Goal: Task Accomplishment & Management: Complete application form

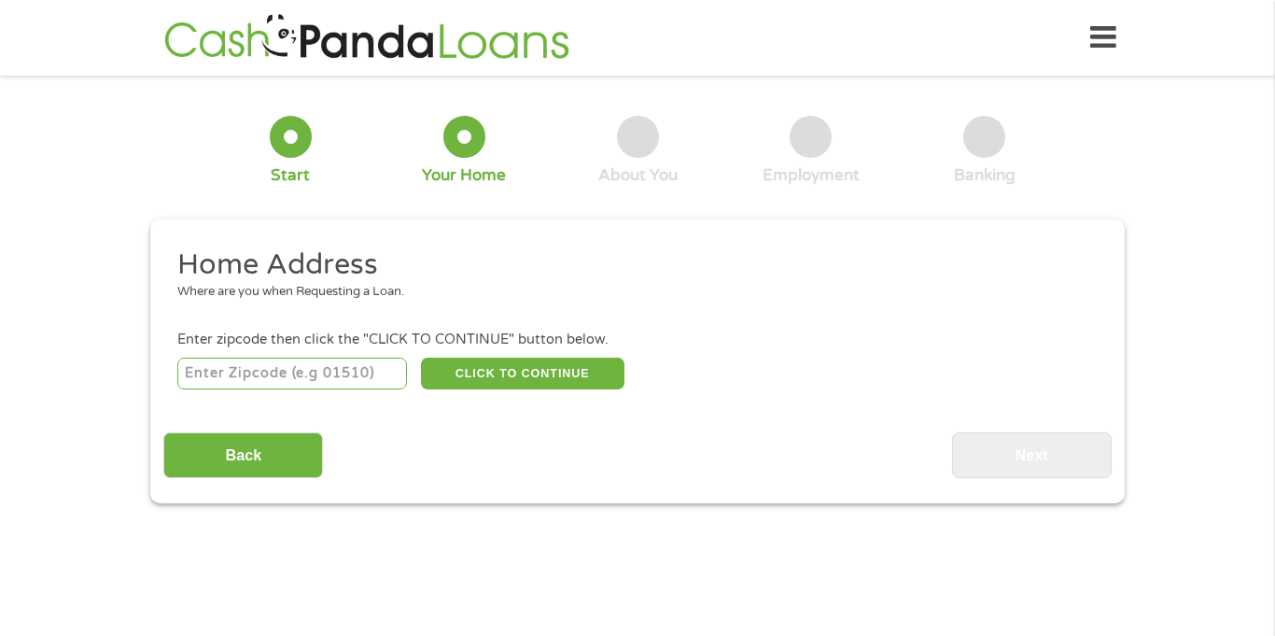
click at [285, 375] on input "number" at bounding box center [292, 373] width 231 height 32
type input "70068"
select select "[US_STATE]"
click at [454, 383] on button "CLICK TO CONTINUE" at bounding box center [522, 373] width 203 height 32
type input "70068"
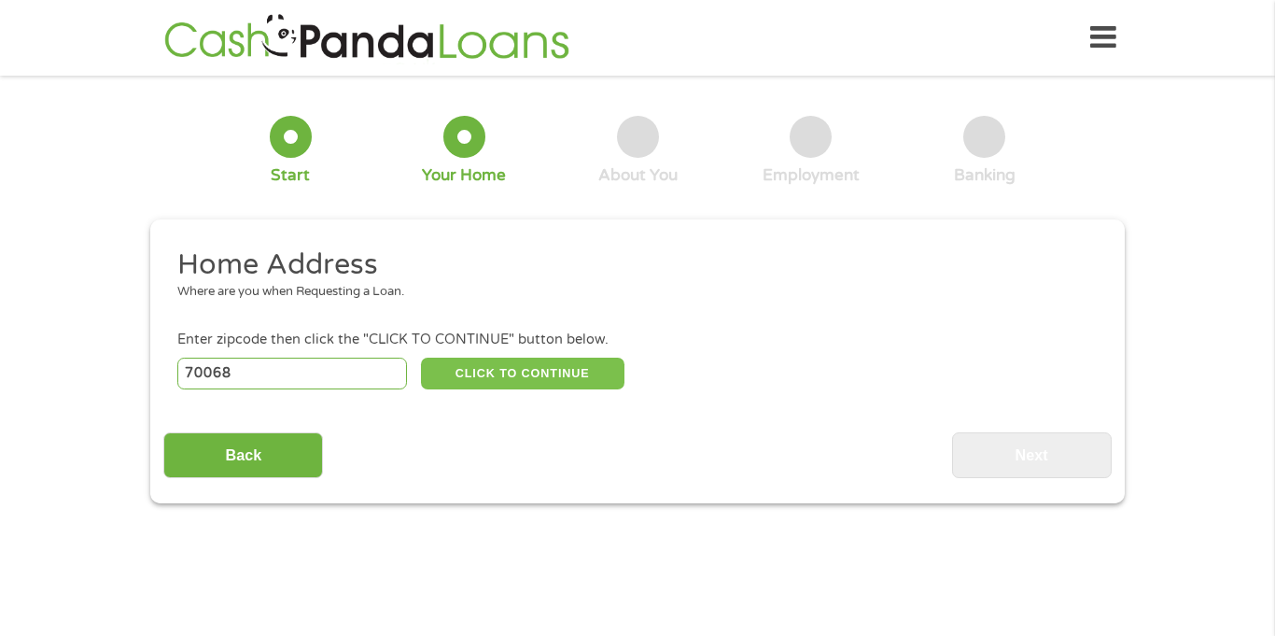
type input "La Place"
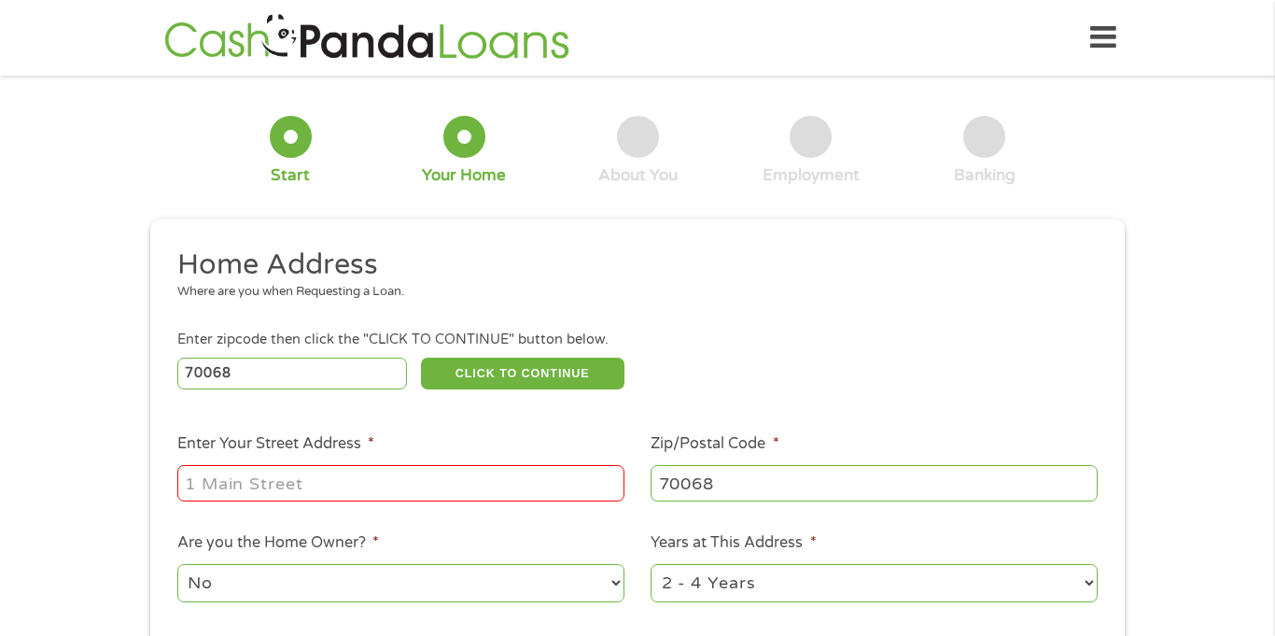
click at [218, 496] on input "Enter Your Street Address *" at bounding box center [400, 482] width 447 height 35
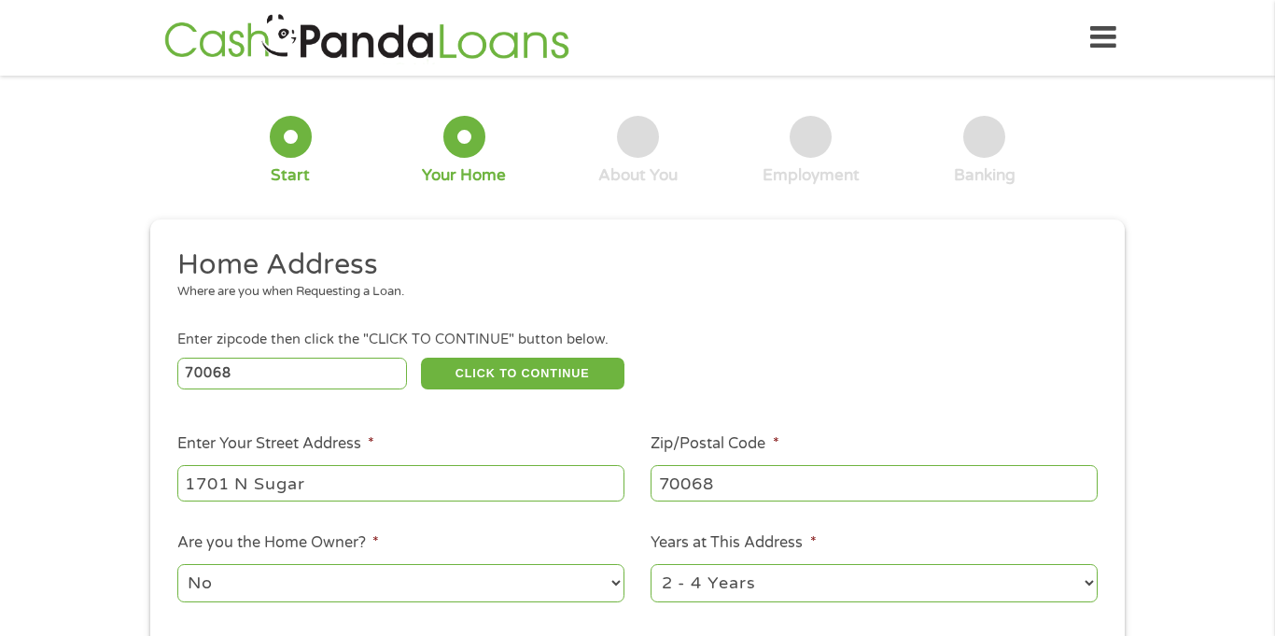
type input "[STREET_ADDRESS]"
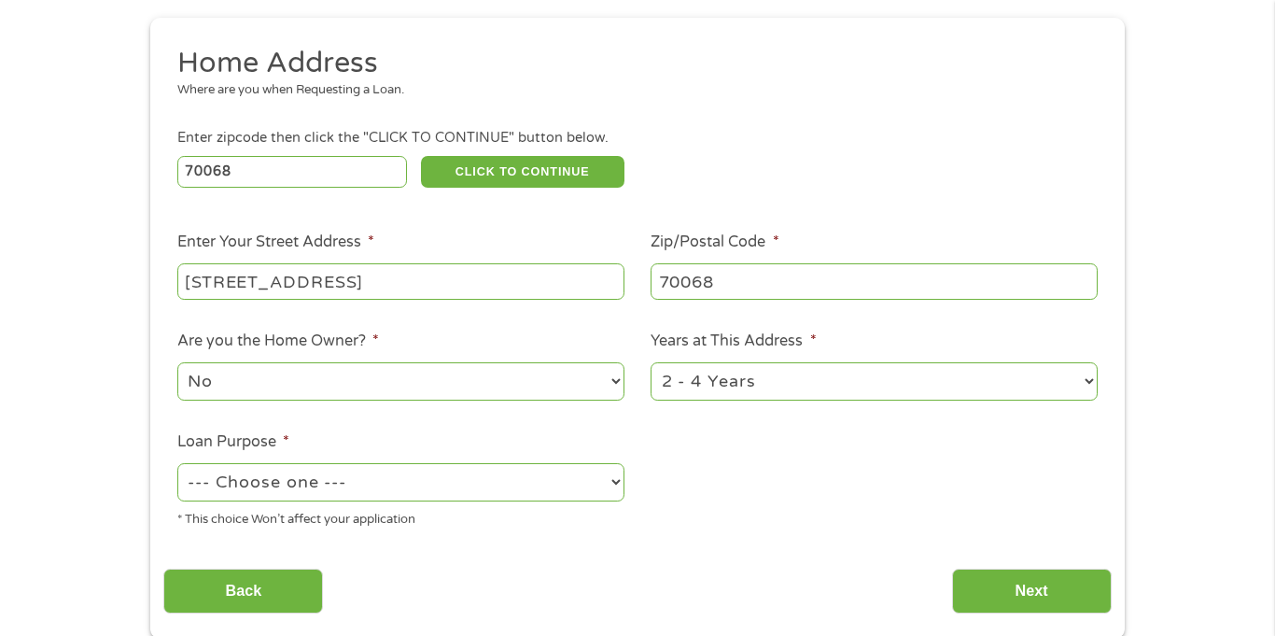
scroll to position [222, 0]
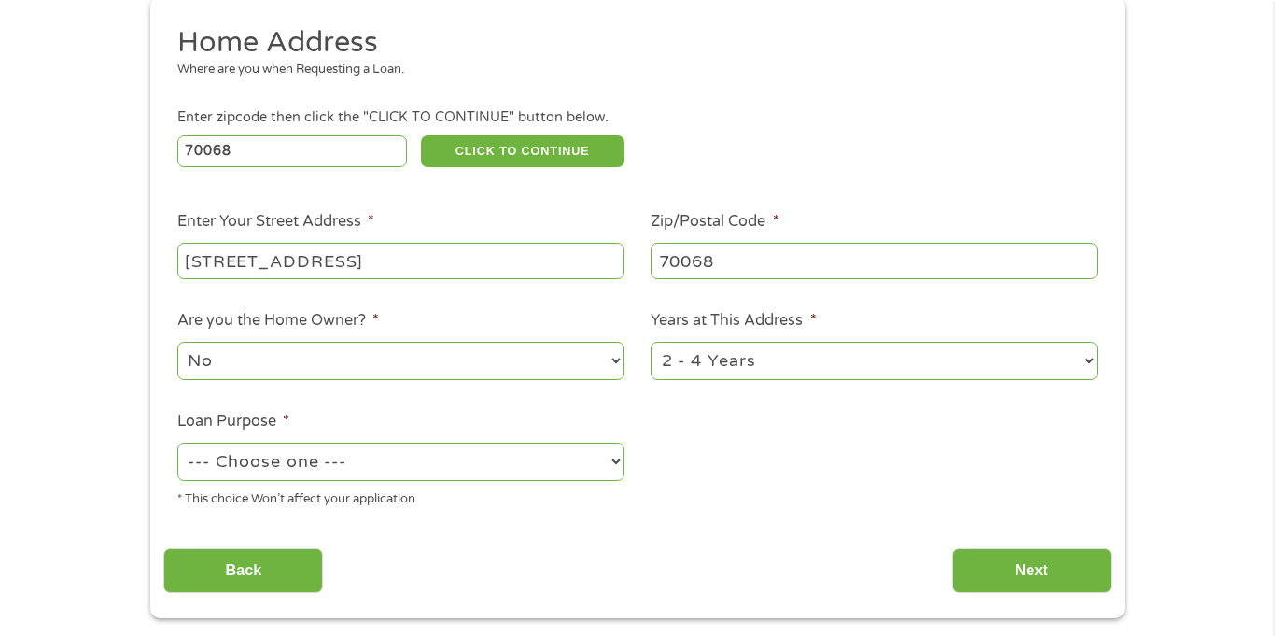
click at [607, 469] on select "--- Choose one --- Pay Bills Debt Consolidation Home Improvement Major Purchase…" at bounding box center [400, 461] width 447 height 38
select select "other"
click at [177, 444] on select "--- Choose one --- Pay Bills Debt Consolidation Home Improvement Major Purchase…" at bounding box center [400, 461] width 447 height 38
click at [1018, 569] on input "Next" at bounding box center [1032, 571] width 160 height 46
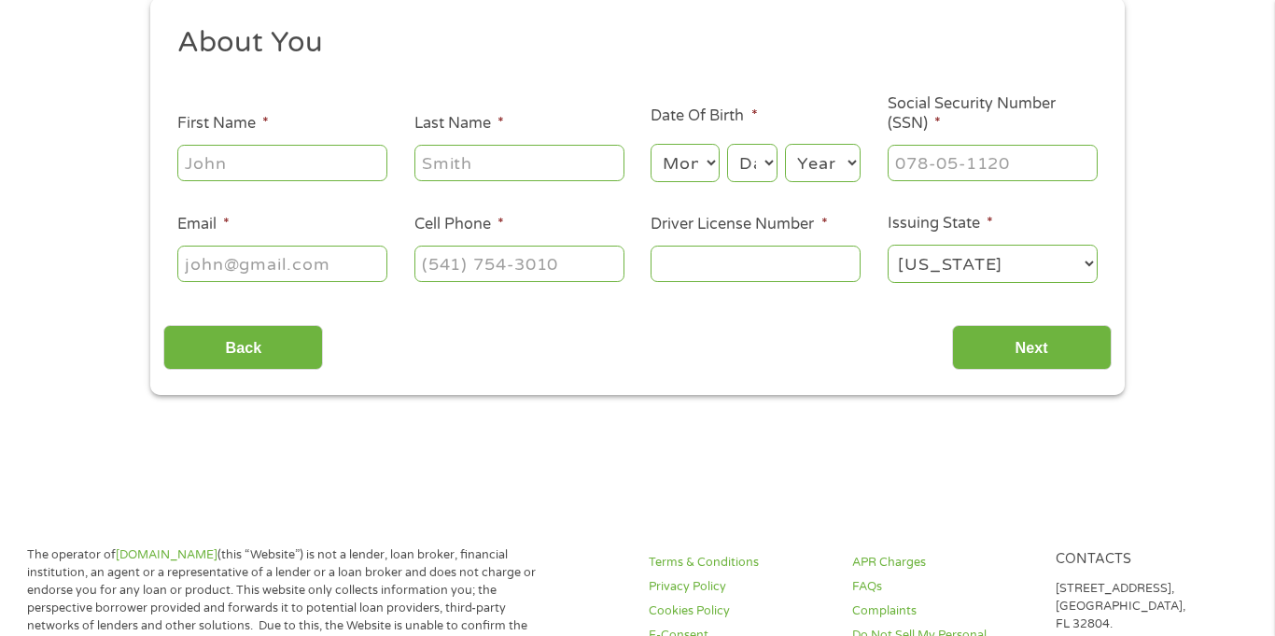
scroll to position [0, 0]
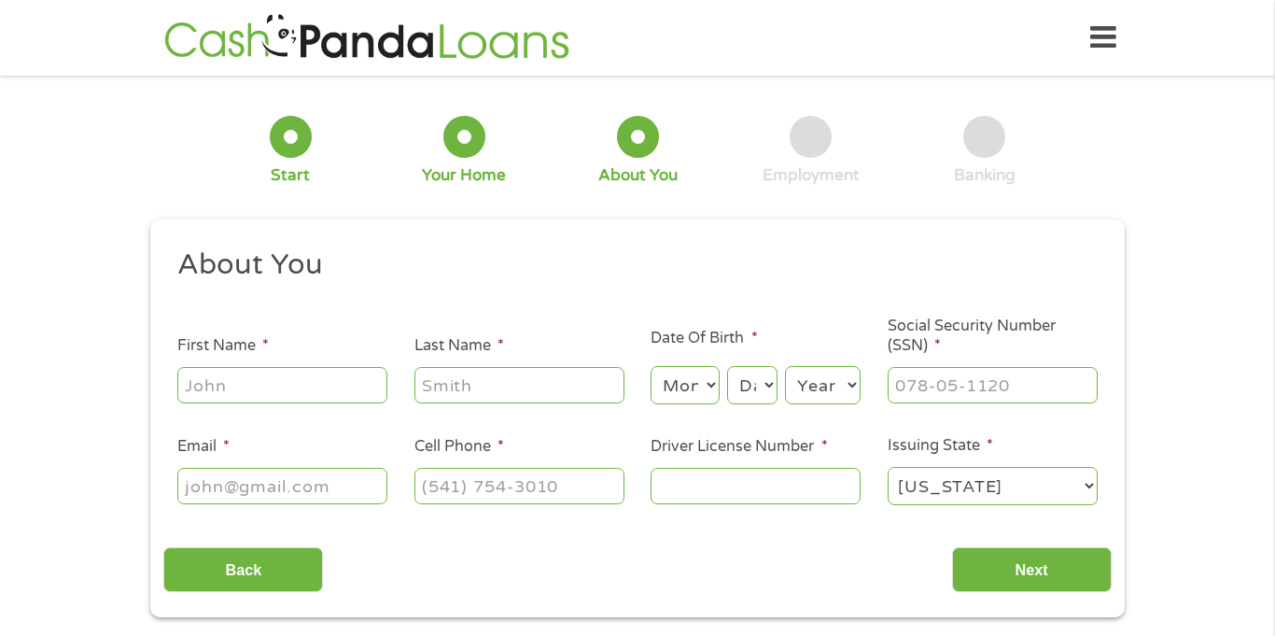
click at [302, 396] on input "First Name *" at bounding box center [282, 384] width 210 height 35
type input "[PERSON_NAME]"
click at [441, 394] on input "Last Name *" at bounding box center [519, 384] width 210 height 35
type input "[PERSON_NAME]"
click at [716, 384] on select "Month 1 2 3 4 5 6 7 8 9 10 11 12" at bounding box center [684, 385] width 68 height 38
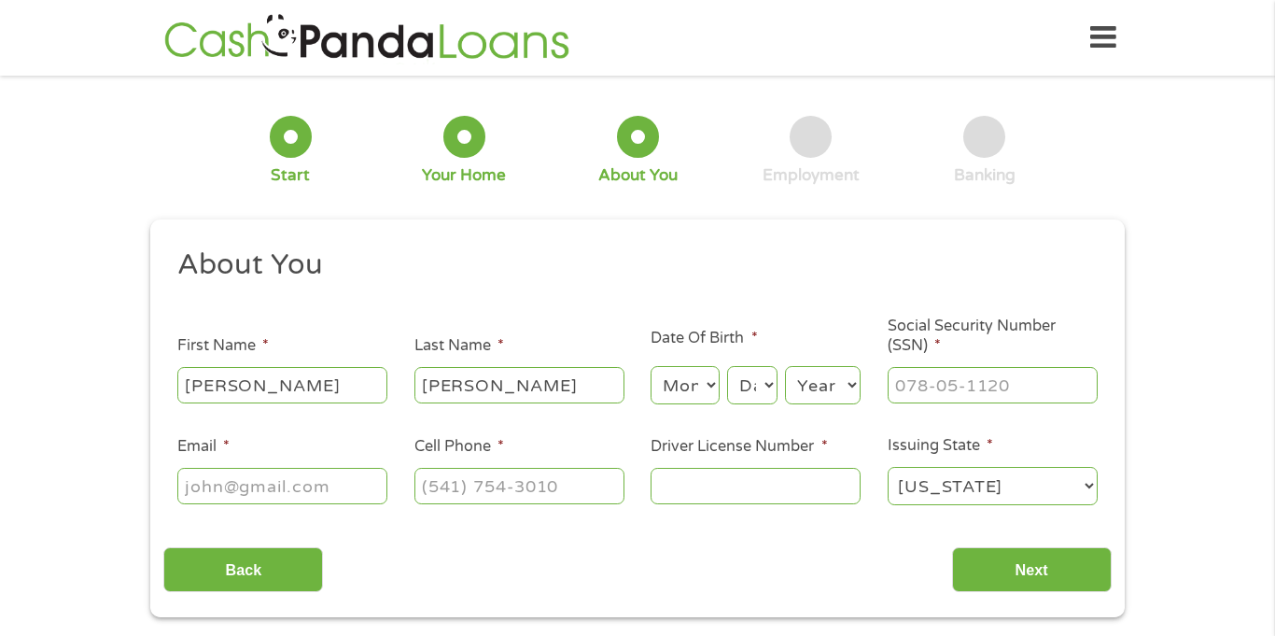
select select "11"
click at [650, 366] on select "Month 1 2 3 4 5 6 7 8 9 10 11 12" at bounding box center [684, 385] width 68 height 38
click at [768, 385] on select "Day 1 2 3 4 5 6 7 8 9 10 11 12 13 14 15 16 17 18 19 20 21 22 23 24 25 26 27 28 …" at bounding box center [752, 385] width 50 height 38
select select "10"
click at [727, 366] on select "Day 1 2 3 4 5 6 7 8 9 10 11 12 13 14 15 16 17 18 19 20 21 22 23 24 25 26 27 28 …" at bounding box center [752, 385] width 50 height 38
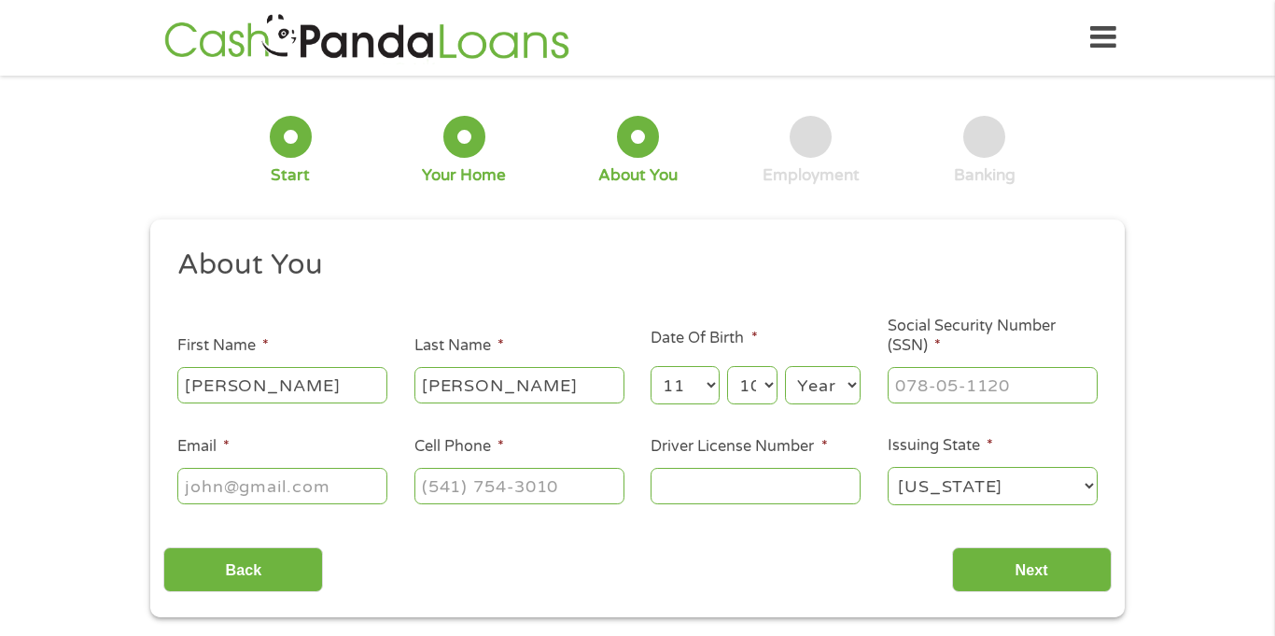
click at [839, 386] on select "Year [DATE] 2006 2005 2004 2003 2002 2001 2000 1999 1998 1997 1996 1995 1994 19…" at bounding box center [823, 385] width 76 height 38
select select "1968"
click at [785, 366] on select "Year [DATE] 2006 2005 2004 2003 2002 2001 2000 1999 1998 1997 1996 1995 1994 19…" at bounding box center [823, 385] width 76 height 38
click at [940, 385] on input "___-__-____" at bounding box center [993, 384] width 210 height 35
type input "438-59-8961"
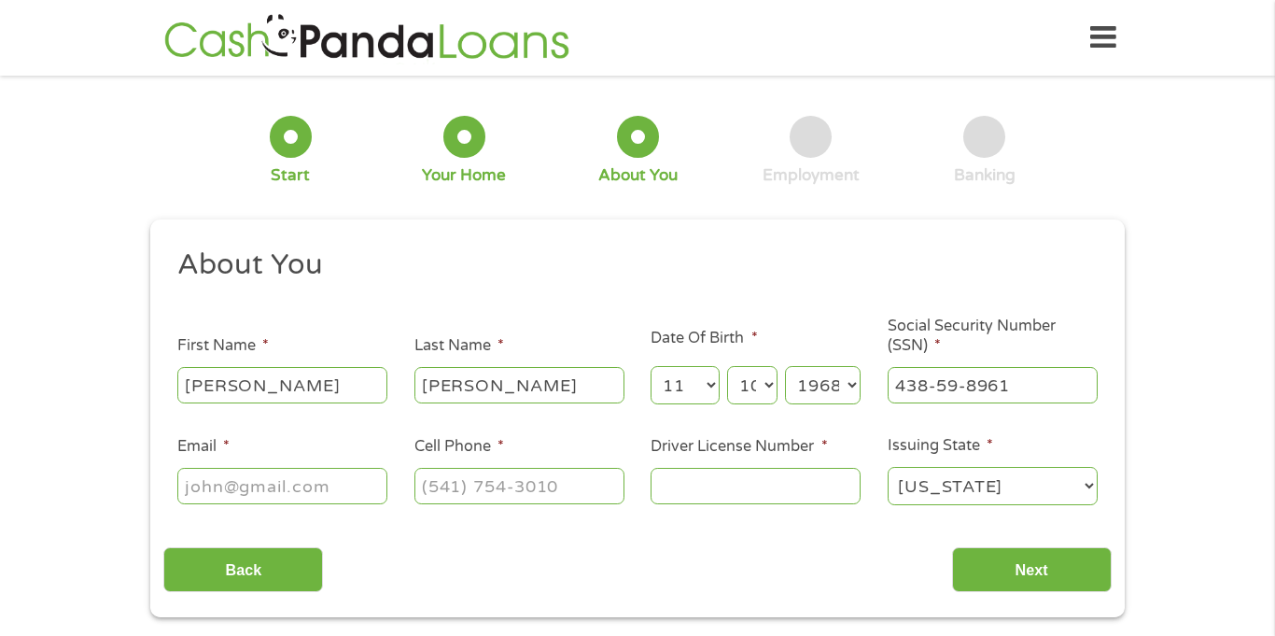
click at [233, 480] on input "Email *" at bounding box center [282, 485] width 210 height 35
type input "[EMAIL_ADDRESS][DOMAIN_NAME]"
type input "[PHONE_NUMBER]"
click at [678, 482] on input "Driver License Number *" at bounding box center [755, 485] width 210 height 35
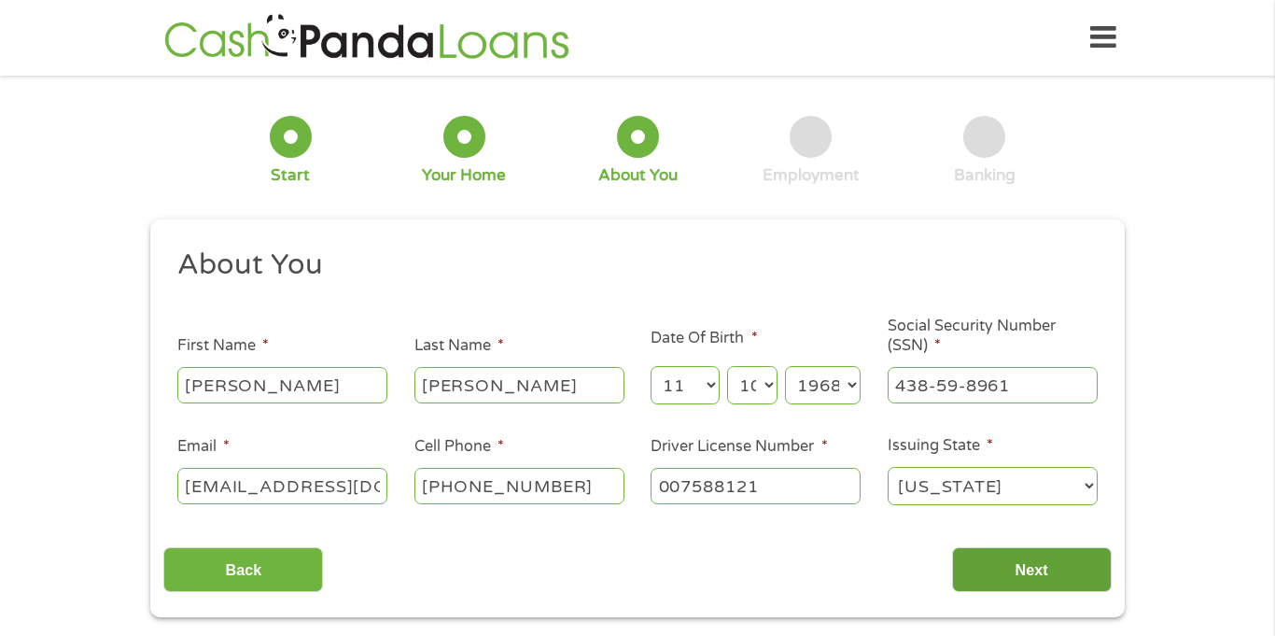
type input "007588121"
click at [1042, 578] on input "Next" at bounding box center [1032, 570] width 160 height 46
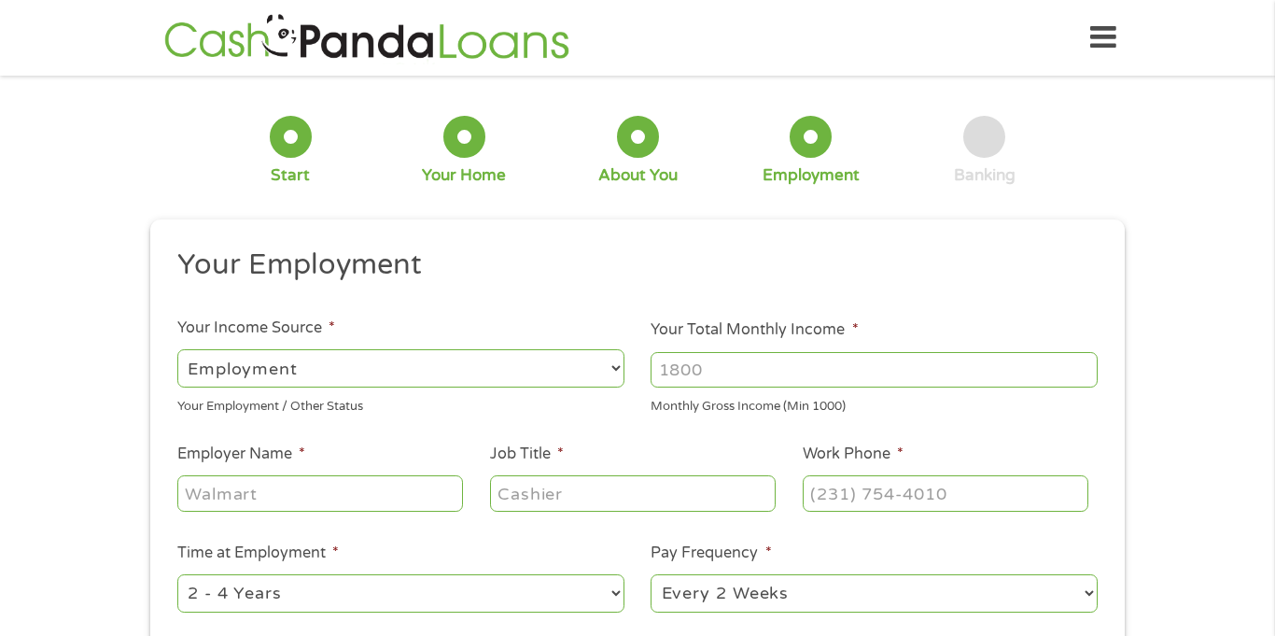
scroll to position [7, 7]
click at [615, 368] on select "--- Choose one --- Employment [DEMOGRAPHIC_DATA] Benefits" at bounding box center [400, 368] width 447 height 38
select select "benefits"
click at [177, 349] on select "--- Choose one --- Employment [DEMOGRAPHIC_DATA] Benefits" at bounding box center [400, 368] width 447 height 38
type input "Other"
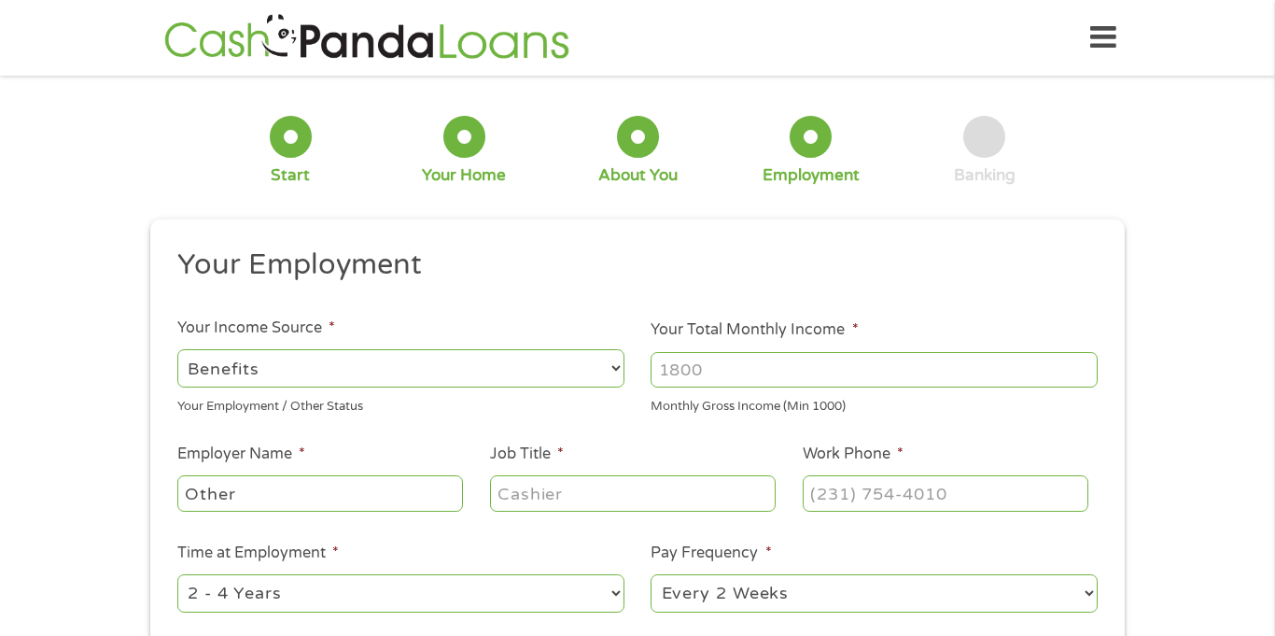
type input "[PHONE_NUMBER]"
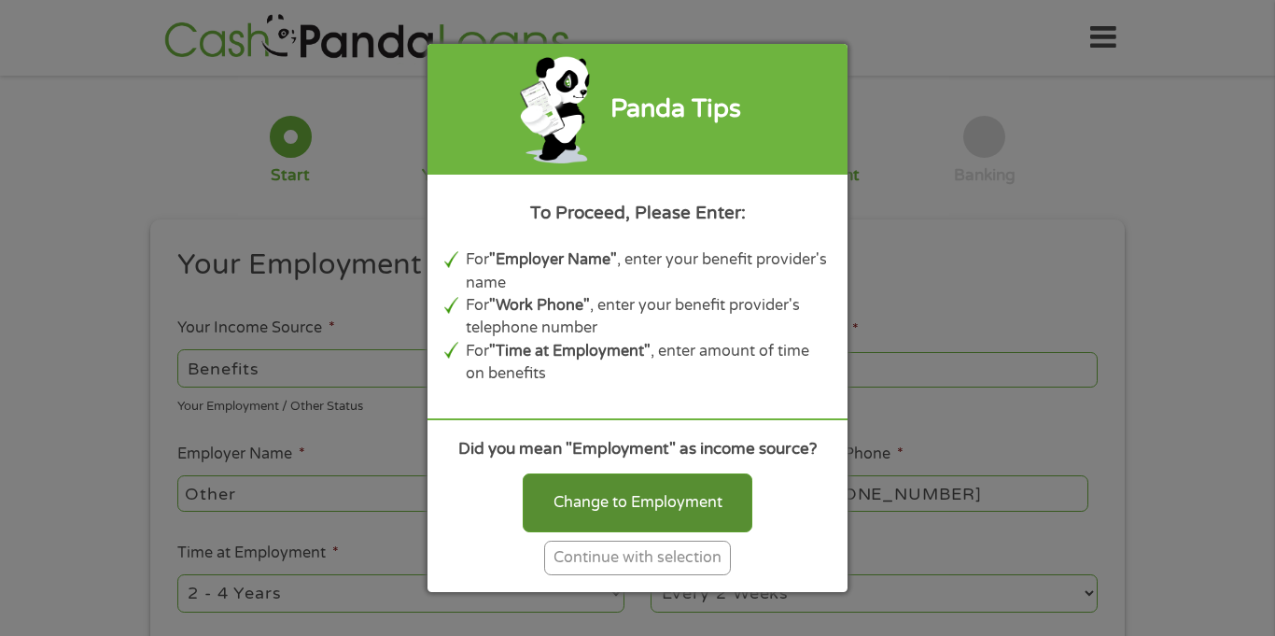
click at [610, 501] on div "Change to Employment" at bounding box center [638, 502] width 230 height 58
select select "fullTime"
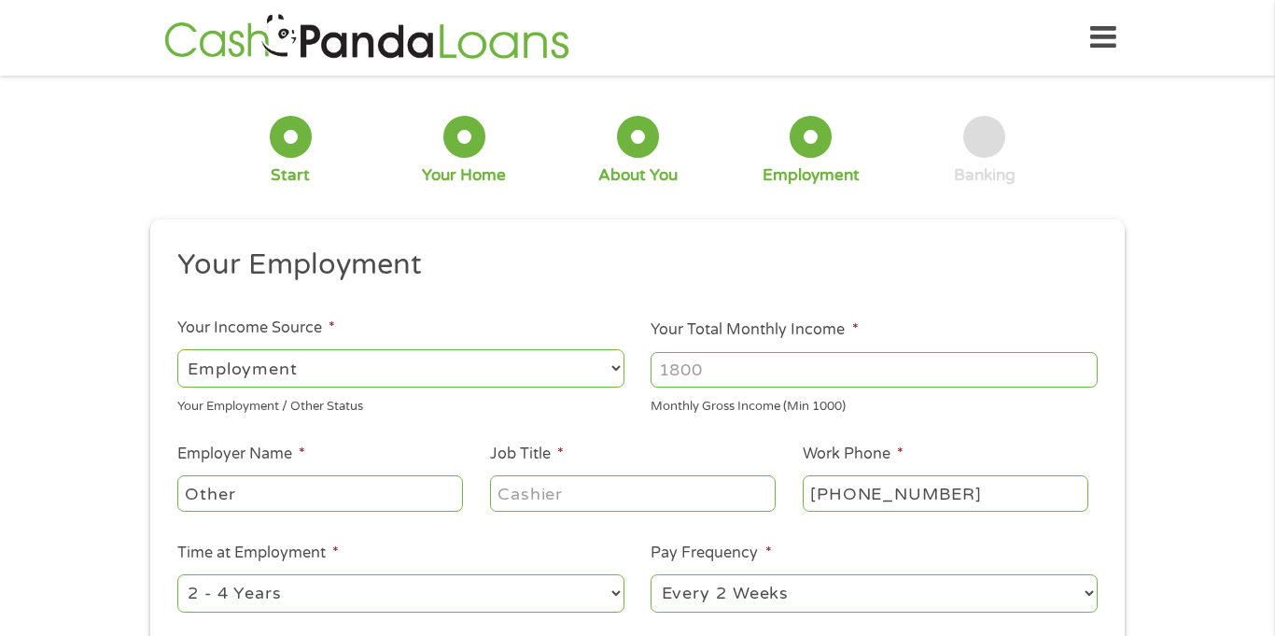
click at [736, 362] on input "Your Total Monthly Income *" at bounding box center [873, 369] width 447 height 35
click at [1084, 376] on input "1000" at bounding box center [873, 369] width 447 height 35
click at [1089, 365] on input "1001" at bounding box center [873, 369] width 447 height 35
click at [1089, 365] on input "1002" at bounding box center [873, 369] width 447 height 35
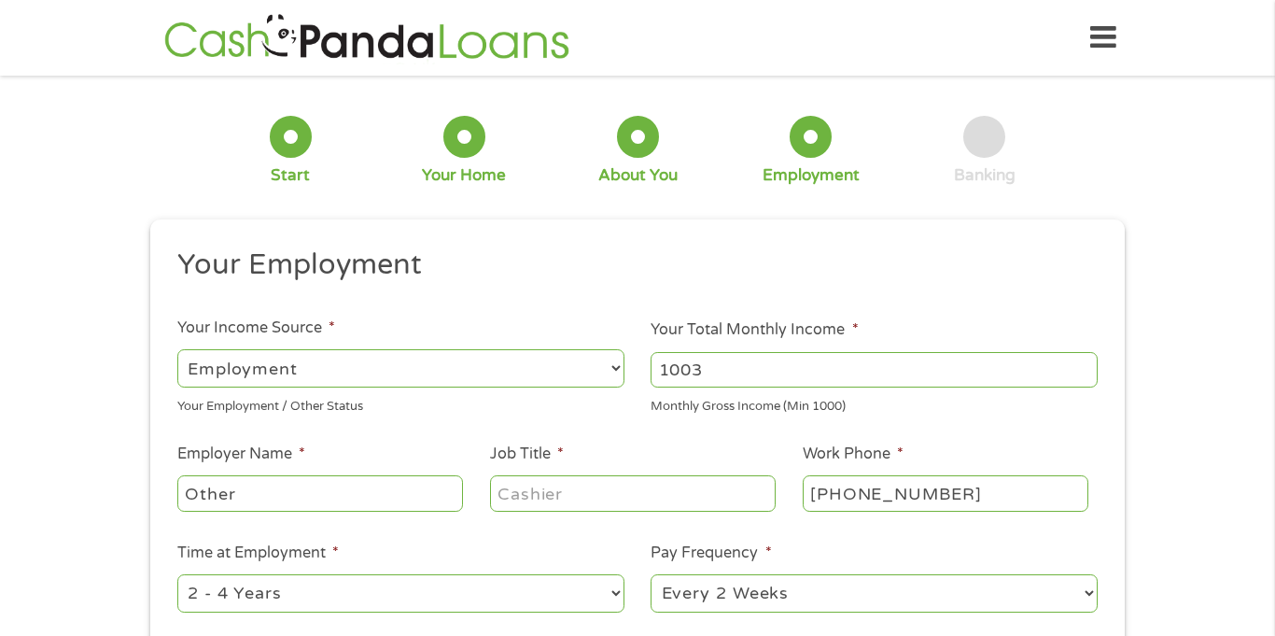
click at [1089, 365] on input "1003" at bounding box center [873, 369] width 447 height 35
click at [1089, 365] on input "1004" at bounding box center [873, 369] width 447 height 35
click at [1089, 365] on input "1005" at bounding box center [873, 369] width 447 height 35
click at [1089, 365] on input "1006" at bounding box center [873, 369] width 447 height 35
click at [1089, 365] on input "1007" at bounding box center [873, 369] width 447 height 35
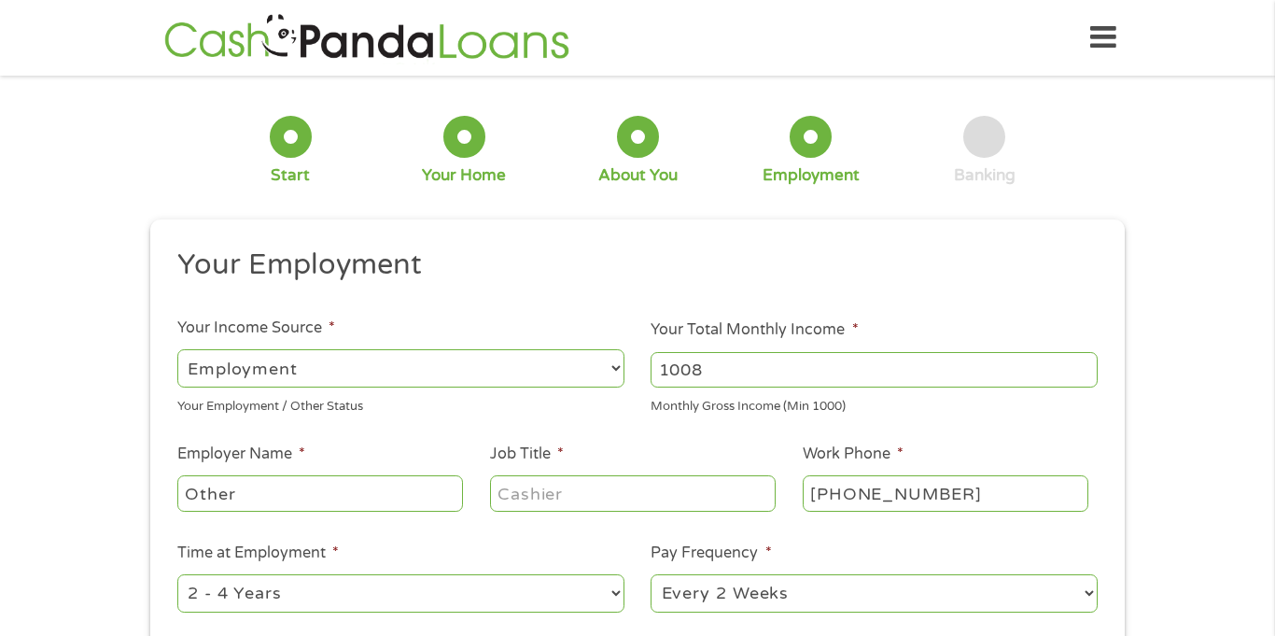
click at [1089, 365] on input "1008" at bounding box center [873, 369] width 447 height 35
click at [1089, 365] on input "1009" at bounding box center [873, 369] width 447 height 35
click at [1089, 365] on input "1010" at bounding box center [873, 369] width 447 height 35
click at [1089, 365] on input "1011" at bounding box center [873, 369] width 447 height 35
click at [1089, 365] on input "1012" at bounding box center [873, 369] width 447 height 35
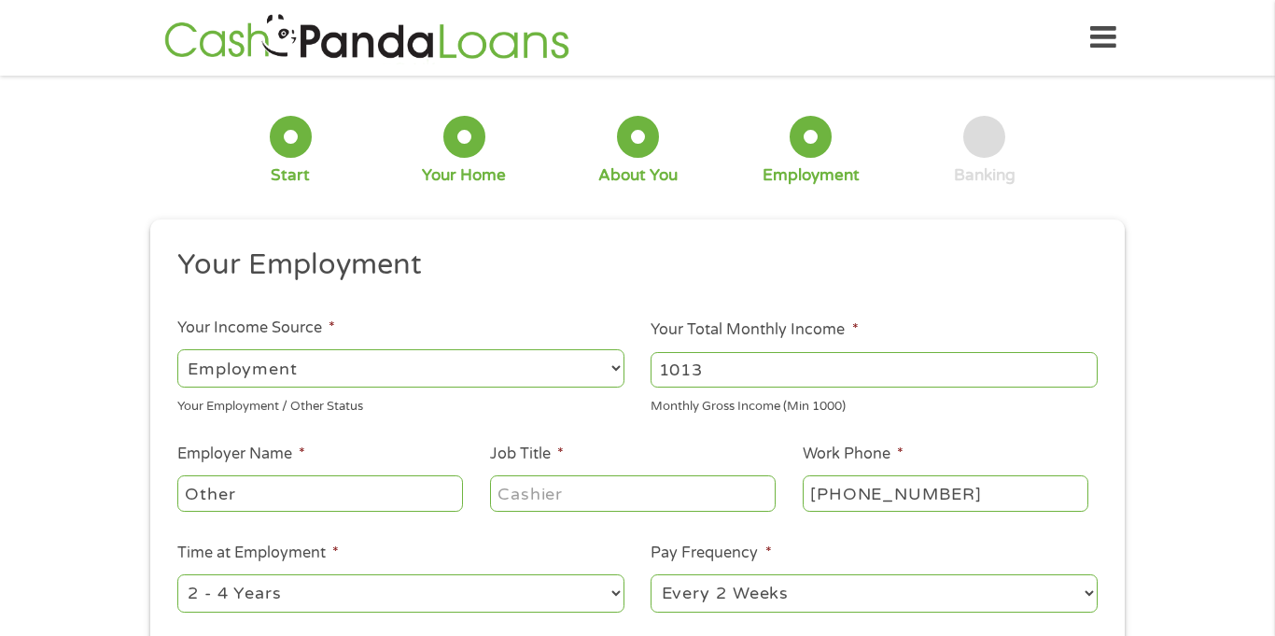
click at [1089, 365] on input "1013" at bounding box center [873, 369] width 447 height 35
click at [1089, 365] on input "1014" at bounding box center [873, 369] width 447 height 35
click at [1089, 365] on input "1015" at bounding box center [873, 369] width 447 height 35
click at [1089, 365] on input "1016" at bounding box center [873, 369] width 447 height 35
click at [1089, 365] on input "1017" at bounding box center [873, 369] width 447 height 35
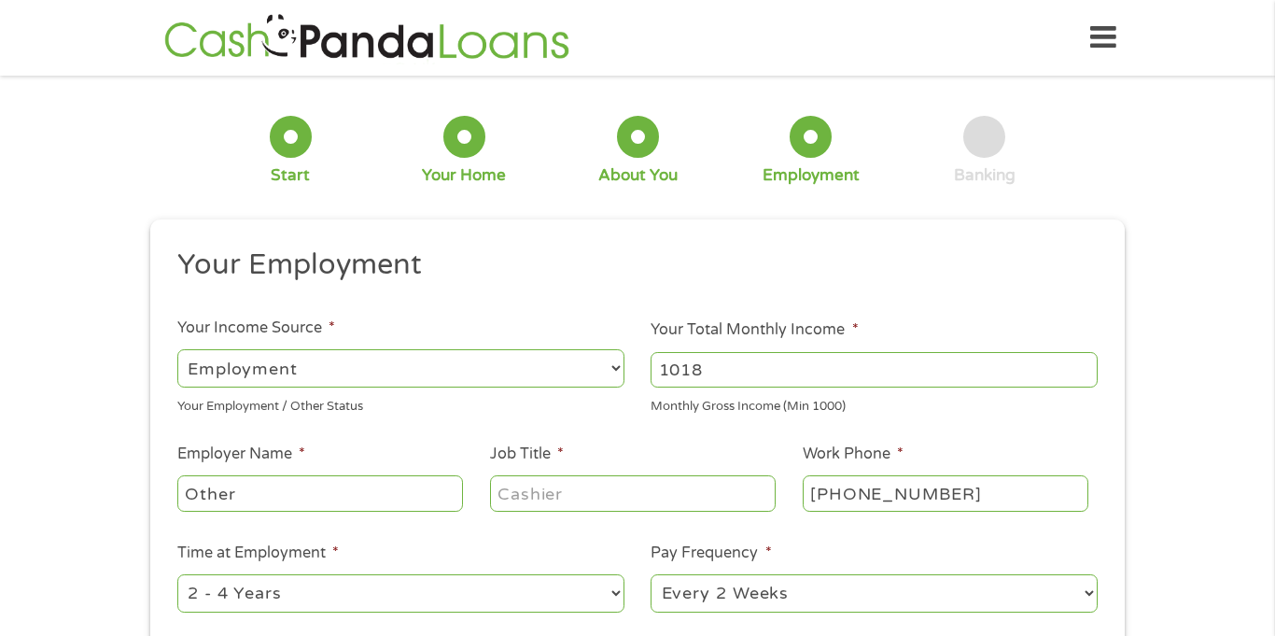
click at [1089, 365] on input "1018" at bounding box center [873, 369] width 447 height 35
click at [1089, 365] on input "1019" at bounding box center [873, 369] width 447 height 35
click at [1089, 365] on input "1020" at bounding box center [873, 369] width 447 height 35
click at [1089, 365] on input "1021" at bounding box center [873, 369] width 447 height 35
click at [1089, 365] on input "1022" at bounding box center [873, 369] width 447 height 35
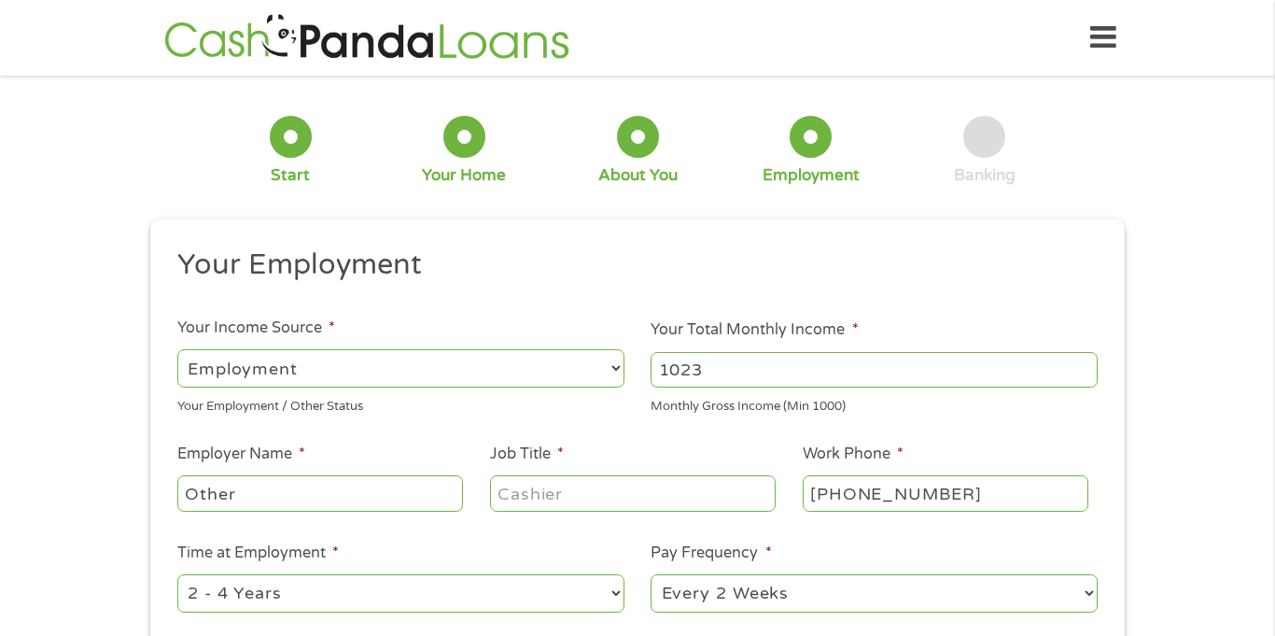
click at [1089, 365] on input "1023" at bounding box center [873, 369] width 447 height 35
click at [1089, 365] on input "1024" at bounding box center [873, 369] width 447 height 35
click at [1089, 365] on input "1025" at bounding box center [873, 369] width 447 height 35
click at [1089, 365] on input "1026" at bounding box center [873, 369] width 447 height 35
click at [1089, 365] on input "1027" at bounding box center [873, 369] width 447 height 35
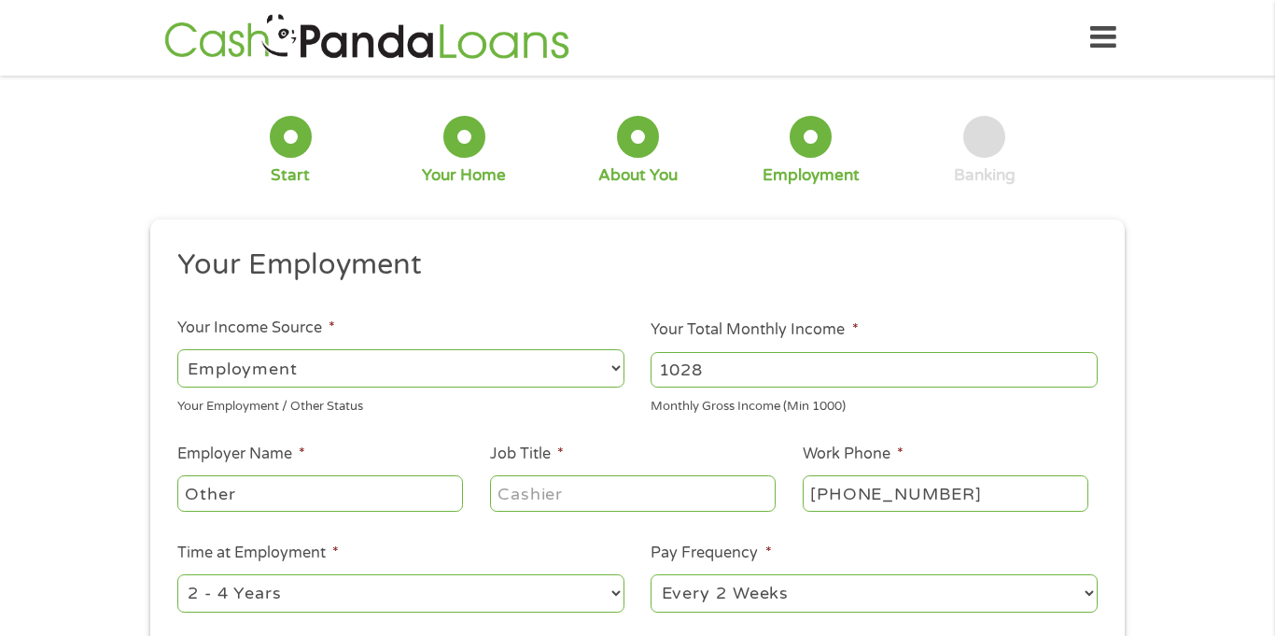
click at [1089, 365] on input "1028" at bounding box center [873, 369] width 447 height 35
click at [1089, 365] on input "1029" at bounding box center [873, 369] width 447 height 35
click at [1089, 365] on input "1030" at bounding box center [873, 369] width 447 height 35
click at [1089, 365] on input "1031" at bounding box center [873, 369] width 447 height 35
click at [1089, 365] on input "1032" at bounding box center [873, 369] width 447 height 35
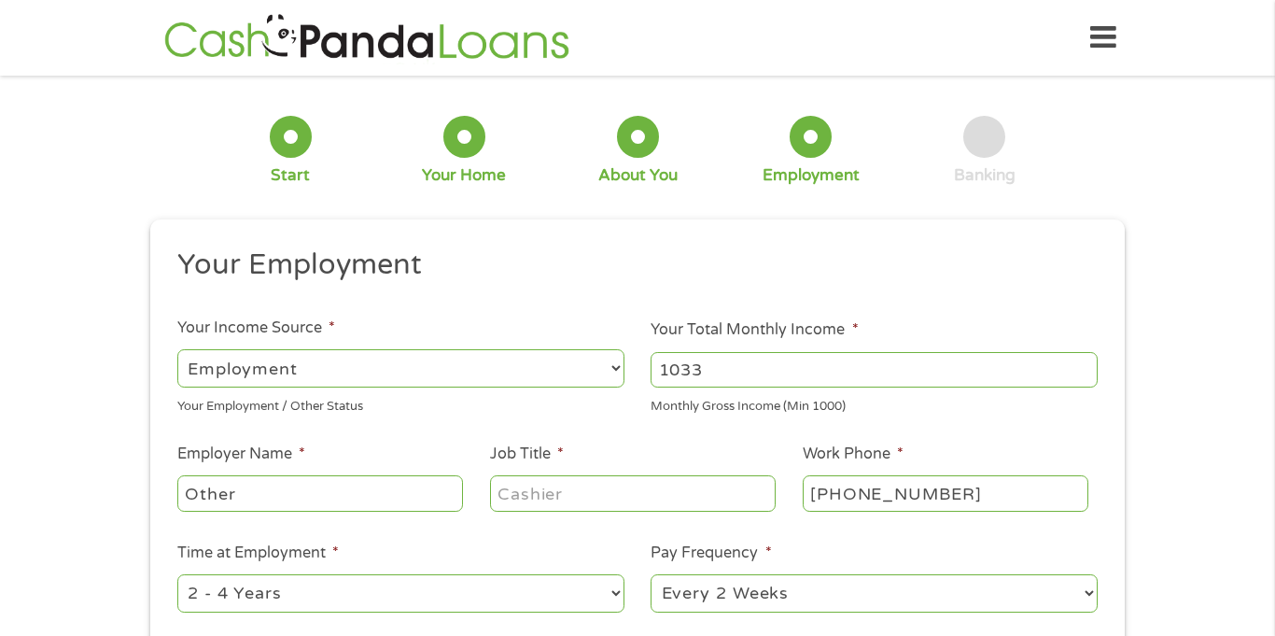
click at [1089, 365] on input "1033" at bounding box center [873, 369] width 447 height 35
click at [1089, 365] on input "1034" at bounding box center [873, 369] width 447 height 35
click at [1089, 365] on input "1035" at bounding box center [873, 369] width 447 height 35
click at [1089, 365] on input "1036" at bounding box center [873, 369] width 447 height 35
click at [1089, 365] on input "1037" at bounding box center [873, 369] width 447 height 35
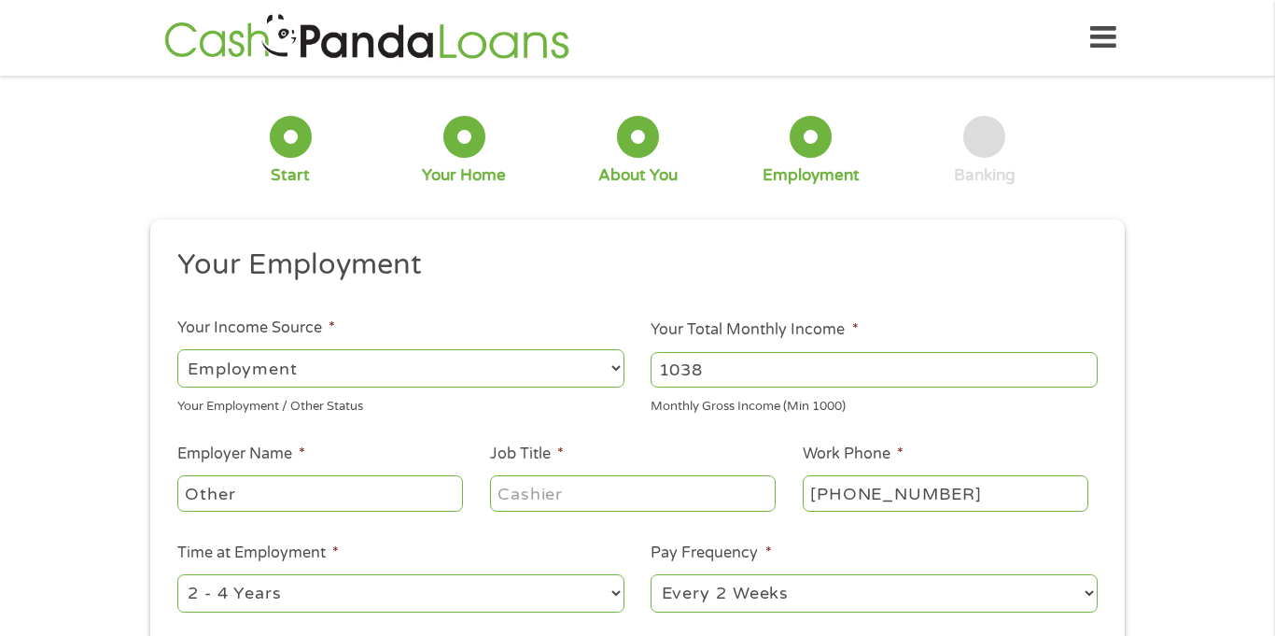
click at [1089, 365] on input "1038" at bounding box center [873, 369] width 447 height 35
click at [1089, 365] on input "1039" at bounding box center [873, 369] width 447 height 35
click at [1089, 365] on input "1040" at bounding box center [873, 369] width 447 height 35
click at [1089, 365] on input "1041" at bounding box center [873, 369] width 447 height 35
click at [1089, 365] on input "1042" at bounding box center [873, 369] width 447 height 35
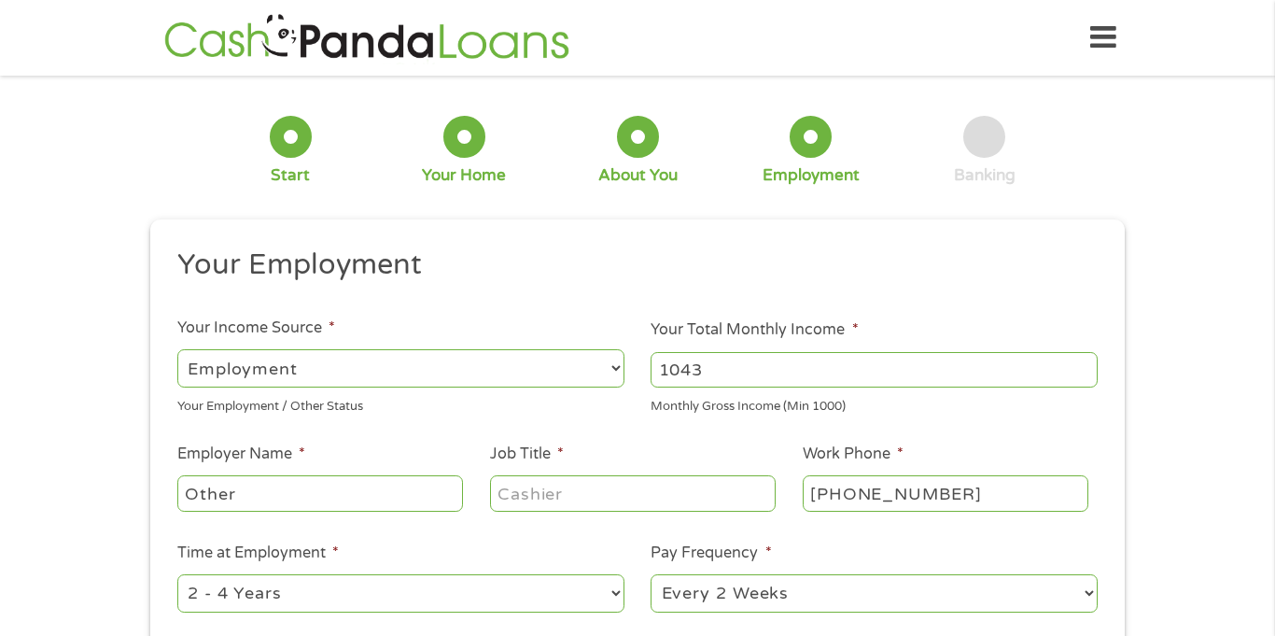
click at [1089, 365] on input "1043" at bounding box center [873, 369] width 447 height 35
click at [1089, 365] on input "1044" at bounding box center [873, 369] width 447 height 35
click at [1089, 365] on input "1045" at bounding box center [873, 369] width 447 height 35
click at [1089, 365] on input "1046" at bounding box center [873, 369] width 447 height 35
click at [1089, 365] on input "1047" at bounding box center [873, 369] width 447 height 35
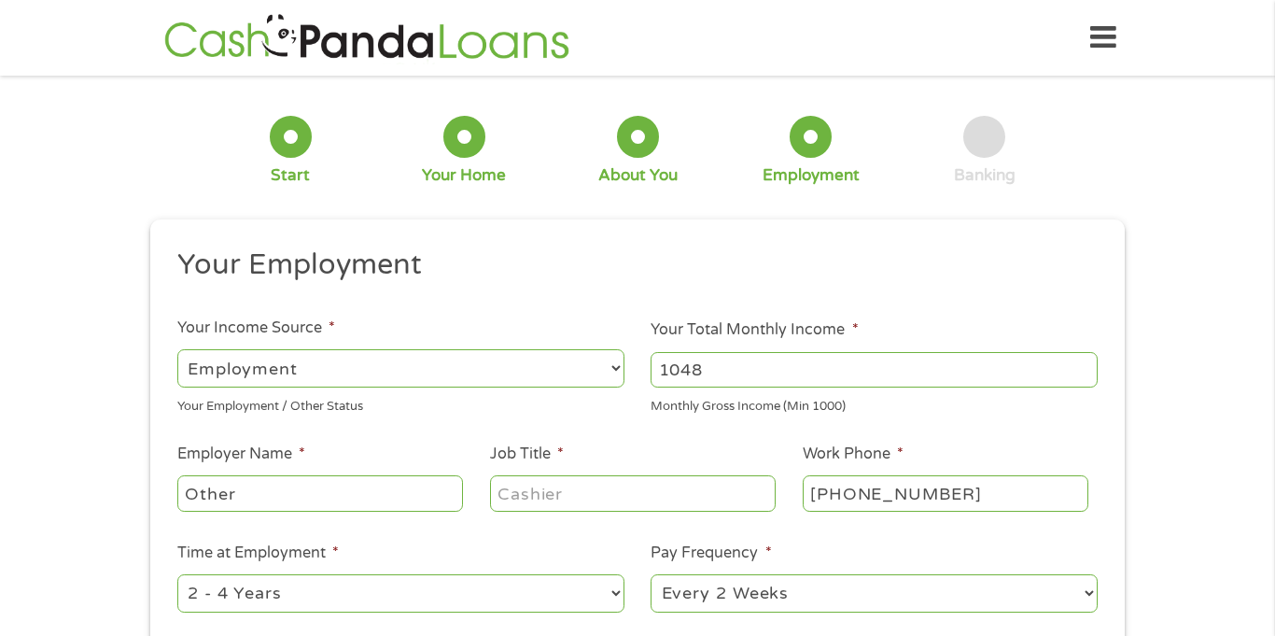
click at [1089, 365] on input "1048" at bounding box center [873, 369] width 447 height 35
click at [1089, 365] on input "1049" at bounding box center [873, 369] width 447 height 35
click at [1089, 365] on input "1050" at bounding box center [873, 369] width 447 height 35
click at [1089, 365] on input "1051" at bounding box center [873, 369] width 447 height 35
click at [1089, 365] on input "1052" at bounding box center [873, 369] width 447 height 35
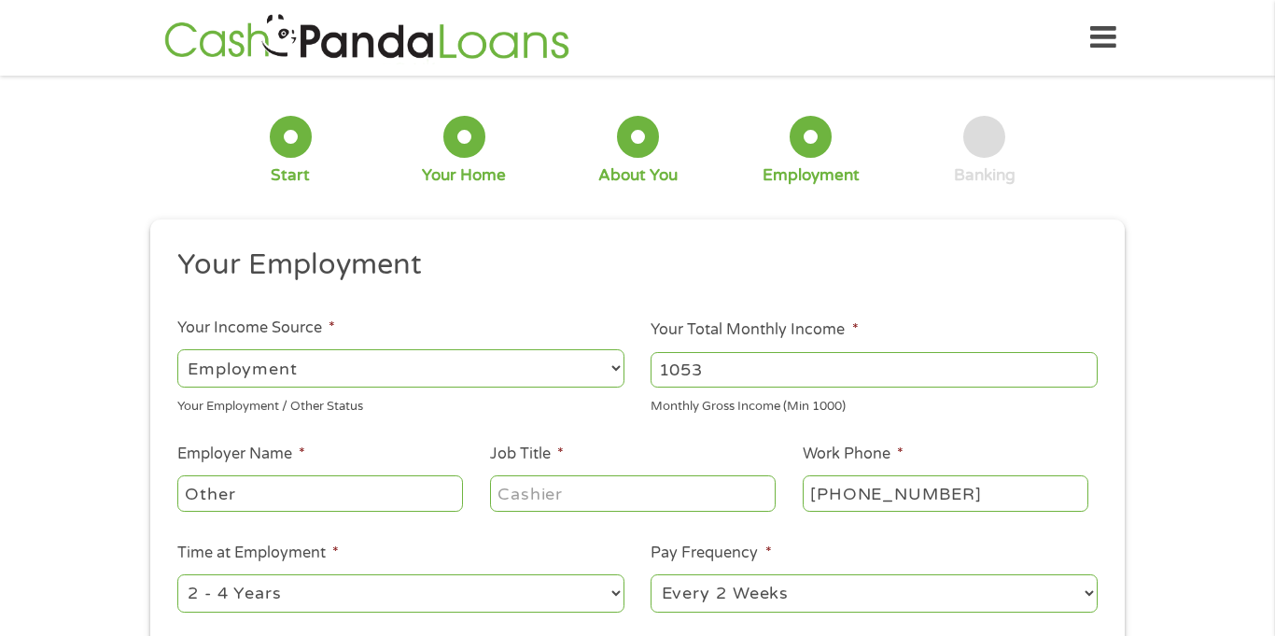
click at [1089, 365] on input "1053" at bounding box center [873, 369] width 447 height 35
click at [1089, 365] on input "1054" at bounding box center [873, 369] width 447 height 35
click at [1089, 365] on input "1055" at bounding box center [873, 369] width 447 height 35
click at [1089, 365] on input "1056" at bounding box center [873, 369] width 447 height 35
click at [1089, 365] on input "1057" at bounding box center [873, 369] width 447 height 35
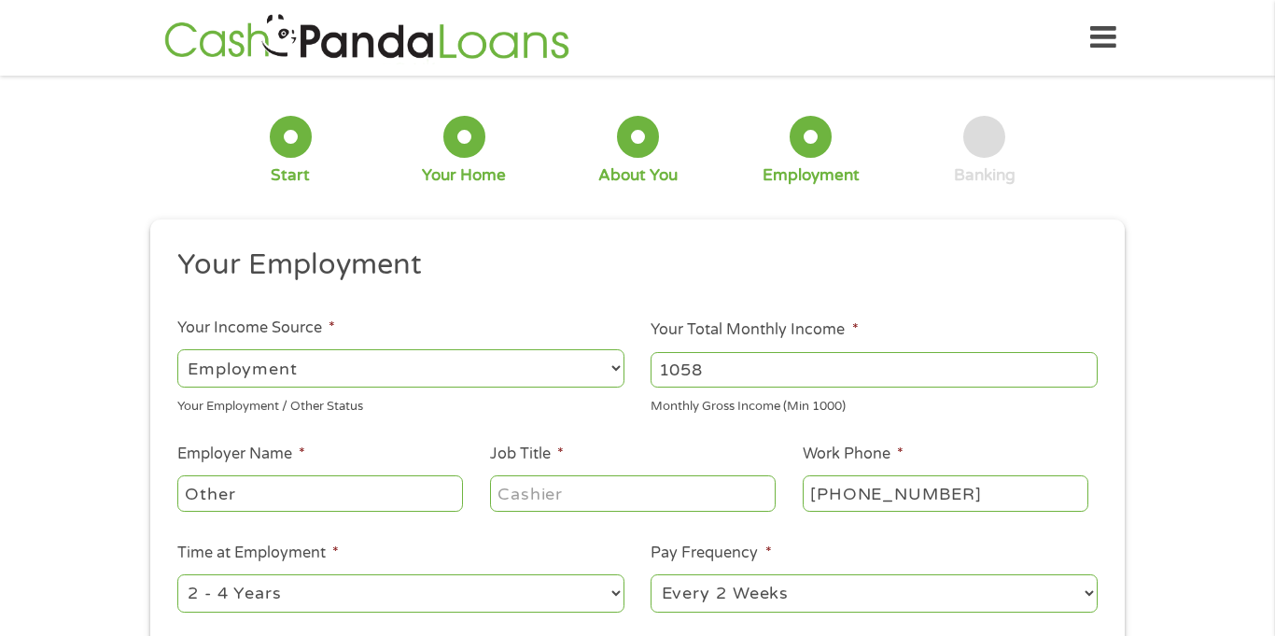
click at [1089, 365] on input "1058" at bounding box center [873, 369] width 447 height 35
click at [1089, 365] on input "1120" at bounding box center [873, 369] width 447 height 35
click at [1089, 365] on input "1121" at bounding box center [873, 369] width 447 height 35
click at [1089, 365] on input "1122" at bounding box center [873, 369] width 447 height 35
click at [1089, 365] on input "1123" at bounding box center [873, 369] width 447 height 35
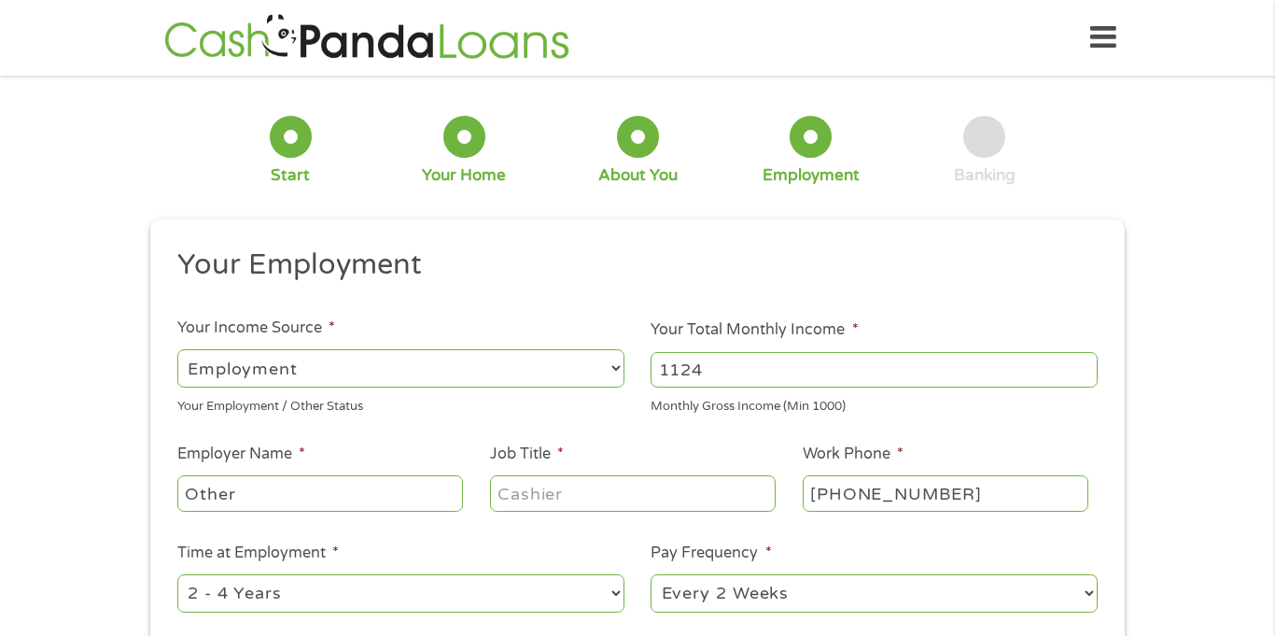
click at [1089, 365] on input "1124" at bounding box center [873, 369] width 447 height 35
click at [1089, 365] on input "1125" at bounding box center [873, 369] width 447 height 35
click at [1089, 365] on input "1126" at bounding box center [873, 369] width 447 height 35
click at [1089, 365] on input "1127" at bounding box center [873, 369] width 447 height 35
click at [1089, 365] on input "1128" at bounding box center [873, 369] width 447 height 35
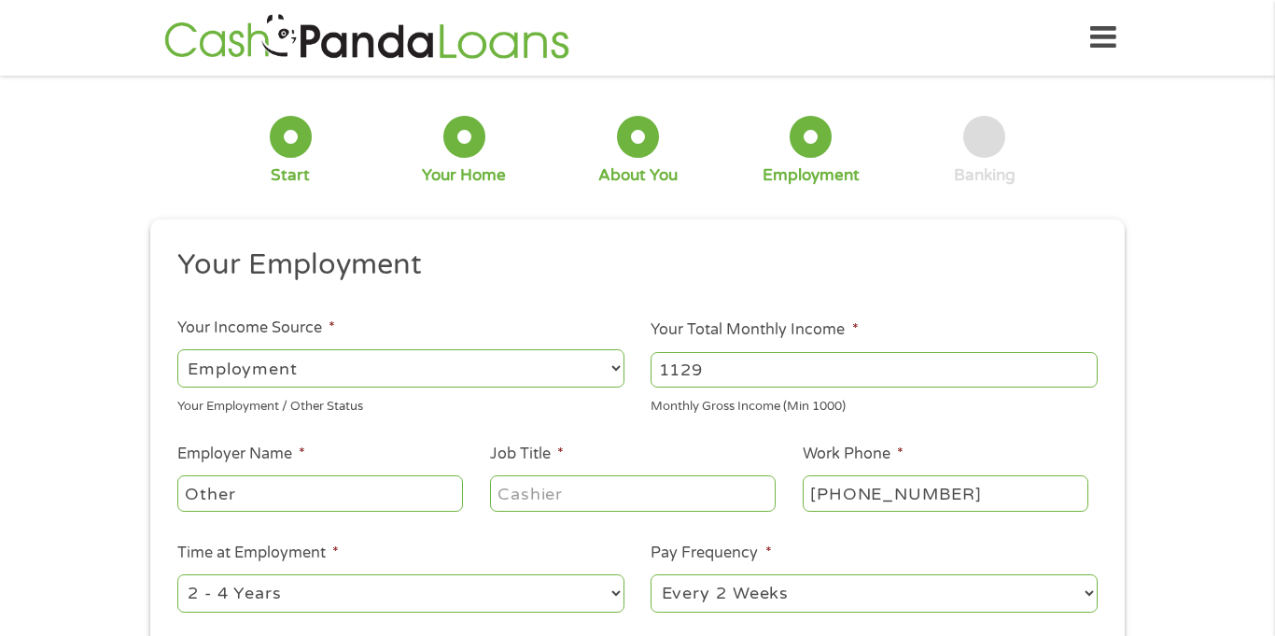
click at [1089, 365] on input "1129" at bounding box center [873, 369] width 447 height 35
click at [1089, 365] on input "1130" at bounding box center [873, 369] width 447 height 35
click at [1089, 365] on input "1131" at bounding box center [873, 369] width 447 height 35
click at [1089, 365] on input "1132" at bounding box center [873, 369] width 447 height 35
click at [1089, 365] on input "1133" at bounding box center [873, 369] width 447 height 35
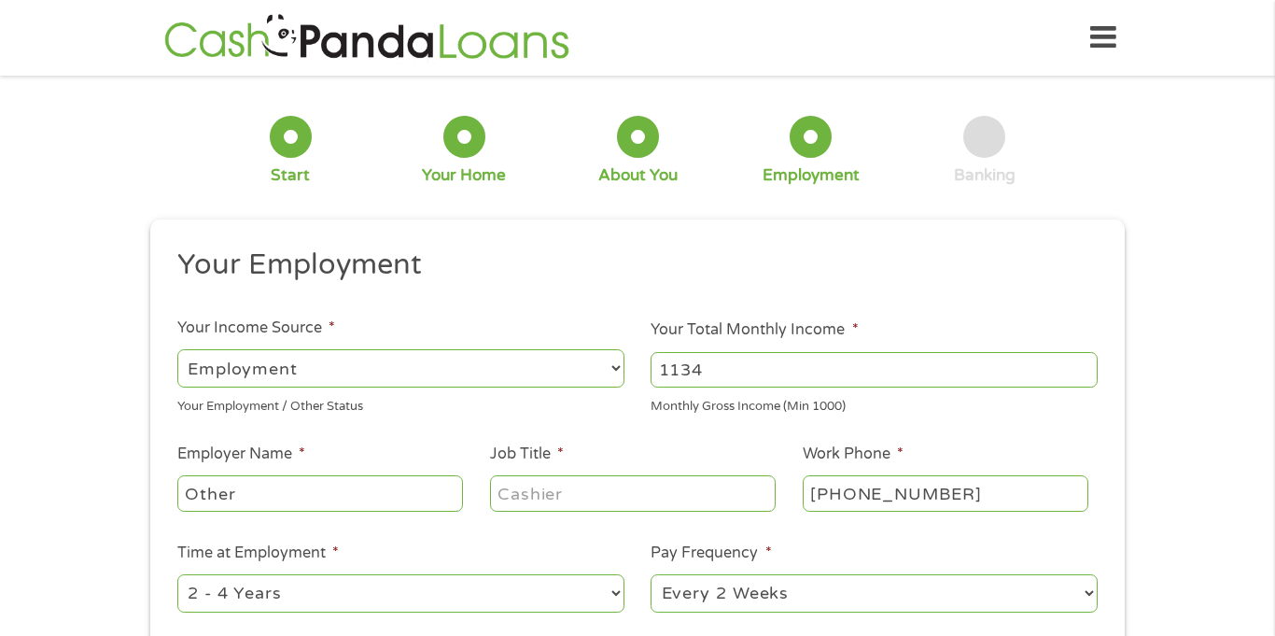
click at [1089, 365] on input "1134" at bounding box center [873, 369] width 447 height 35
click at [1089, 365] on input "1135" at bounding box center [873, 369] width 447 height 35
click at [1089, 365] on input "1136" at bounding box center [873, 369] width 447 height 35
click at [1089, 365] on input "1148" at bounding box center [873, 369] width 447 height 35
click at [1089, 365] on input "1149" at bounding box center [873, 369] width 447 height 35
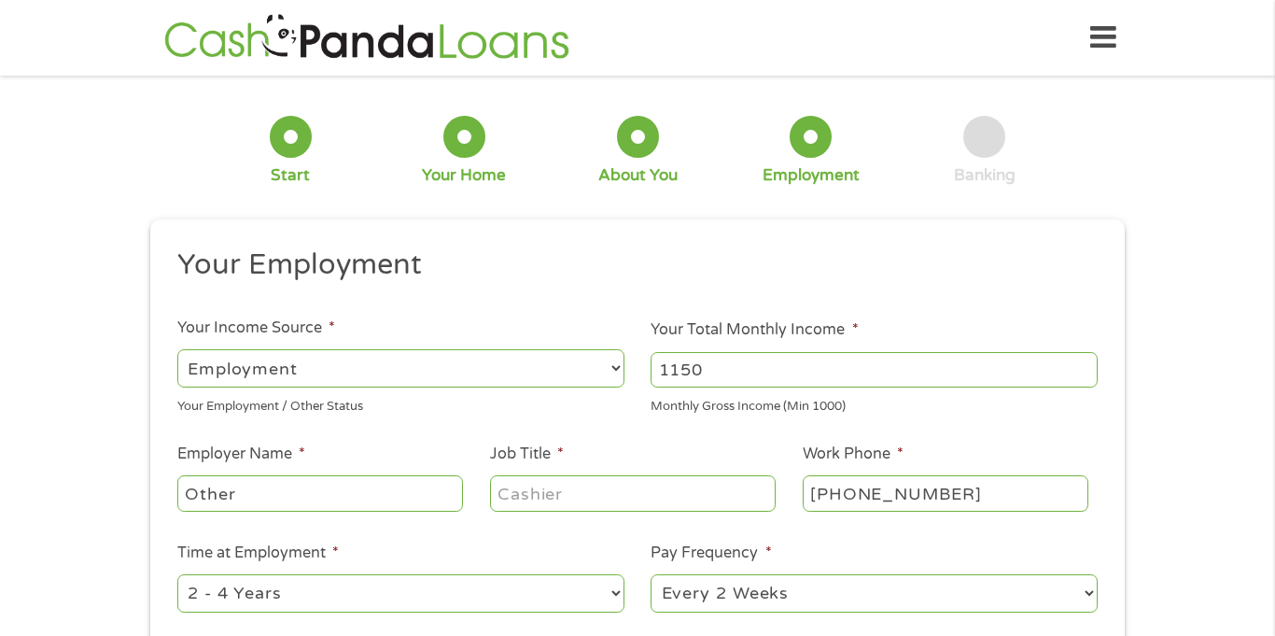
click at [1089, 365] on input "1150" at bounding box center [873, 369] width 447 height 35
click at [1089, 365] on input "1151" at bounding box center [873, 369] width 447 height 35
click at [1089, 365] on input "1152" at bounding box center [873, 369] width 447 height 35
click at [1089, 365] on input "1153" at bounding box center [873, 369] width 447 height 35
click at [1089, 365] on input "1154" at bounding box center [873, 369] width 447 height 35
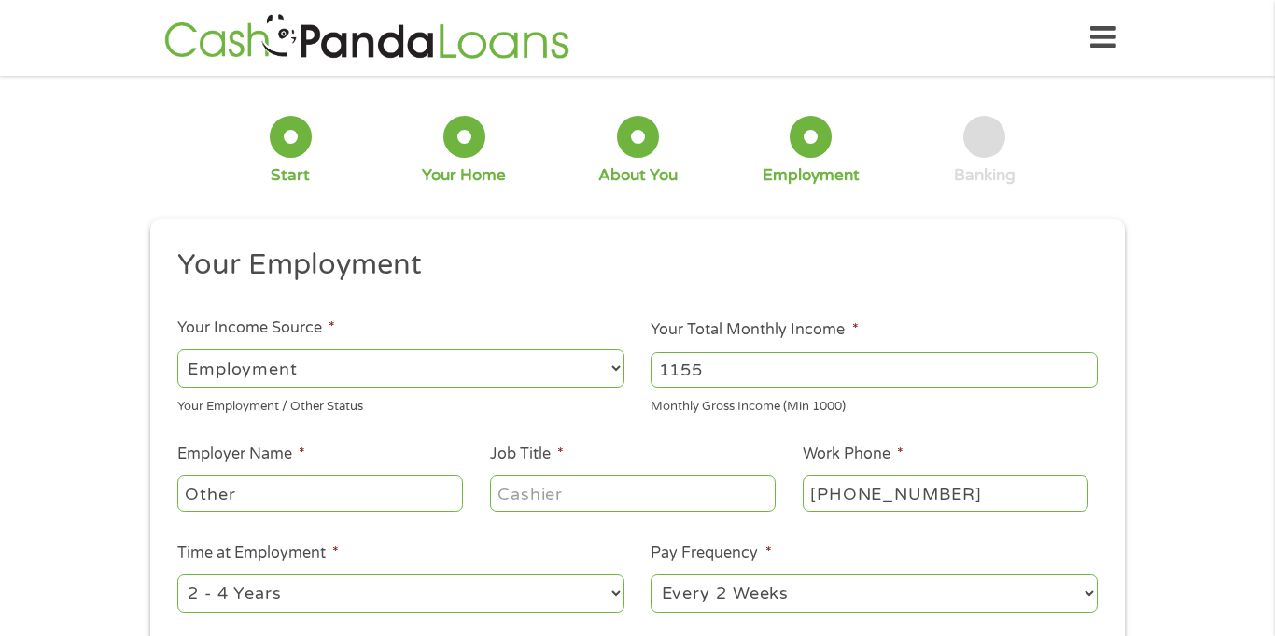
click at [1089, 365] on input "1155" at bounding box center [873, 369] width 447 height 35
click at [1089, 365] on input "1156" at bounding box center [873, 369] width 447 height 35
click at [1089, 365] on input "1157" at bounding box center [873, 369] width 447 height 35
click at [1089, 365] on input "1158" at bounding box center [873, 369] width 447 height 35
click at [1089, 365] on input "1159" at bounding box center [873, 369] width 447 height 35
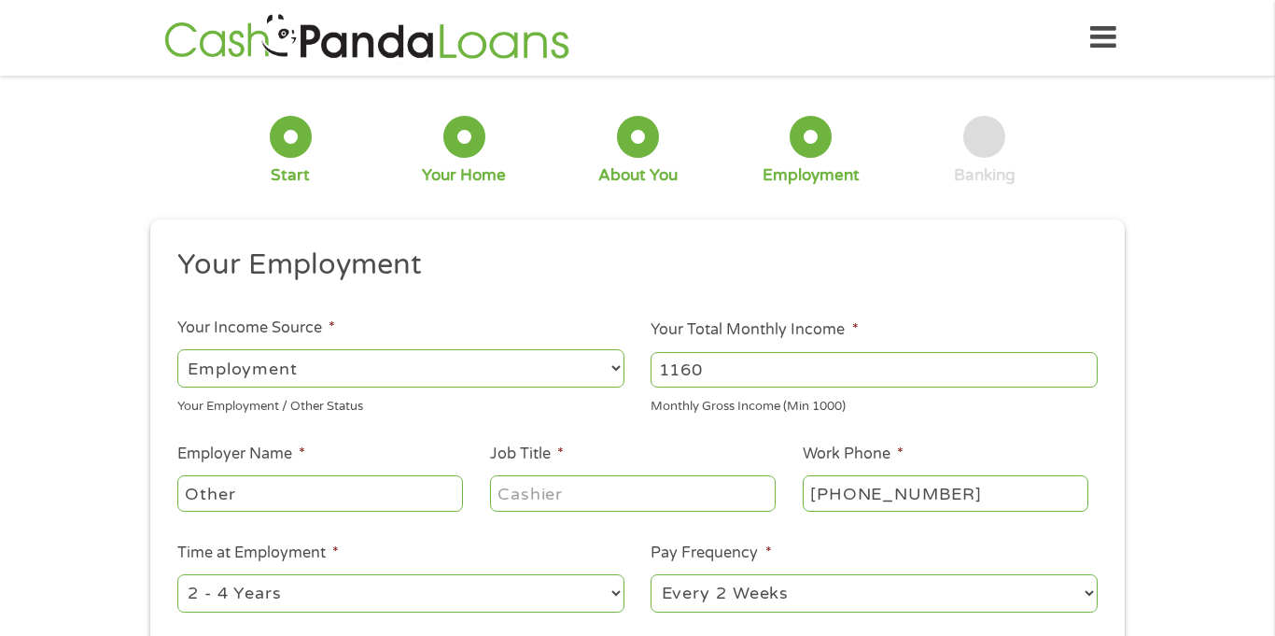
click at [1089, 365] on input "1160" at bounding box center [873, 369] width 447 height 35
click at [1089, 365] on input "1161" at bounding box center [873, 369] width 447 height 35
click at [1089, 365] on input "1162" at bounding box center [873, 369] width 447 height 35
click at [1089, 365] on input "1163" at bounding box center [873, 369] width 447 height 35
click at [1089, 365] on input "1164" at bounding box center [873, 369] width 447 height 35
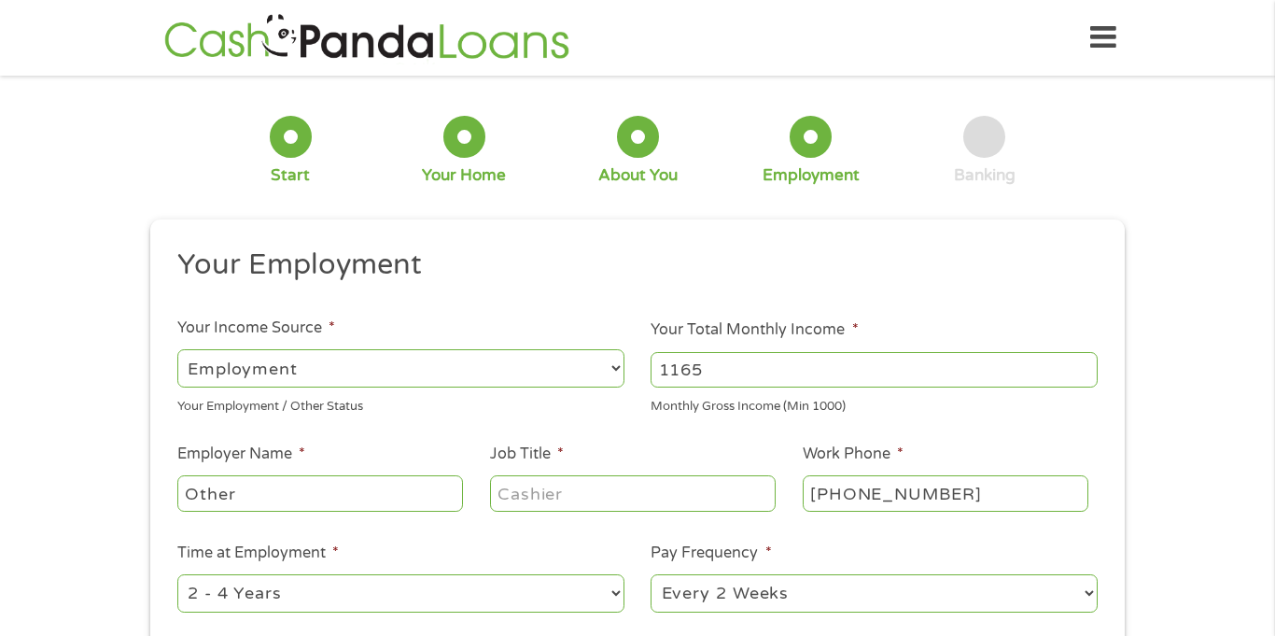
click at [1089, 365] on input "1165" at bounding box center [873, 369] width 447 height 35
click at [1089, 365] on input "1166" at bounding box center [873, 369] width 447 height 35
click at [1089, 365] on input "1167" at bounding box center [873, 369] width 447 height 35
click at [1089, 365] on input "1168" at bounding box center [873, 369] width 447 height 35
click at [1089, 365] on input "1169" at bounding box center [873, 369] width 447 height 35
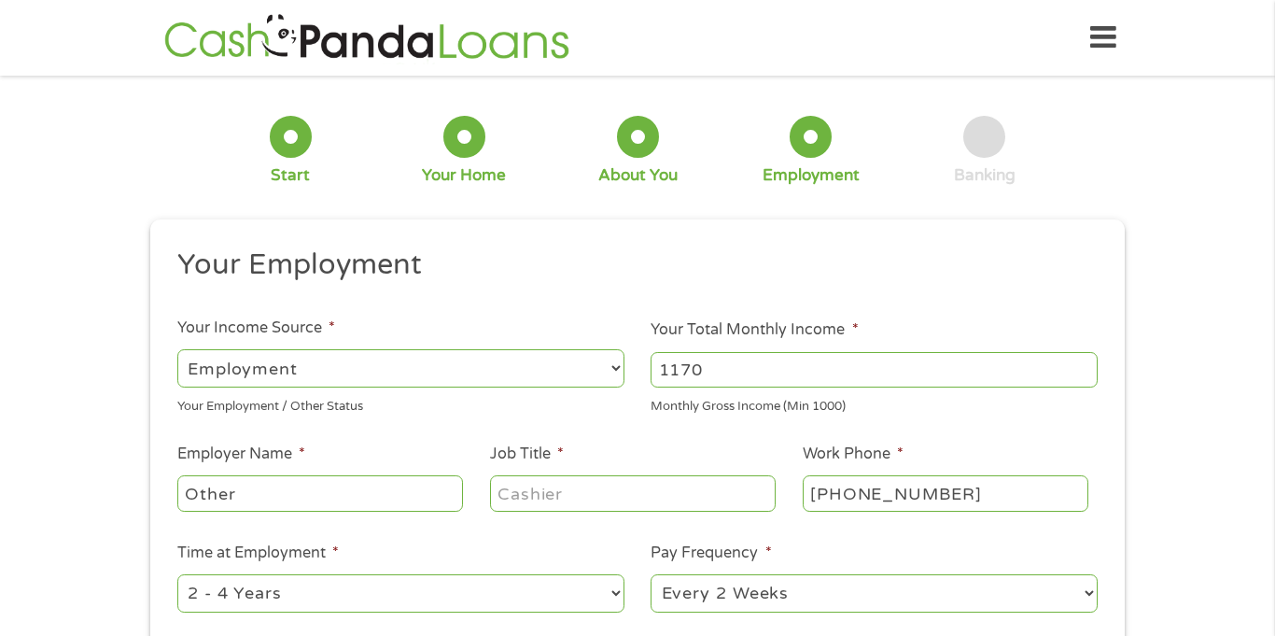
click at [1089, 365] on input "1170" at bounding box center [873, 369] width 447 height 35
click at [1089, 365] on input "1171" at bounding box center [873, 369] width 447 height 35
click at [1089, 365] on input "1172" at bounding box center [873, 369] width 447 height 35
click at [1089, 365] on input "1173" at bounding box center [873, 369] width 447 height 35
click at [1089, 365] on input "1288" at bounding box center [873, 369] width 447 height 35
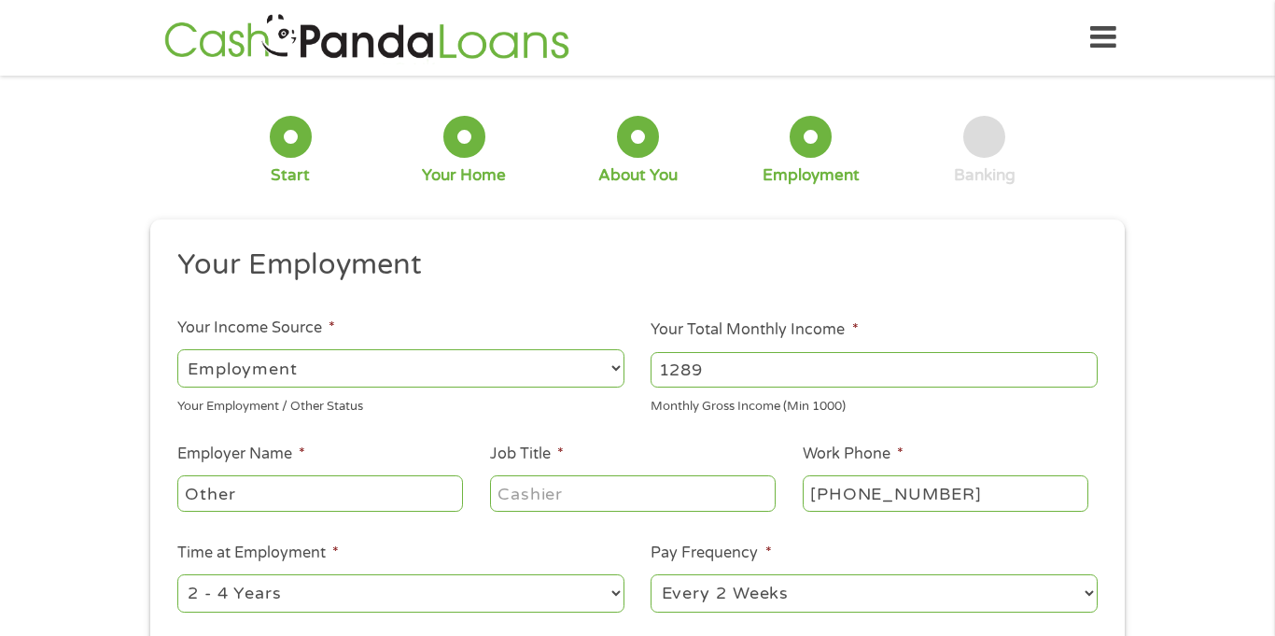
click at [1089, 365] on input "1289" at bounding box center [873, 369] width 447 height 35
click at [1089, 365] on input "1290" at bounding box center [873, 369] width 447 height 35
click at [1089, 365] on input "1291" at bounding box center [873, 369] width 447 height 35
click at [1089, 365] on input "1292" at bounding box center [873, 369] width 447 height 35
click at [1089, 365] on input "1293" at bounding box center [873, 369] width 447 height 35
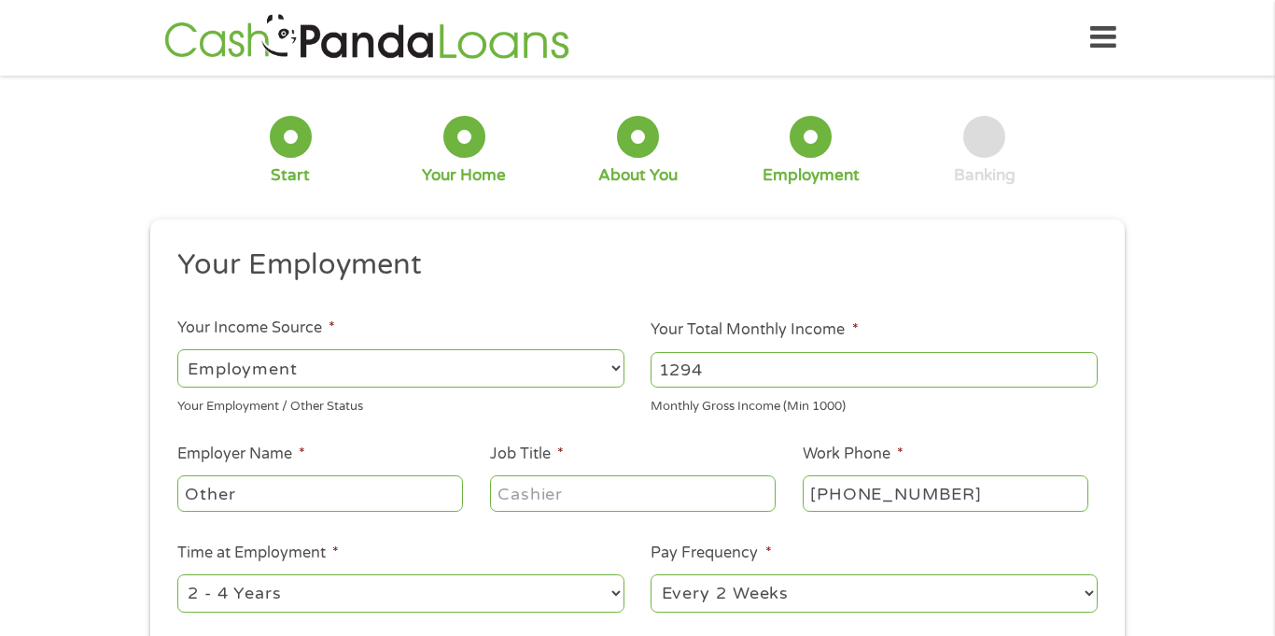
click at [1089, 365] on input "1294" at bounding box center [873, 369] width 447 height 35
click at [1089, 365] on input "1295" at bounding box center [873, 369] width 447 height 35
click at [1089, 365] on input "1296" at bounding box center [873, 369] width 447 height 35
click at [1089, 365] on input "1297" at bounding box center [873, 369] width 447 height 35
click at [1089, 365] on input "1298" at bounding box center [873, 369] width 447 height 35
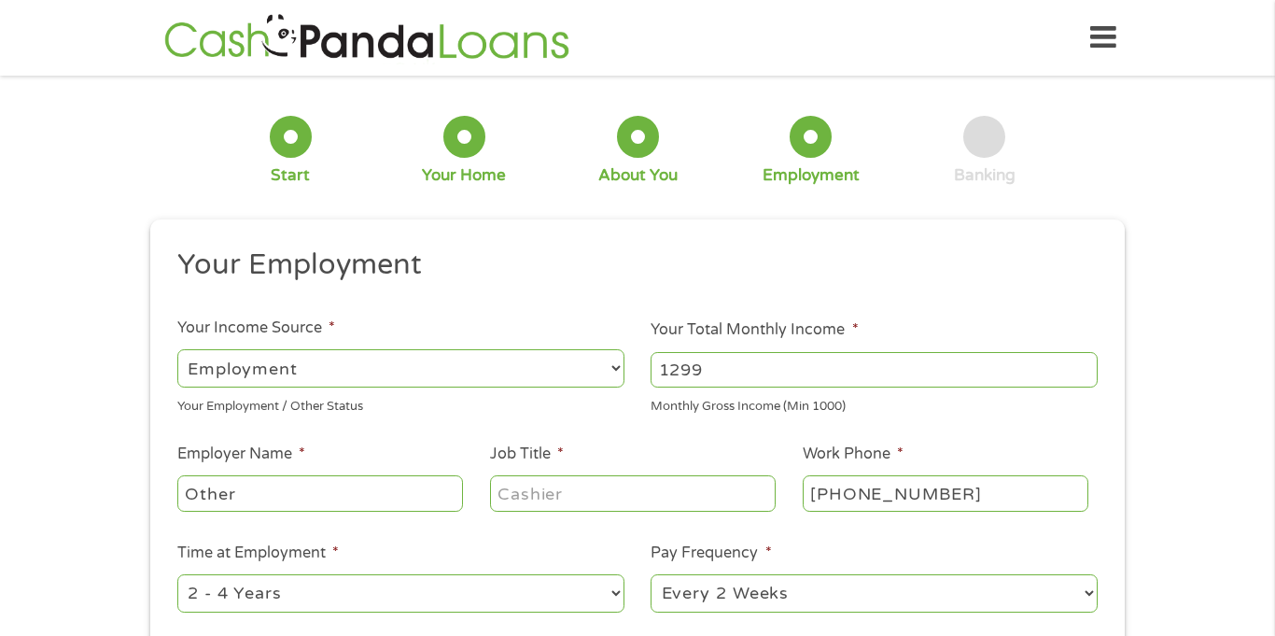
click at [1089, 365] on input "1299" at bounding box center [873, 369] width 447 height 35
click at [1089, 365] on input "1300" at bounding box center [873, 369] width 447 height 35
click at [1089, 365] on input "1301" at bounding box center [873, 369] width 447 height 35
click at [1089, 365] on input "1302" at bounding box center [873, 369] width 447 height 35
click at [1089, 365] on input "1303" at bounding box center [873, 369] width 447 height 35
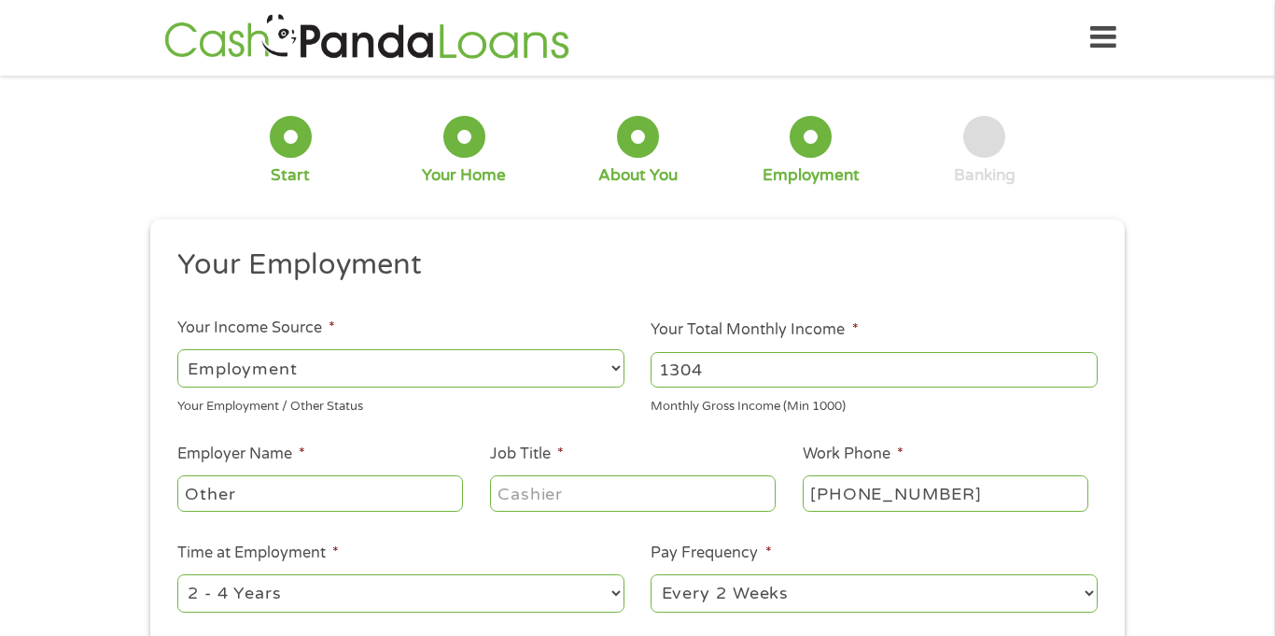
click at [1089, 365] on input "1304" at bounding box center [873, 369] width 447 height 35
click at [1089, 365] on input "1305" at bounding box center [873, 369] width 447 height 35
click at [1089, 365] on input "1306" at bounding box center [873, 369] width 447 height 35
click at [1089, 365] on input "1307" at bounding box center [873, 369] width 447 height 35
click at [1089, 365] on input "1308" at bounding box center [873, 369] width 447 height 35
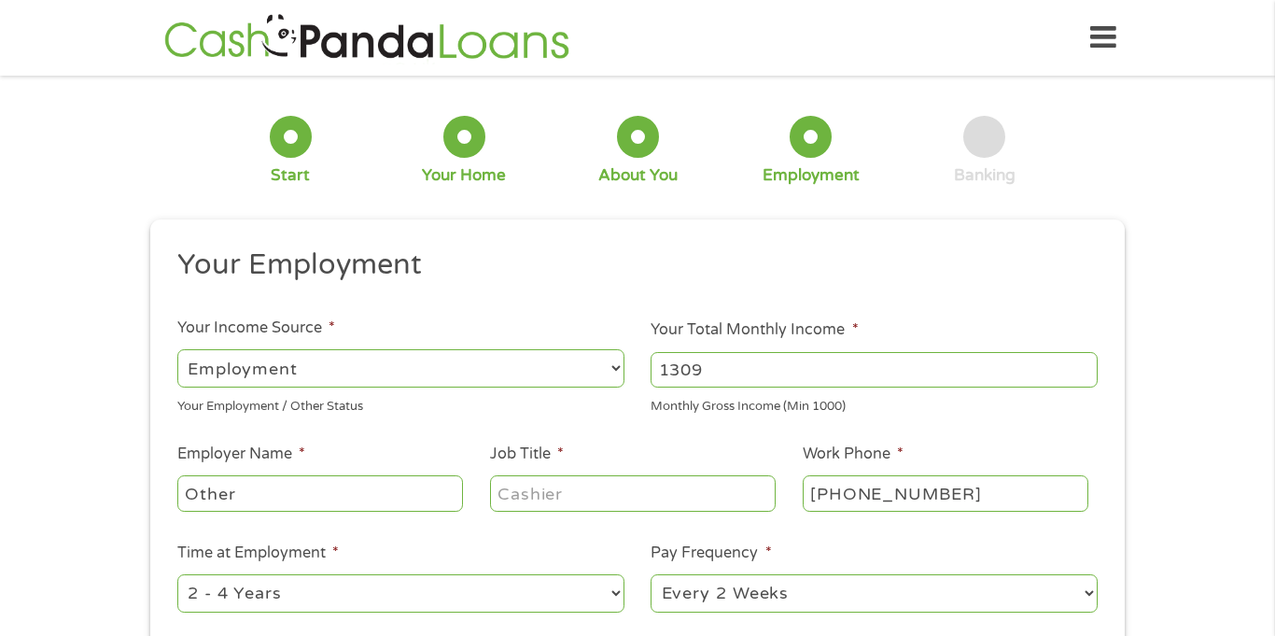
click at [1089, 365] on input "1309" at bounding box center [873, 369] width 447 height 35
click at [1089, 365] on input "1310" at bounding box center [873, 369] width 447 height 35
click at [1089, 365] on input "1311" at bounding box center [873, 369] width 447 height 35
click at [1089, 365] on input "1312" at bounding box center [873, 369] width 447 height 35
click at [1089, 365] on input "1313" at bounding box center [873, 369] width 447 height 35
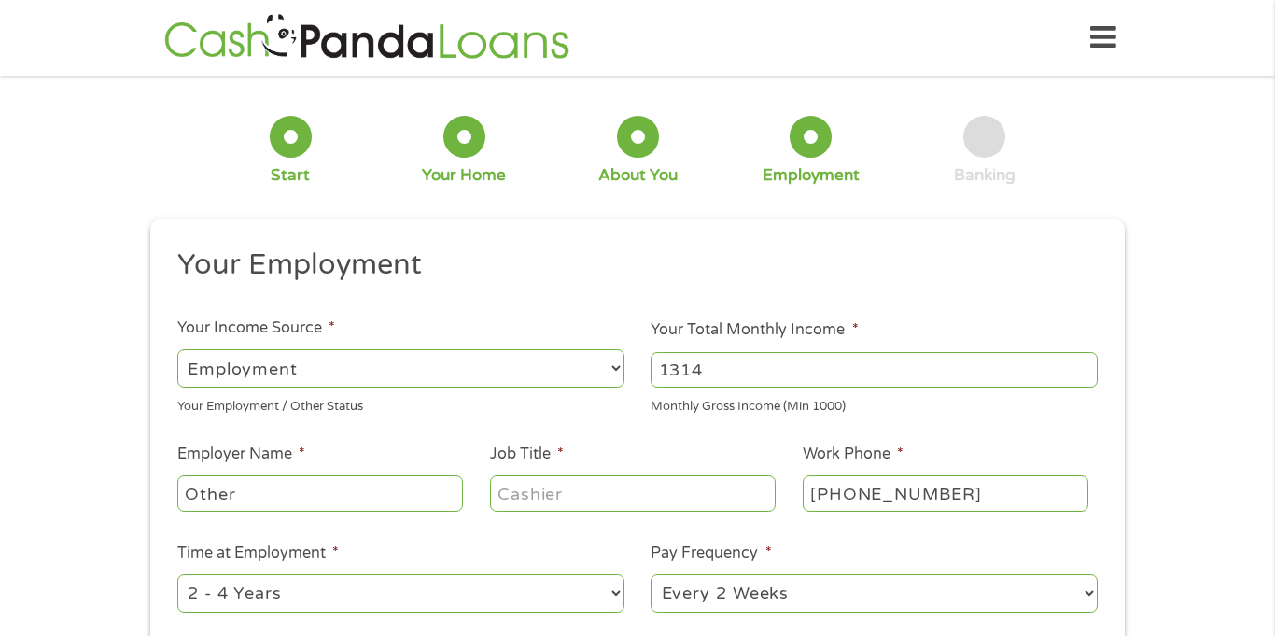
click at [1089, 365] on input "1314" at bounding box center [873, 369] width 447 height 35
click at [1089, 365] on input "1315" at bounding box center [873, 369] width 447 height 35
click at [1089, 365] on input "1316" at bounding box center [873, 369] width 447 height 35
click at [1089, 365] on input "1317" at bounding box center [873, 369] width 447 height 35
click at [1089, 365] on input "1318" at bounding box center [873, 369] width 447 height 35
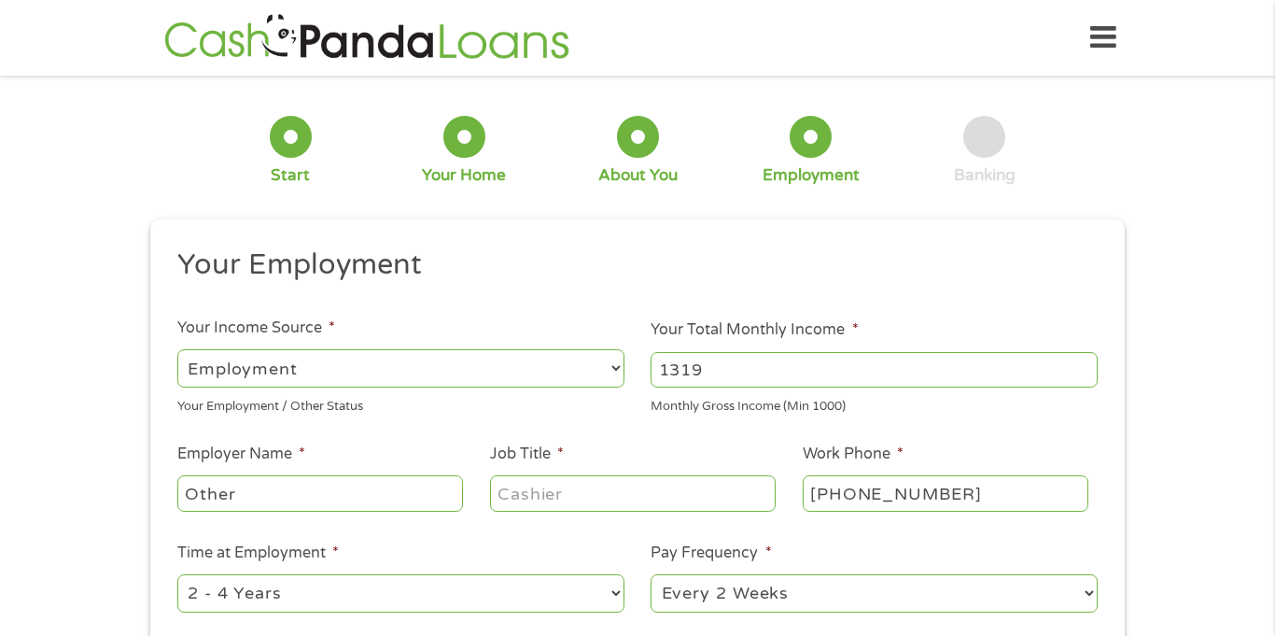
click at [1089, 365] on input "1319" at bounding box center [873, 369] width 447 height 35
click at [1089, 365] on input "1320" at bounding box center [873, 369] width 447 height 35
click at [1089, 365] on input "1321" at bounding box center [873, 369] width 447 height 35
click at [1089, 365] on input "1322" at bounding box center [873, 369] width 447 height 35
click at [1089, 365] on input "1323" at bounding box center [873, 369] width 447 height 35
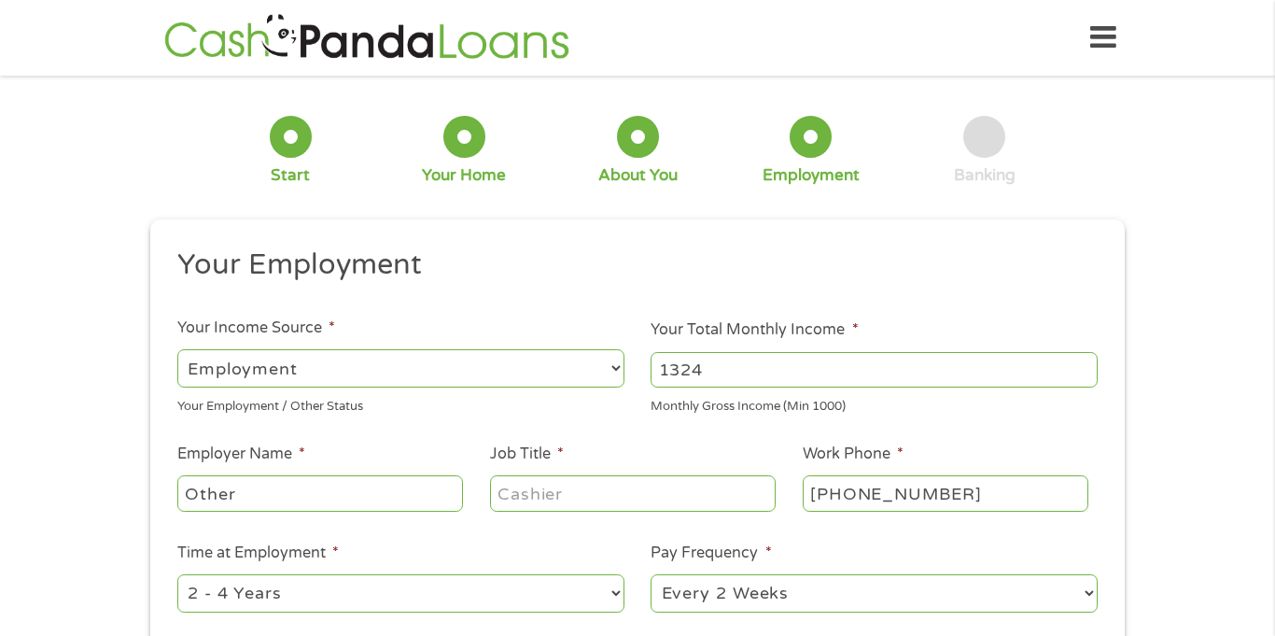
click at [1089, 365] on input "1324" at bounding box center [873, 369] width 447 height 35
click at [1089, 365] on input "1325" at bounding box center [873, 369] width 447 height 35
click at [1089, 365] on input "1326" at bounding box center [873, 369] width 447 height 35
click at [1089, 365] on input "1327" at bounding box center [873, 369] width 447 height 35
click at [1089, 365] on input "1328" at bounding box center [873, 369] width 447 height 35
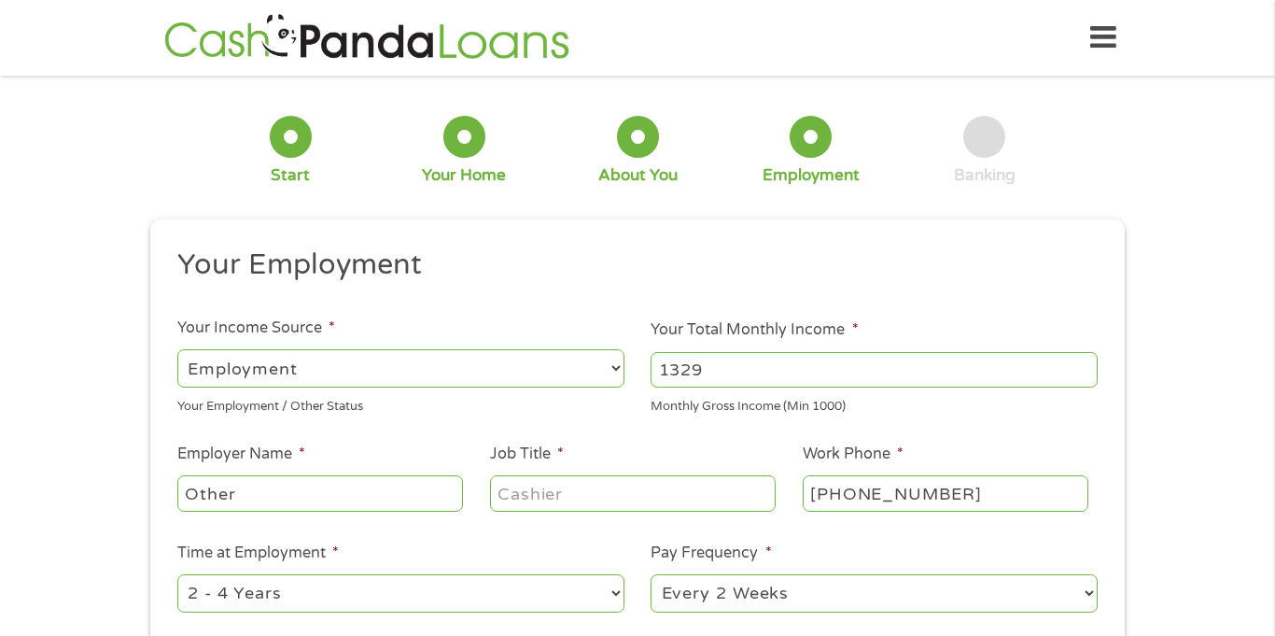
click at [1089, 365] on input "1329" at bounding box center [873, 369] width 447 height 35
click at [1089, 365] on input "1330" at bounding box center [873, 369] width 447 height 35
click at [1089, 365] on input "1331" at bounding box center [873, 369] width 447 height 35
click at [1089, 365] on input "1332" at bounding box center [873, 369] width 447 height 35
click at [1089, 365] on input "1333" at bounding box center [873, 369] width 447 height 35
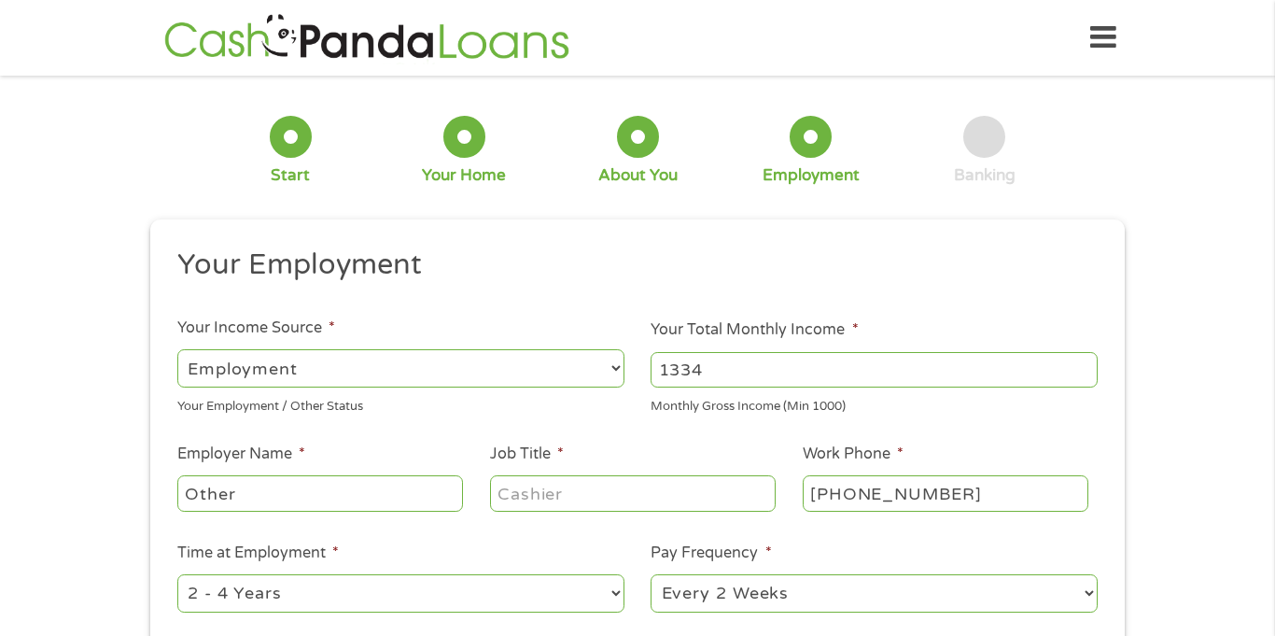
click at [1089, 365] on input "1334" at bounding box center [873, 369] width 447 height 35
click at [1089, 365] on input "1335" at bounding box center [873, 369] width 447 height 35
click at [1089, 365] on input "1336" at bounding box center [873, 369] width 447 height 35
click at [1089, 365] on input "1337" at bounding box center [873, 369] width 447 height 35
click at [1089, 365] on input "1338" at bounding box center [873, 369] width 447 height 35
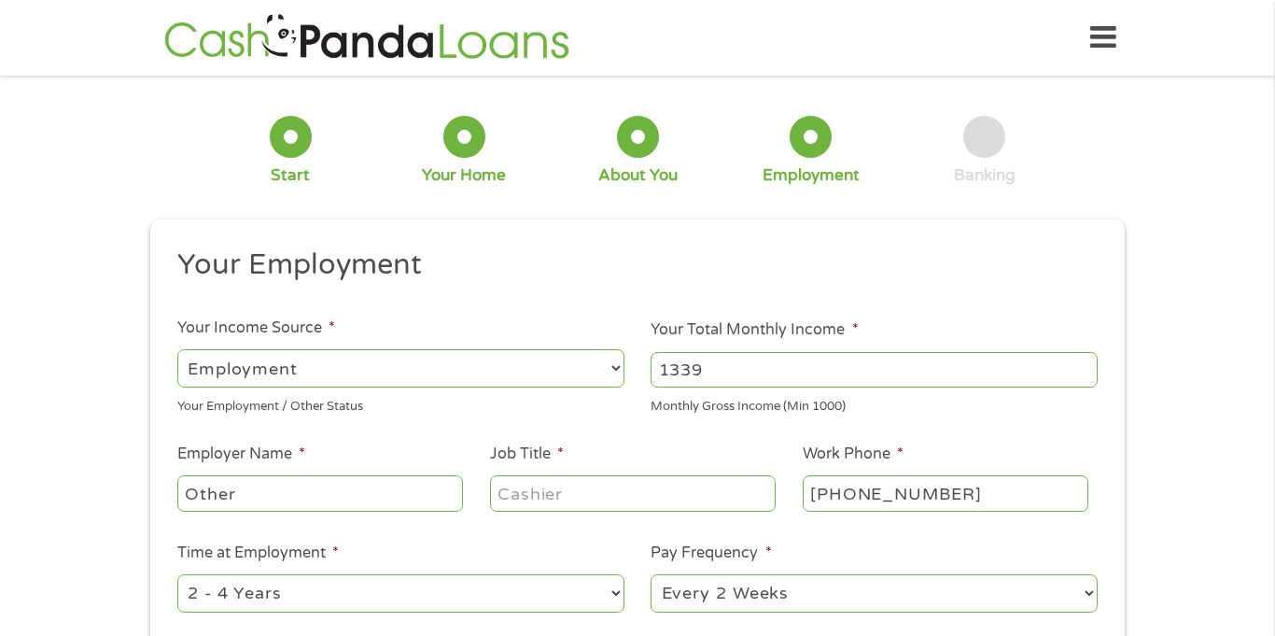
click at [1089, 365] on input "1339" at bounding box center [873, 369] width 447 height 35
click at [1089, 365] on input "1340" at bounding box center [873, 369] width 447 height 35
click at [1089, 365] on input "1341" at bounding box center [873, 369] width 447 height 35
click at [1089, 365] on input "1342" at bounding box center [873, 369] width 447 height 35
click at [1089, 365] on input "1343" at bounding box center [873, 369] width 447 height 35
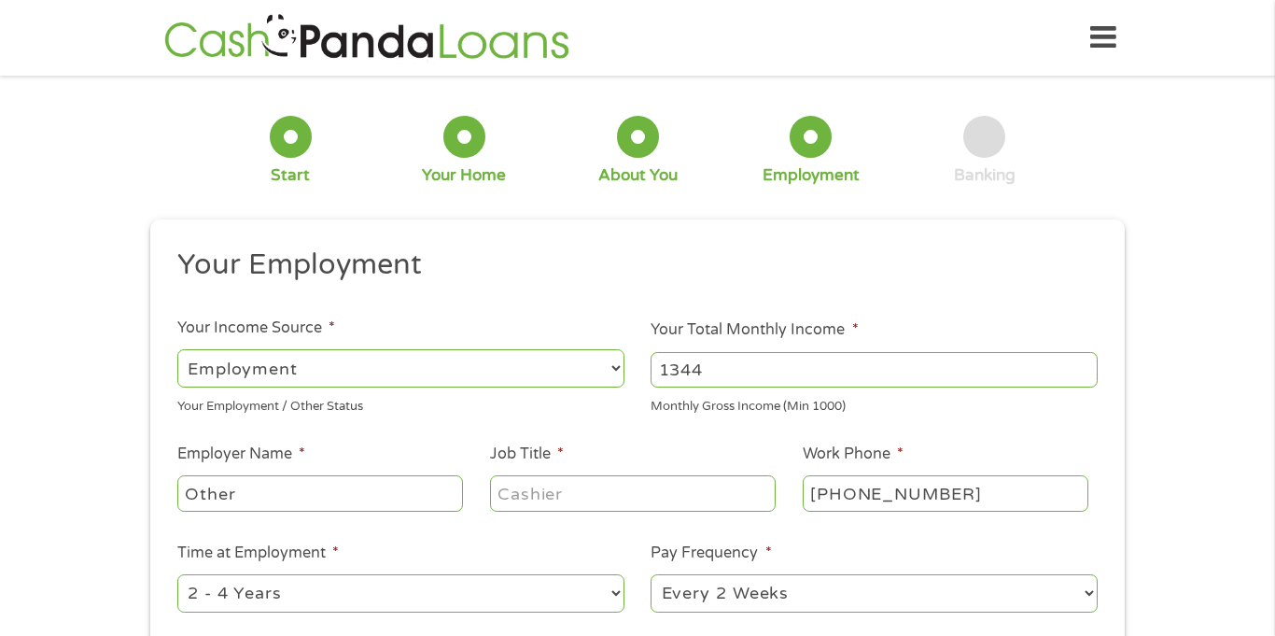
click at [1089, 365] on input "1344" at bounding box center [873, 369] width 447 height 35
click at [1089, 365] on input "1345" at bounding box center [873, 369] width 447 height 35
click at [1089, 365] on input "1346" at bounding box center [873, 369] width 447 height 35
click at [1089, 365] on input "1347" at bounding box center [873, 369] width 447 height 35
click at [1089, 365] on input "1348" at bounding box center [873, 369] width 447 height 35
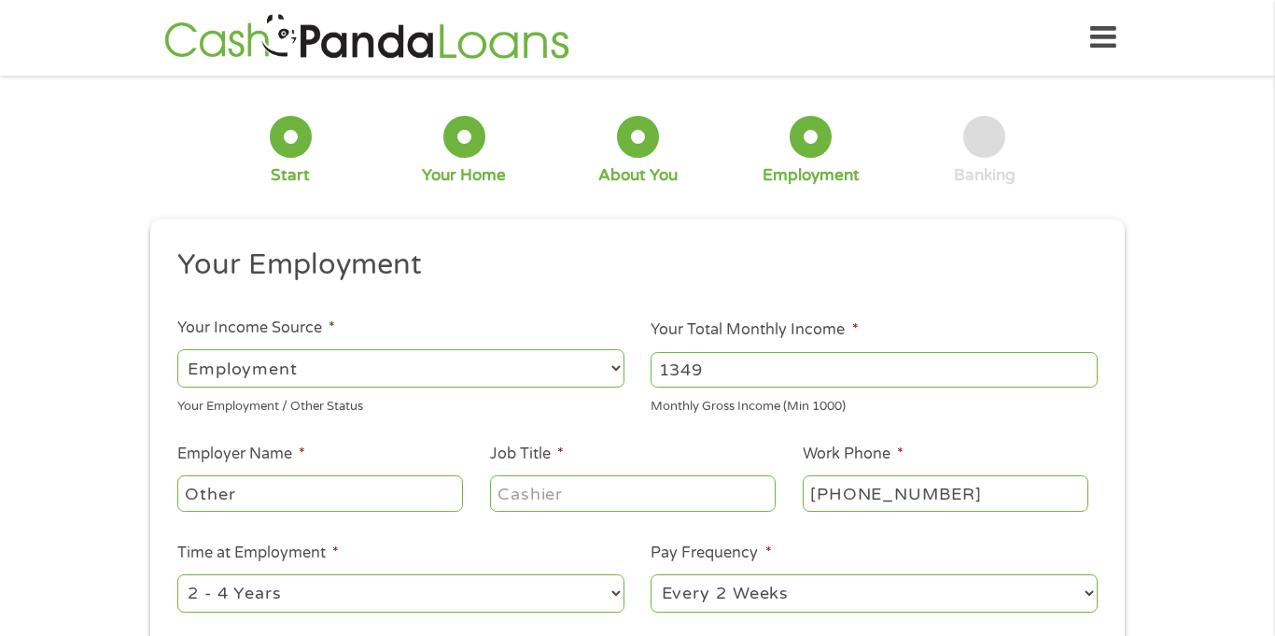
click at [1089, 365] on input "1349" at bounding box center [873, 369] width 447 height 35
click at [1089, 365] on input "1350" at bounding box center [873, 369] width 447 height 35
click at [1089, 365] on input "1351" at bounding box center [873, 369] width 447 height 35
click at [1089, 365] on input "1352" at bounding box center [873, 369] width 447 height 35
click at [1089, 365] on input "1353" at bounding box center [873, 369] width 447 height 35
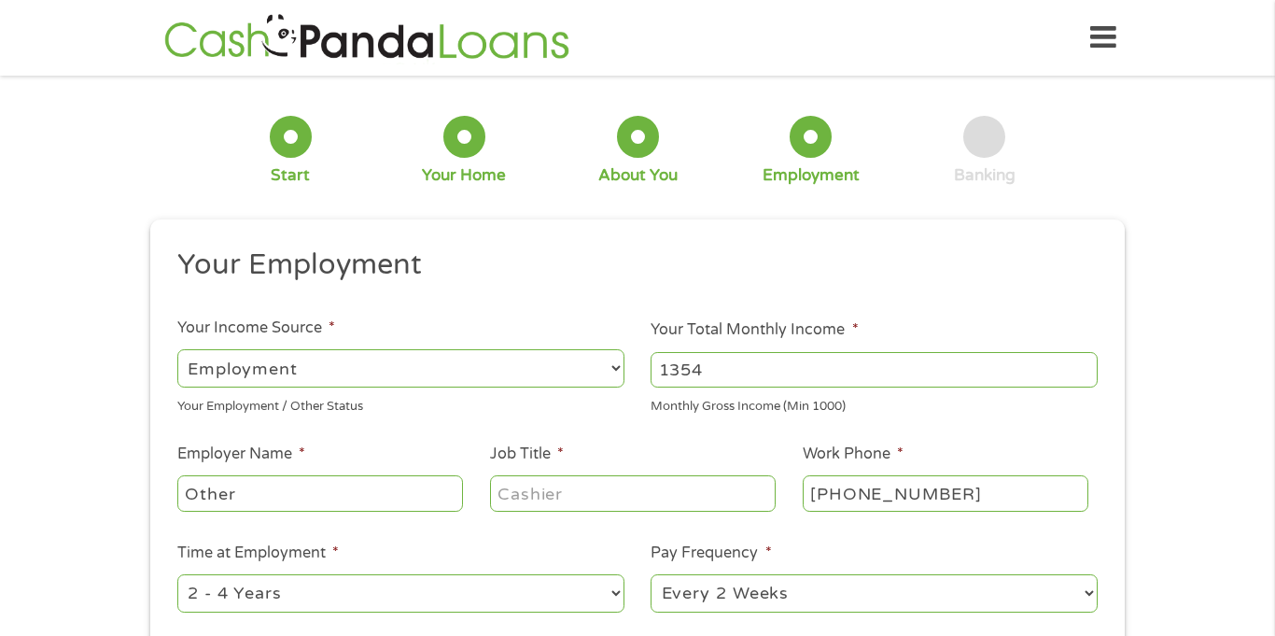
click at [1089, 365] on input "1354" at bounding box center [873, 369] width 447 height 35
click at [1089, 365] on input "1355" at bounding box center [873, 369] width 447 height 35
click at [1089, 365] on input "1356" at bounding box center [873, 369] width 447 height 35
click at [1089, 365] on input "1357" at bounding box center [873, 369] width 447 height 35
click at [1089, 365] on input "1358" at bounding box center [873, 369] width 447 height 35
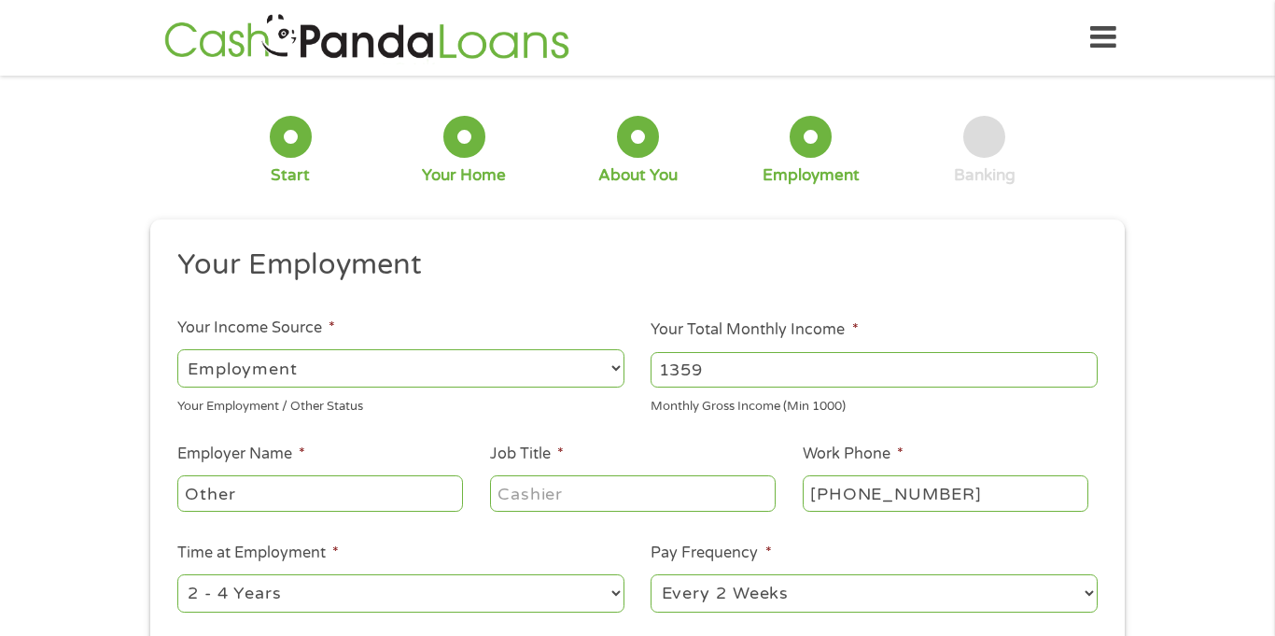
click at [1089, 365] on input "1359" at bounding box center [873, 369] width 447 height 35
click at [1089, 365] on input "1360" at bounding box center [873, 369] width 447 height 35
click at [1089, 365] on input "1361" at bounding box center [873, 369] width 447 height 35
click at [1089, 365] on input "1362" at bounding box center [873, 369] width 447 height 35
click at [1089, 365] on input "1363" at bounding box center [873, 369] width 447 height 35
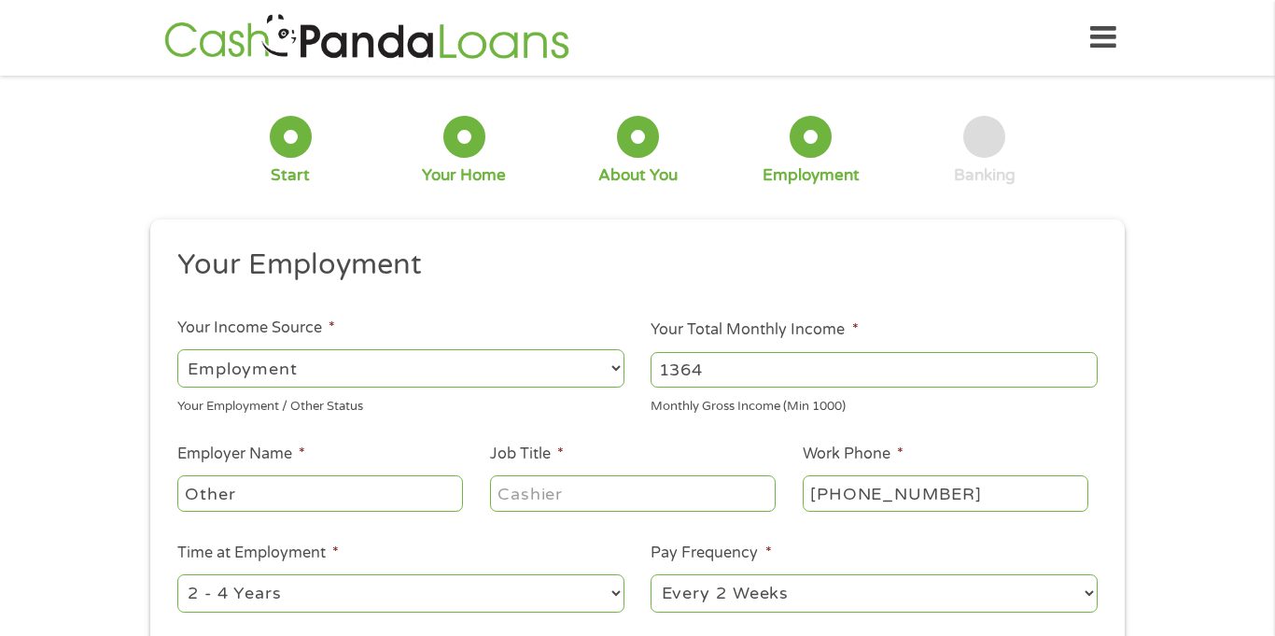
click at [1089, 365] on input "1364" at bounding box center [873, 369] width 447 height 35
click at [1089, 365] on input "1365" at bounding box center [873, 369] width 447 height 35
click at [1089, 365] on input "1366" at bounding box center [873, 369] width 447 height 35
click at [1089, 365] on input "1367" at bounding box center [873, 369] width 447 height 35
click at [1089, 365] on input "1368" at bounding box center [873, 369] width 447 height 35
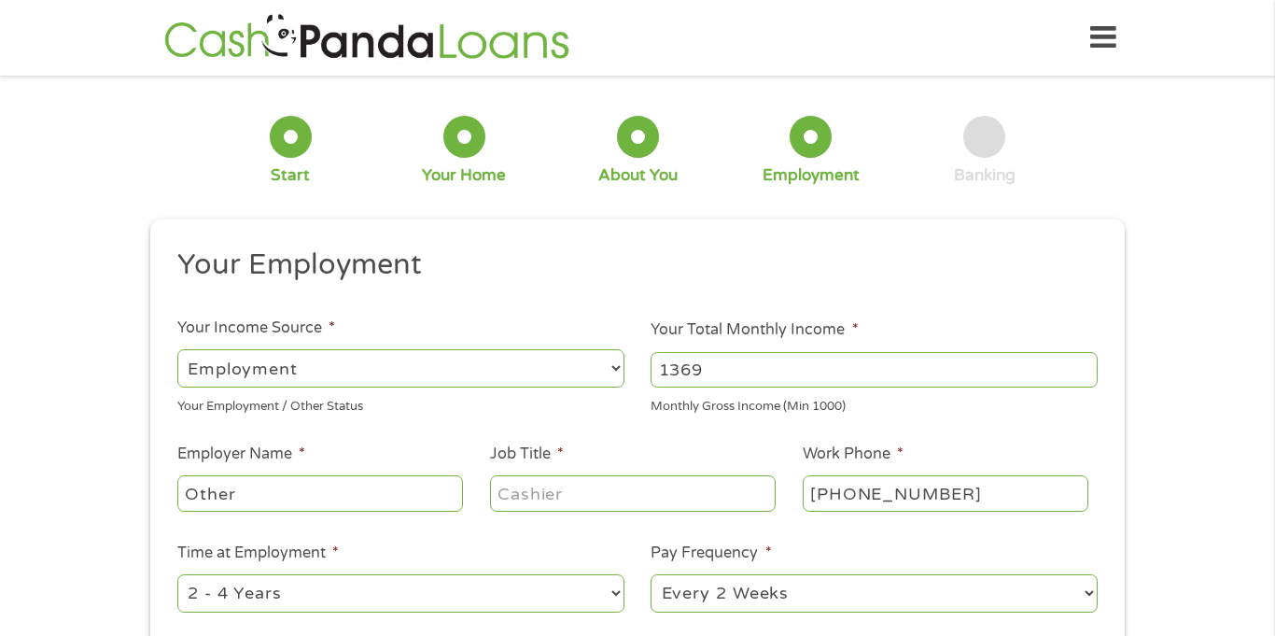
click at [1089, 365] on input "1369" at bounding box center [873, 369] width 447 height 35
click at [1089, 365] on input "1370" at bounding box center [873, 369] width 447 height 35
click at [1089, 365] on input "1371" at bounding box center [873, 369] width 447 height 35
click at [1089, 365] on input "1372" at bounding box center [873, 369] width 447 height 35
click at [1089, 365] on input "1373" at bounding box center [873, 369] width 447 height 35
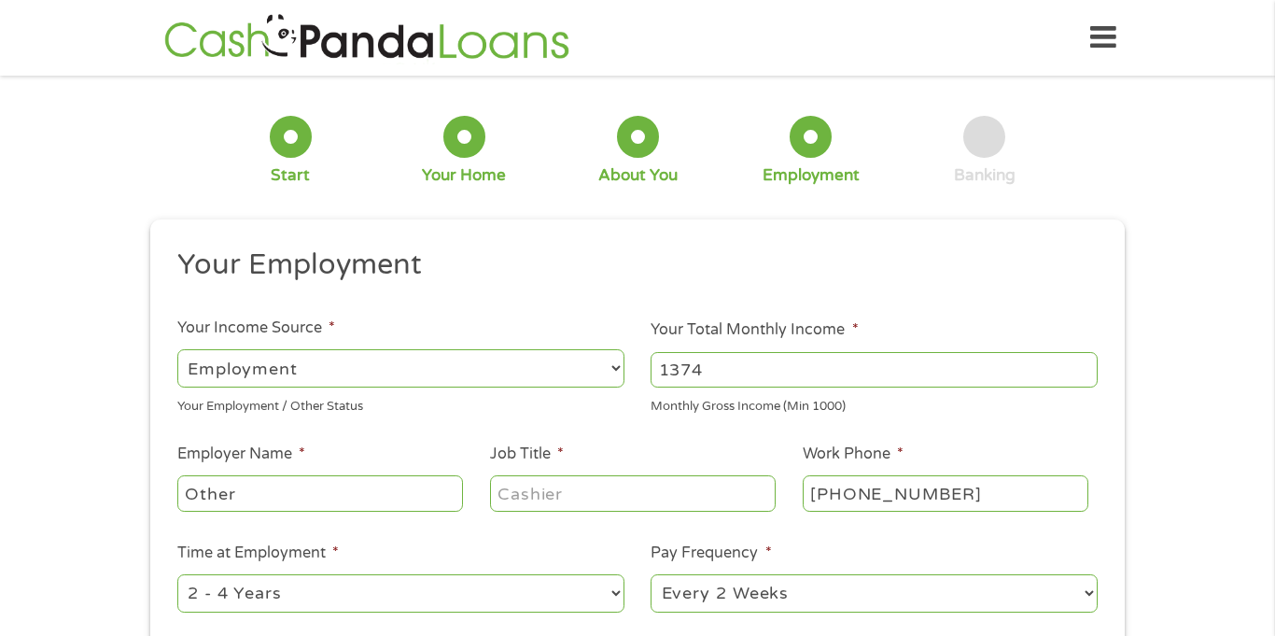
click at [1089, 365] on input "1374" at bounding box center [873, 369] width 447 height 35
click at [1089, 365] on input "1375" at bounding box center [873, 369] width 447 height 35
click at [1089, 365] on input "1376" at bounding box center [873, 369] width 447 height 35
click at [1089, 365] on input "1377" at bounding box center [873, 369] width 447 height 35
click at [1089, 365] on input "1378" at bounding box center [873, 369] width 447 height 35
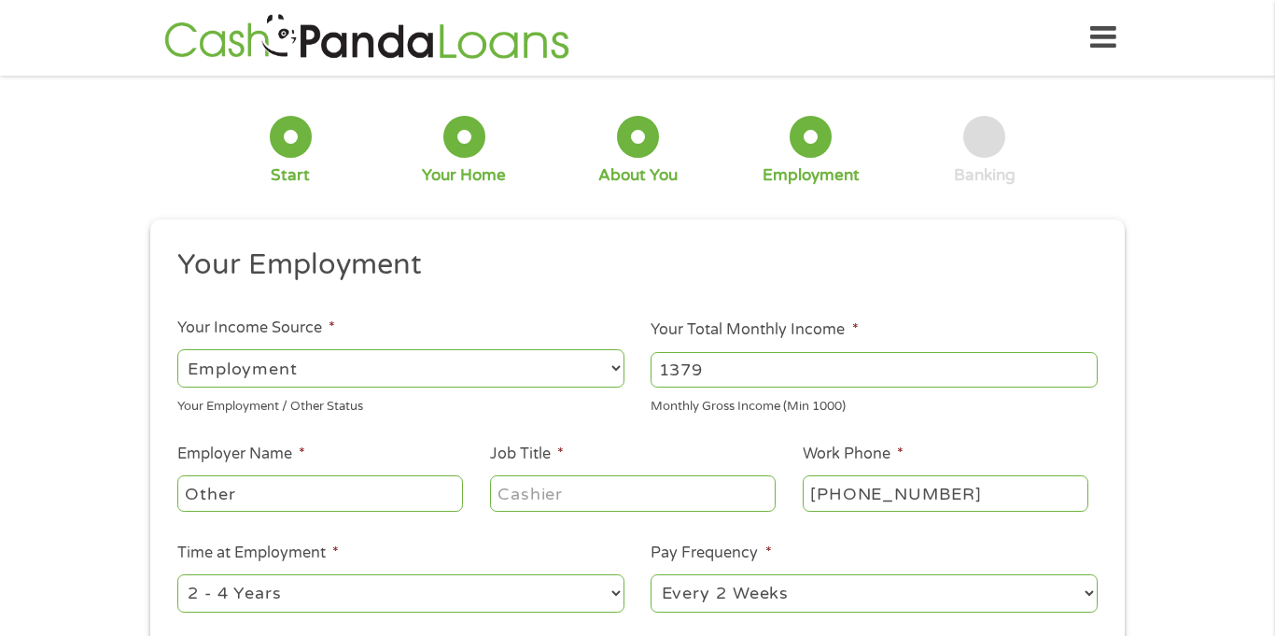
click at [1089, 365] on input "1379" at bounding box center [873, 369] width 447 height 35
click at [1089, 365] on input "1380" at bounding box center [873, 369] width 447 height 35
click at [1089, 365] on input "1381" at bounding box center [873, 369] width 447 height 35
click at [1089, 365] on input "1382" at bounding box center [873, 369] width 447 height 35
click at [1089, 365] on input "1383" at bounding box center [873, 369] width 447 height 35
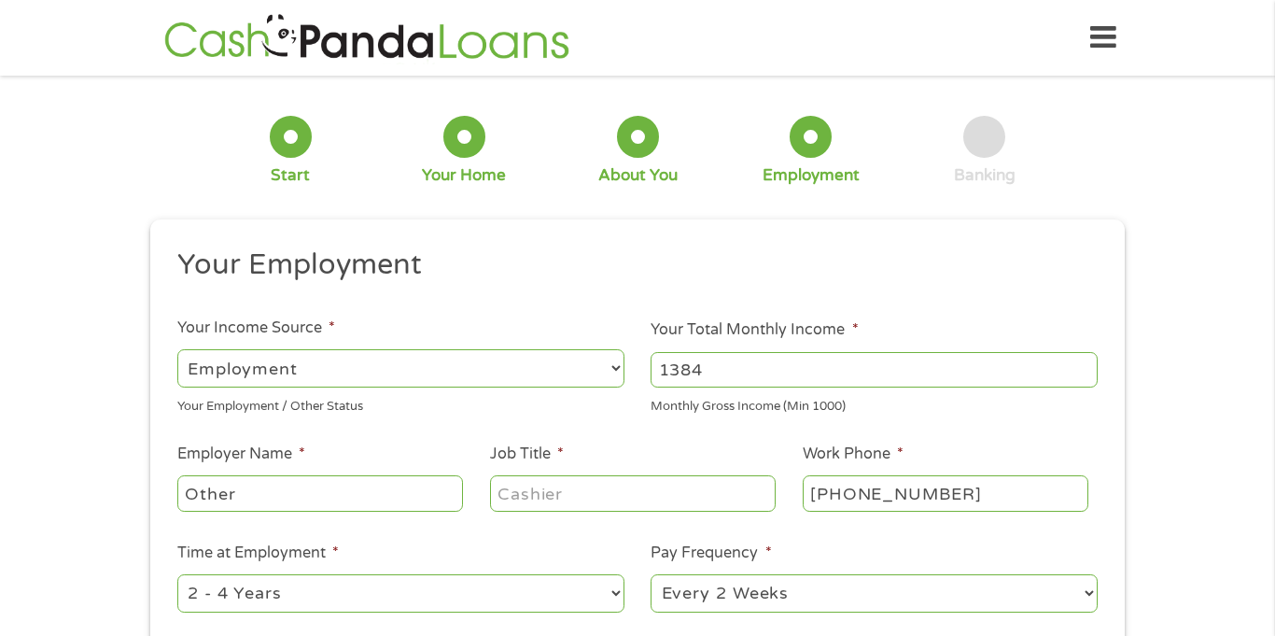
click at [1089, 365] on input "1384" at bounding box center [873, 369] width 447 height 35
click at [1089, 365] on input "1385" at bounding box center [873, 369] width 447 height 35
click at [1089, 365] on input "1386" at bounding box center [873, 369] width 447 height 35
click at [1089, 365] on input "1387" at bounding box center [873, 369] width 447 height 35
click at [1089, 365] on input "1388" at bounding box center [873, 369] width 447 height 35
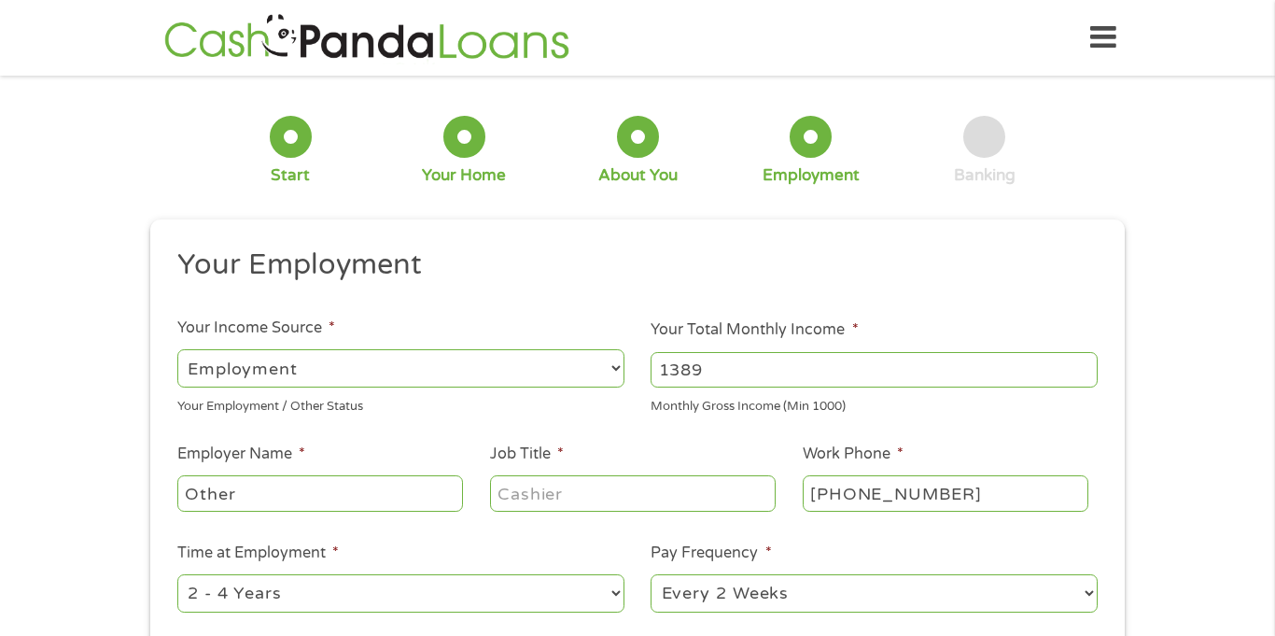
click at [1089, 365] on input "1389" at bounding box center [873, 369] width 447 height 35
click at [1089, 365] on input "1390" at bounding box center [873, 369] width 447 height 35
click at [1089, 365] on input "1391" at bounding box center [873, 369] width 447 height 35
click at [1089, 365] on input "1392" at bounding box center [873, 369] width 447 height 35
click at [1089, 365] on input "1393" at bounding box center [873, 369] width 447 height 35
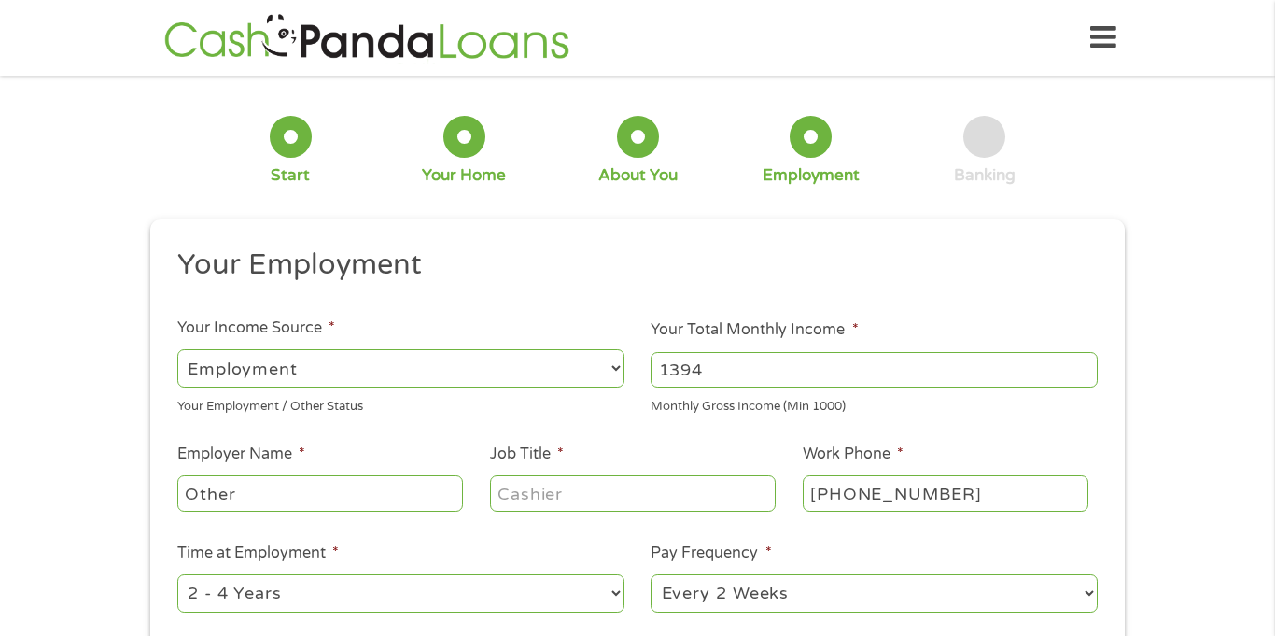
click at [1089, 365] on input "1394" at bounding box center [873, 369] width 447 height 35
click at [1089, 365] on input "1395" at bounding box center [873, 369] width 447 height 35
click at [1089, 365] on input "1396" at bounding box center [873, 369] width 447 height 35
click at [1089, 365] on input "1397" at bounding box center [873, 369] width 447 height 35
click at [1089, 365] on input "1398" at bounding box center [873, 369] width 447 height 35
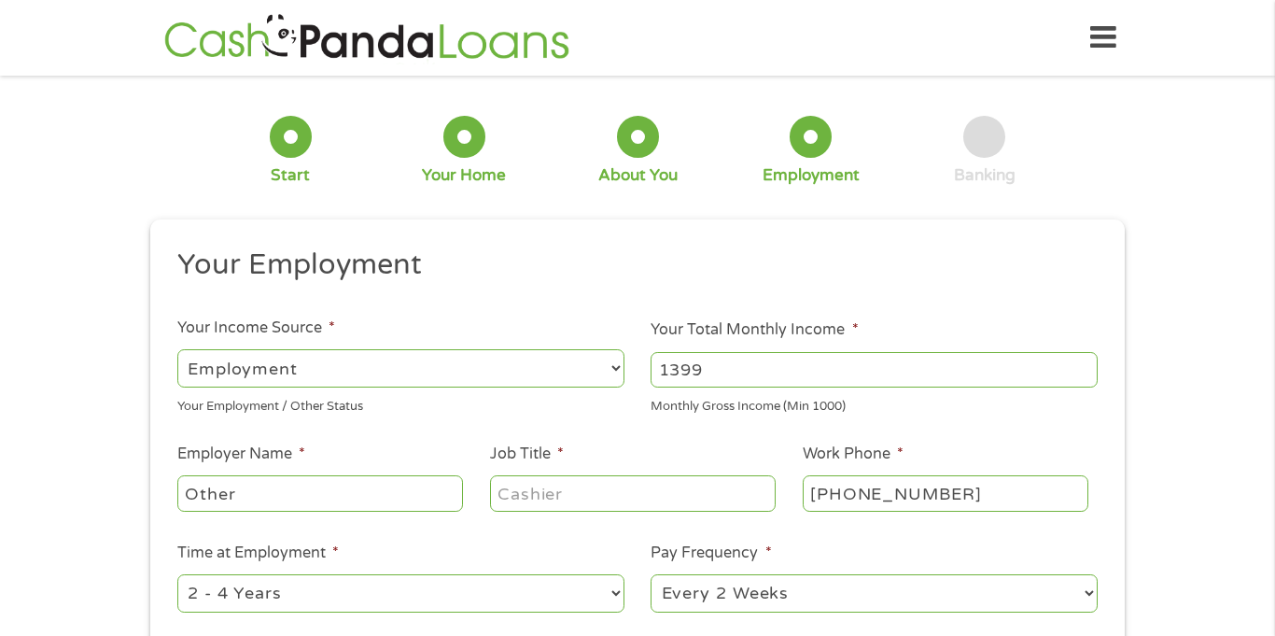
click at [1089, 365] on input "1399" at bounding box center [873, 369] width 447 height 35
click at [1089, 365] on input "1400" at bounding box center [873, 369] width 447 height 35
click at [1089, 365] on input "1401" at bounding box center [873, 369] width 447 height 35
click at [1089, 365] on input "1402" at bounding box center [873, 369] width 447 height 35
click at [1089, 365] on input "1403" at bounding box center [873, 369] width 447 height 35
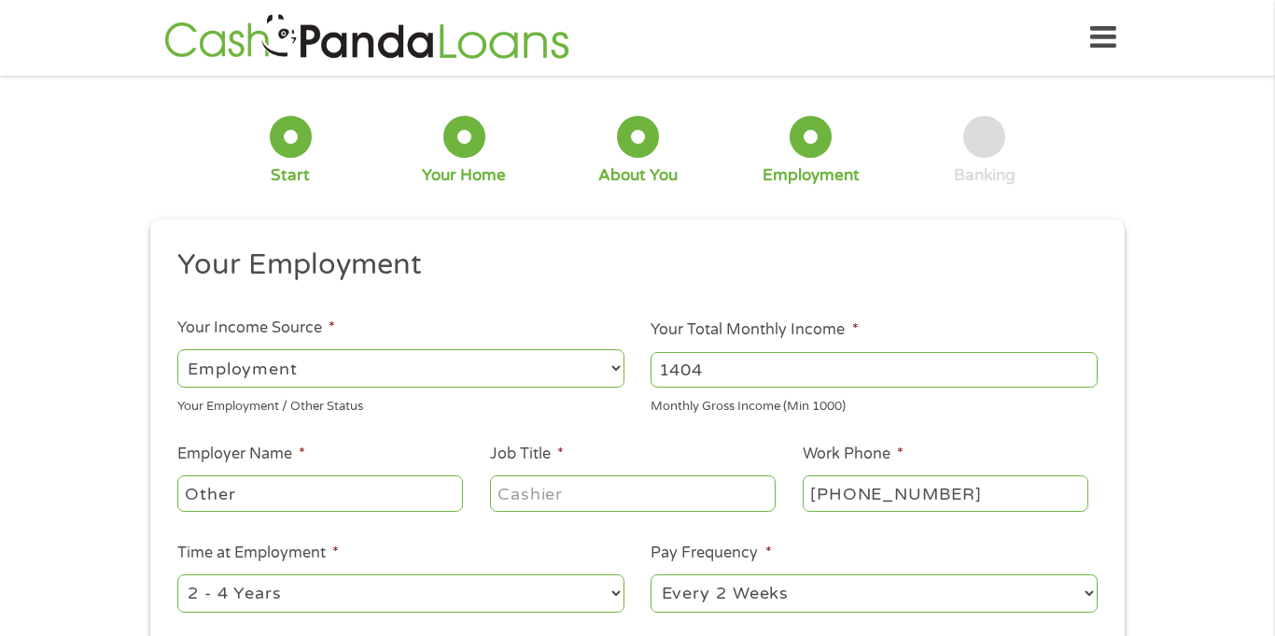
click at [1089, 365] on input "1404" at bounding box center [873, 369] width 447 height 35
click at [1089, 365] on input "1405" at bounding box center [873, 369] width 447 height 35
click at [1089, 365] on input "1407" at bounding box center [873, 369] width 447 height 35
click at [1089, 365] on input "1408" at bounding box center [873, 369] width 447 height 35
click at [1089, 365] on input "1409" at bounding box center [873, 369] width 447 height 35
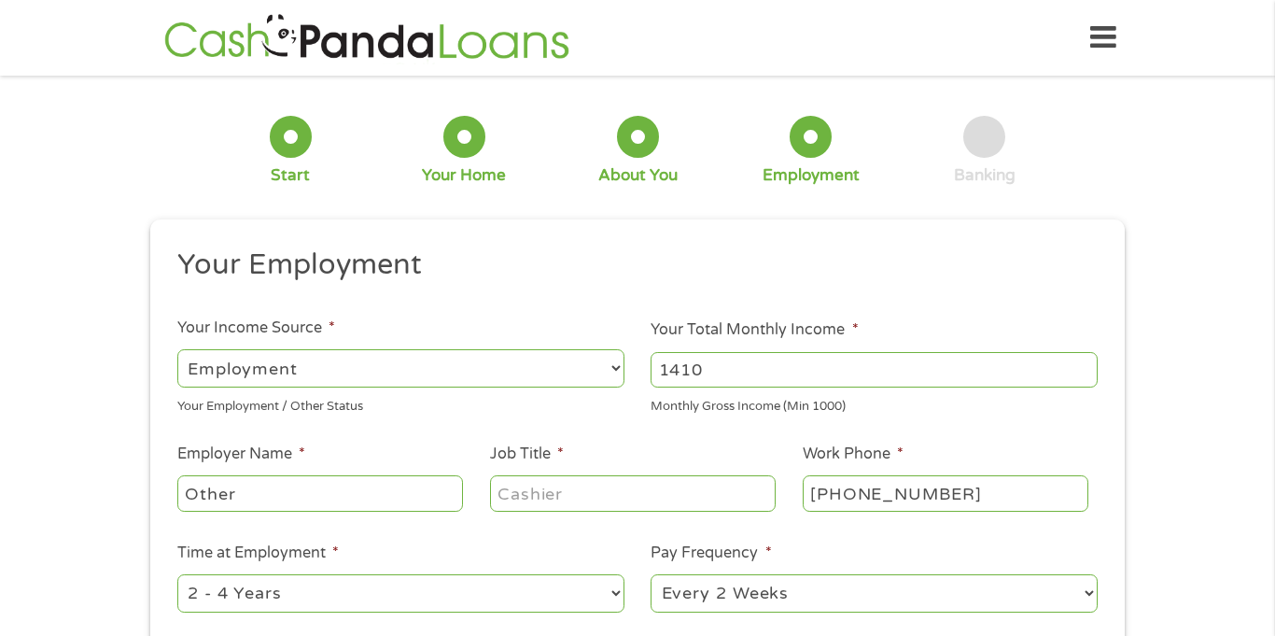
click at [1089, 365] on input "1410" at bounding box center [873, 369] width 447 height 35
click at [1089, 365] on input "1411" at bounding box center [873, 369] width 447 height 35
click at [1089, 365] on input "1412" at bounding box center [873, 369] width 447 height 35
click at [1089, 365] on input "1413" at bounding box center [873, 369] width 447 height 35
click at [1089, 365] on input "1414" at bounding box center [873, 369] width 447 height 35
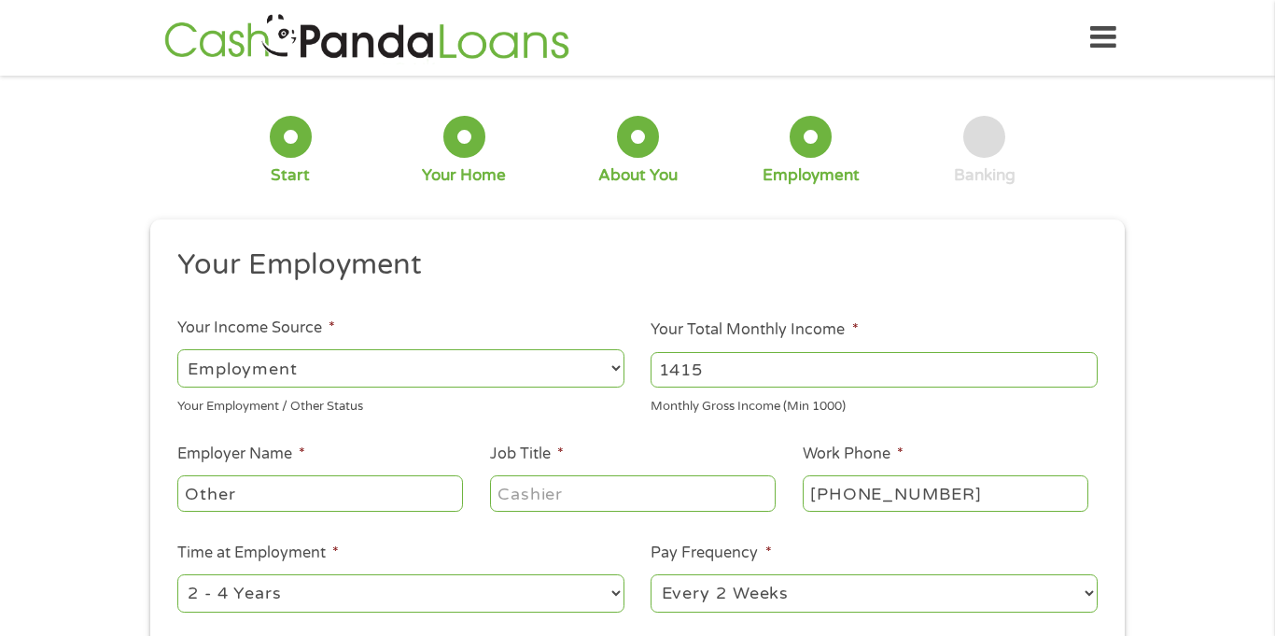
click at [1089, 365] on input "1415" at bounding box center [873, 369] width 447 height 35
click at [1089, 365] on input "1416" at bounding box center [873, 369] width 447 height 35
click at [1089, 365] on input "1417" at bounding box center [873, 369] width 447 height 35
click at [1089, 365] on input "1418" at bounding box center [873, 369] width 447 height 35
click at [1089, 365] on input "1419" at bounding box center [873, 369] width 447 height 35
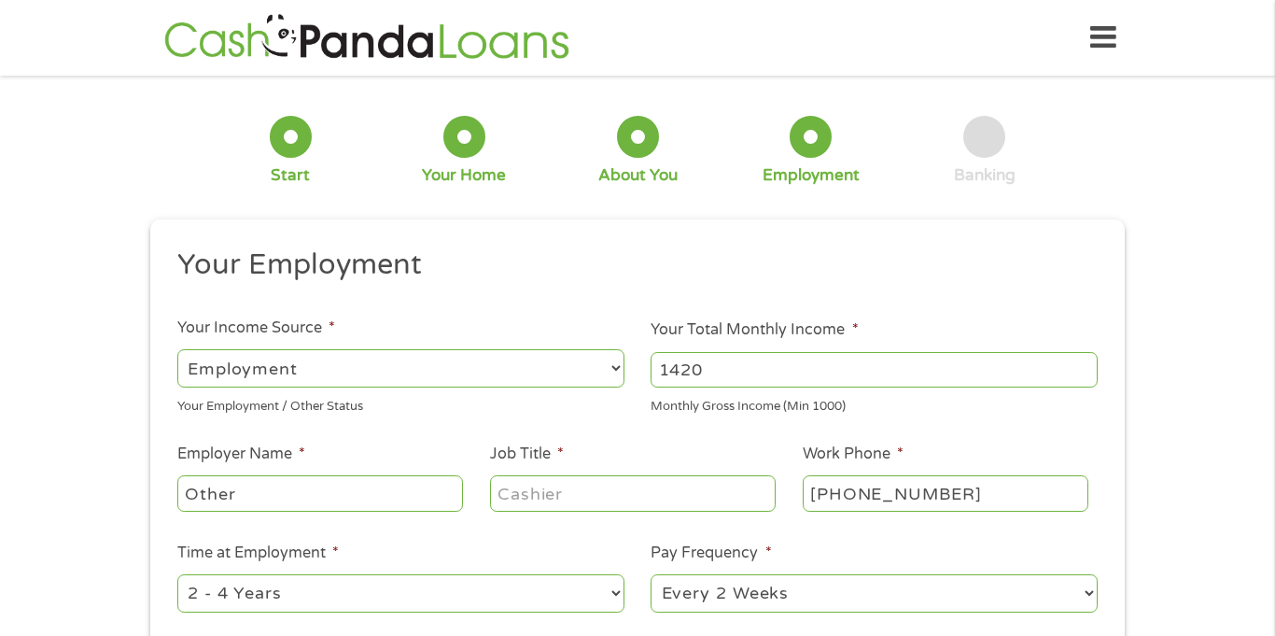
click at [1089, 365] on input "1420" at bounding box center [873, 369] width 447 height 35
click at [1089, 365] on input "1421" at bounding box center [873, 369] width 447 height 35
click at [1089, 365] on input "1422" at bounding box center [873, 369] width 447 height 35
click at [1089, 365] on input "1423" at bounding box center [873, 369] width 447 height 35
click at [1089, 365] on input "1424" at bounding box center [873, 369] width 447 height 35
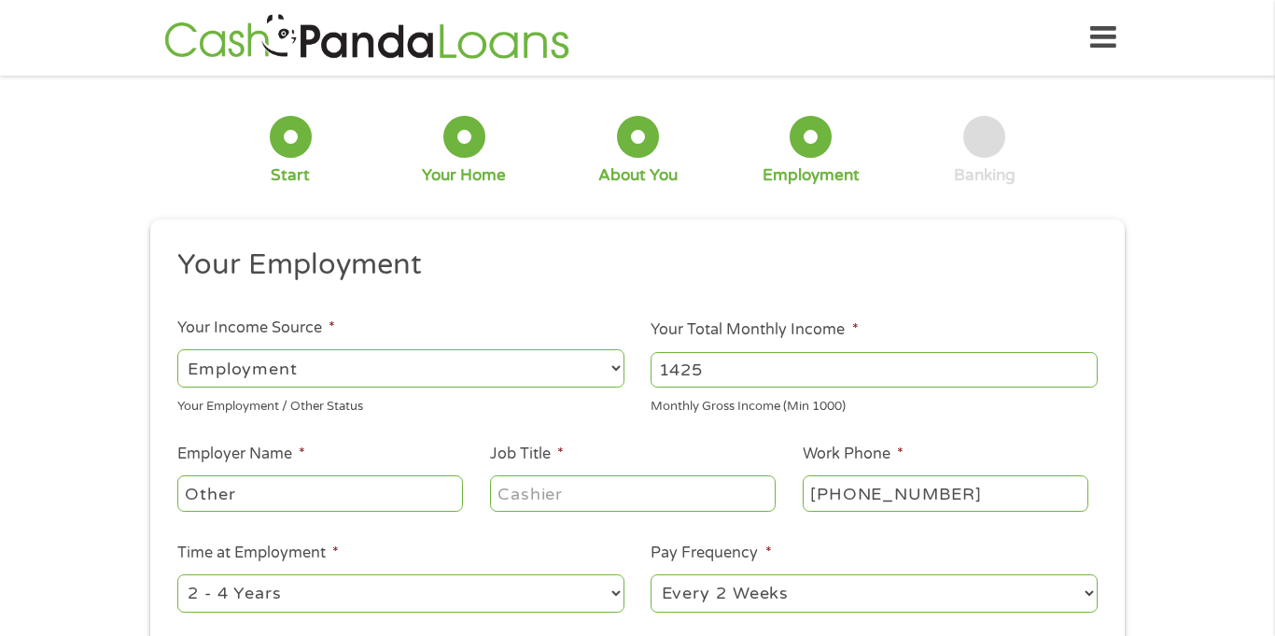
click at [1089, 365] on input "1425" at bounding box center [873, 369] width 447 height 35
click at [1089, 365] on input "1426" at bounding box center [873, 369] width 447 height 35
click at [1089, 365] on input "1427" at bounding box center [873, 369] width 447 height 35
click at [1089, 365] on input "1428" at bounding box center [873, 369] width 447 height 35
type input "1433"
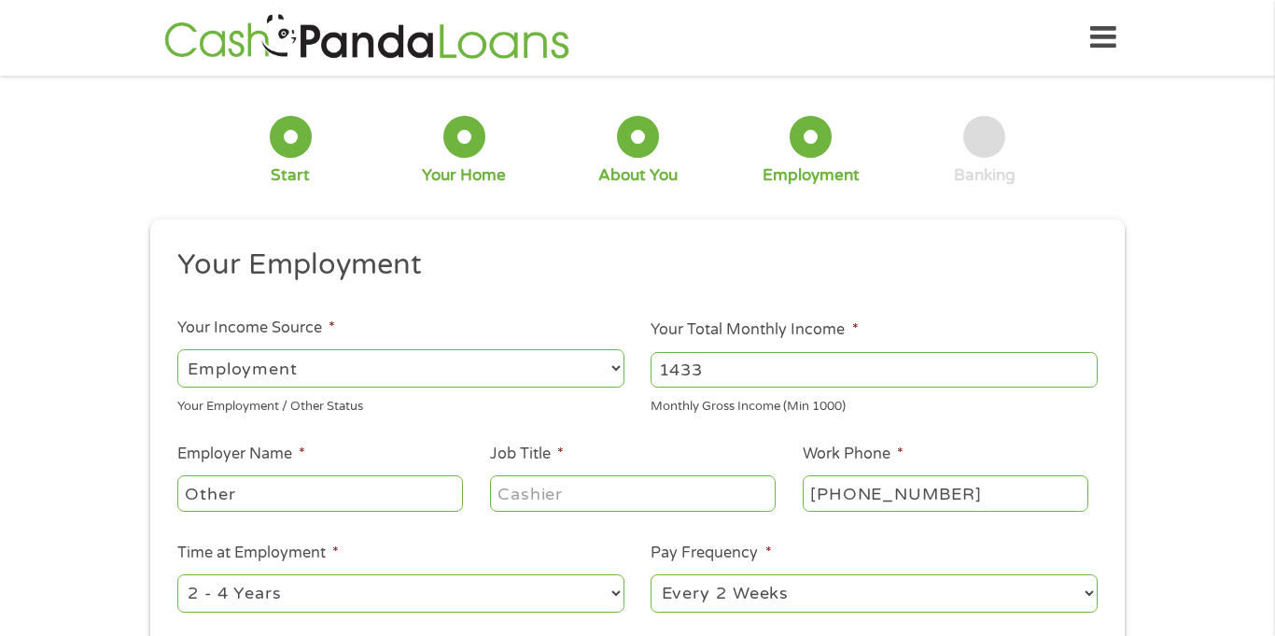
click at [1089, 365] on input "1433" at bounding box center [873, 369] width 447 height 35
click at [256, 505] on input "Other" at bounding box center [320, 492] width 286 height 35
type input "O"
type input "Garden Of Eden Daycare"
click at [538, 504] on input "Job Title *" at bounding box center [633, 492] width 286 height 35
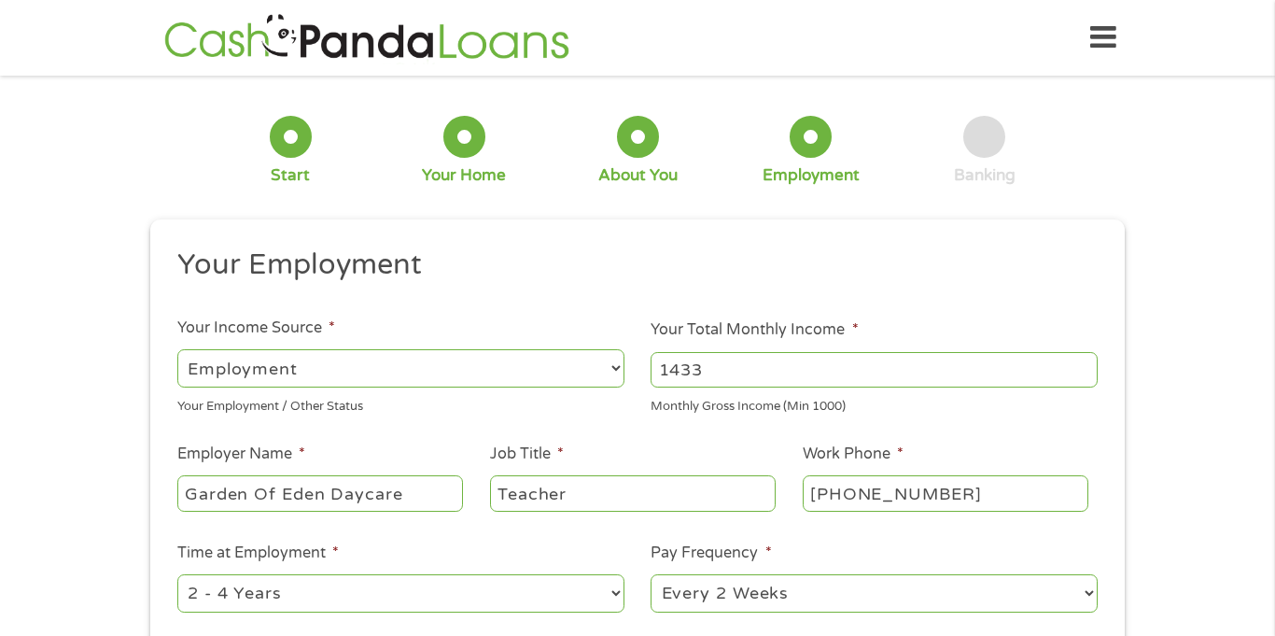
type input "Teacher"
click at [954, 490] on input "[PHONE_NUMBER]" at bounding box center [946, 492] width 286 height 35
type input "[PHONE_NUMBER]"
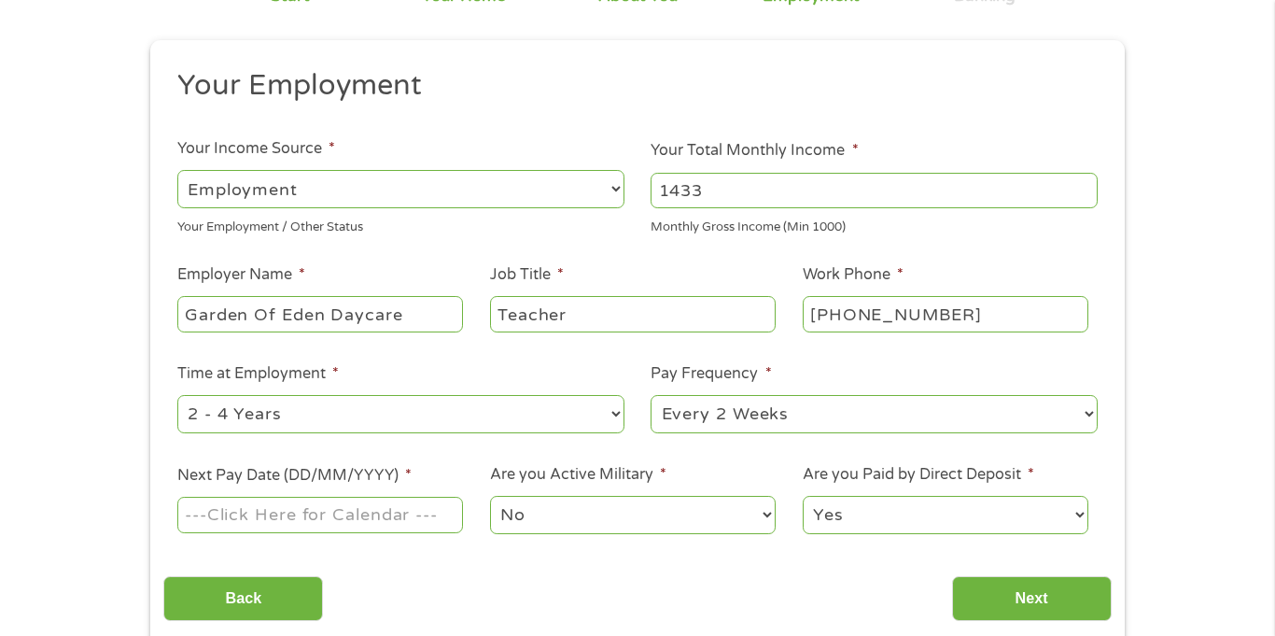
scroll to position [198, 0]
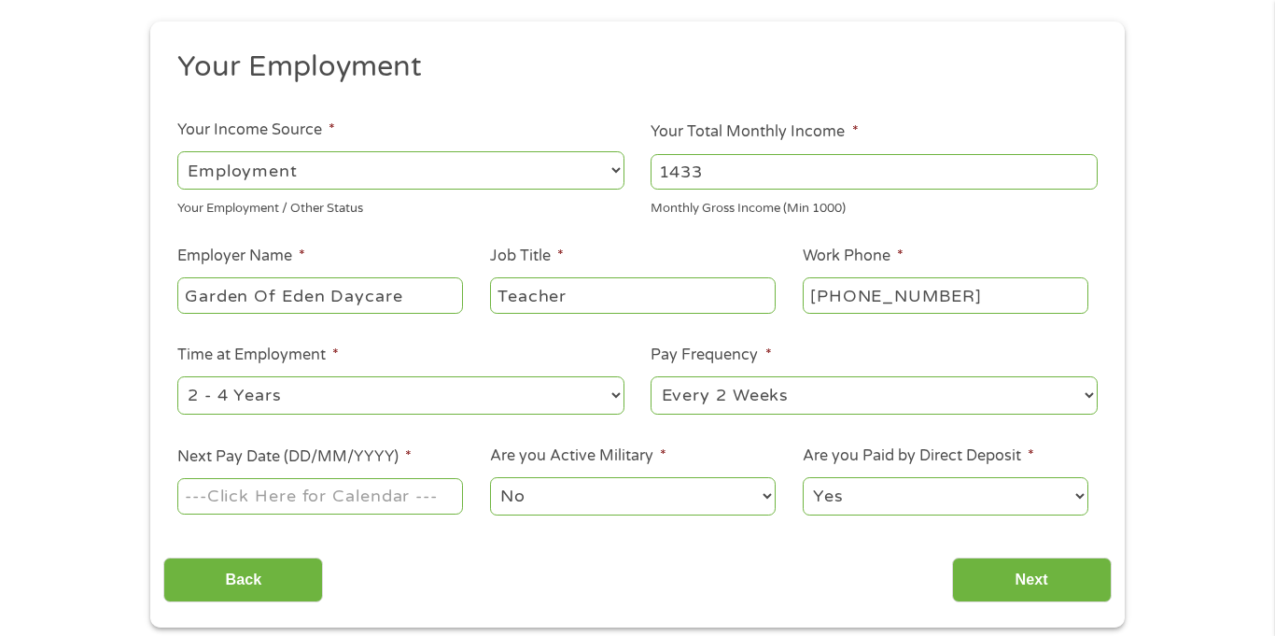
click at [614, 397] on select "--- Choose one --- 1 Year or less 1 - 2 Years 2 - 4 Years Over 4 Years" at bounding box center [400, 395] width 447 height 38
select select "24months"
click at [177, 376] on select "--- Choose one --- 1 Year or less 1 - 2 Years 2 - 4 Years Over 4 Years" at bounding box center [400, 395] width 447 height 38
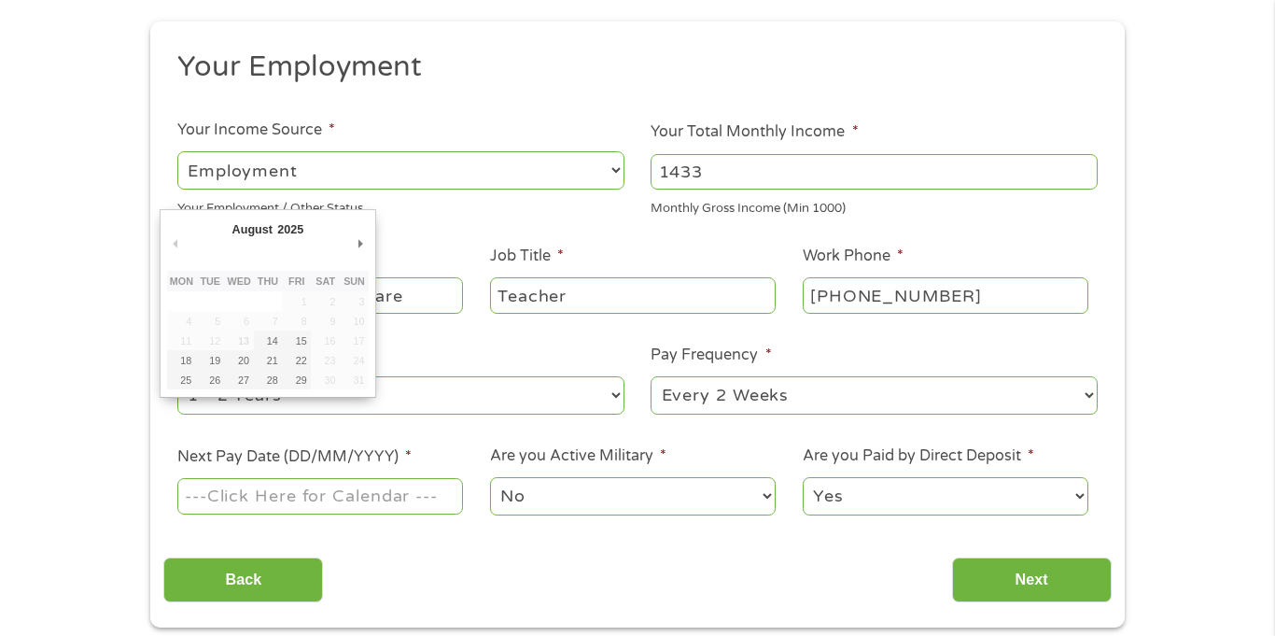
click at [293, 496] on input "Next Pay Date (DD/MM/YYYY) *" at bounding box center [320, 495] width 286 height 35
type input "[DATE]"
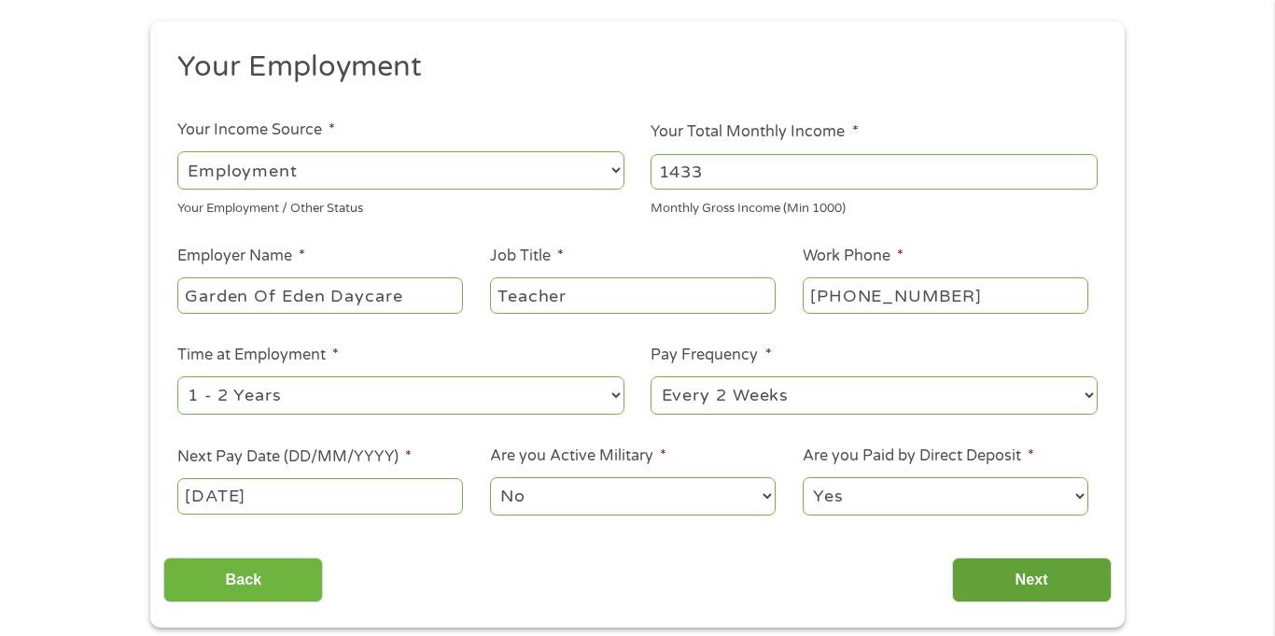
click at [1020, 569] on input "Next" at bounding box center [1032, 580] width 160 height 46
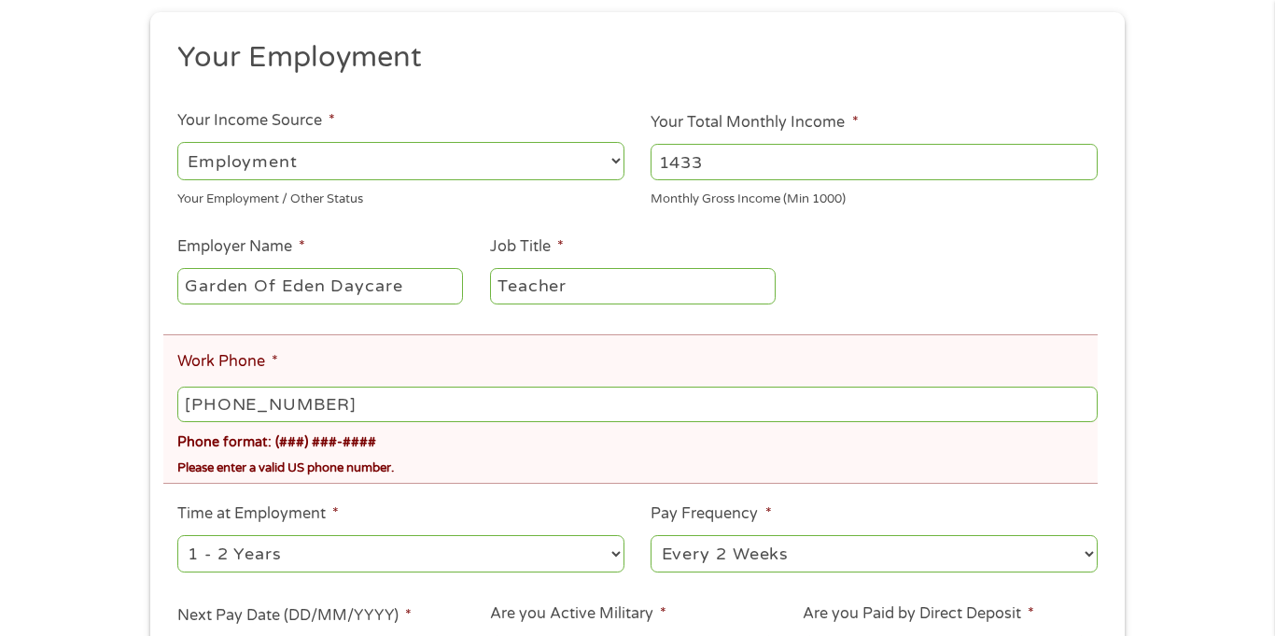
scroll to position [282, 0]
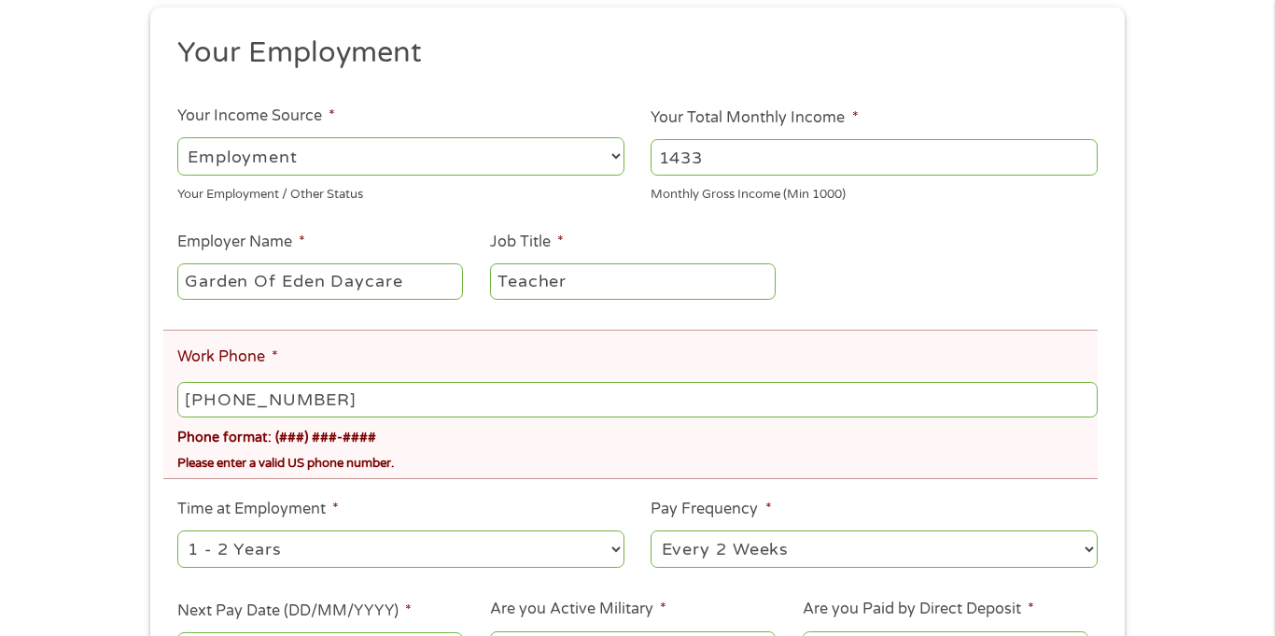
click at [334, 404] on input "[PHONE_NUMBER]" at bounding box center [637, 399] width 920 height 35
type input "[PHONE_NUMBER]"
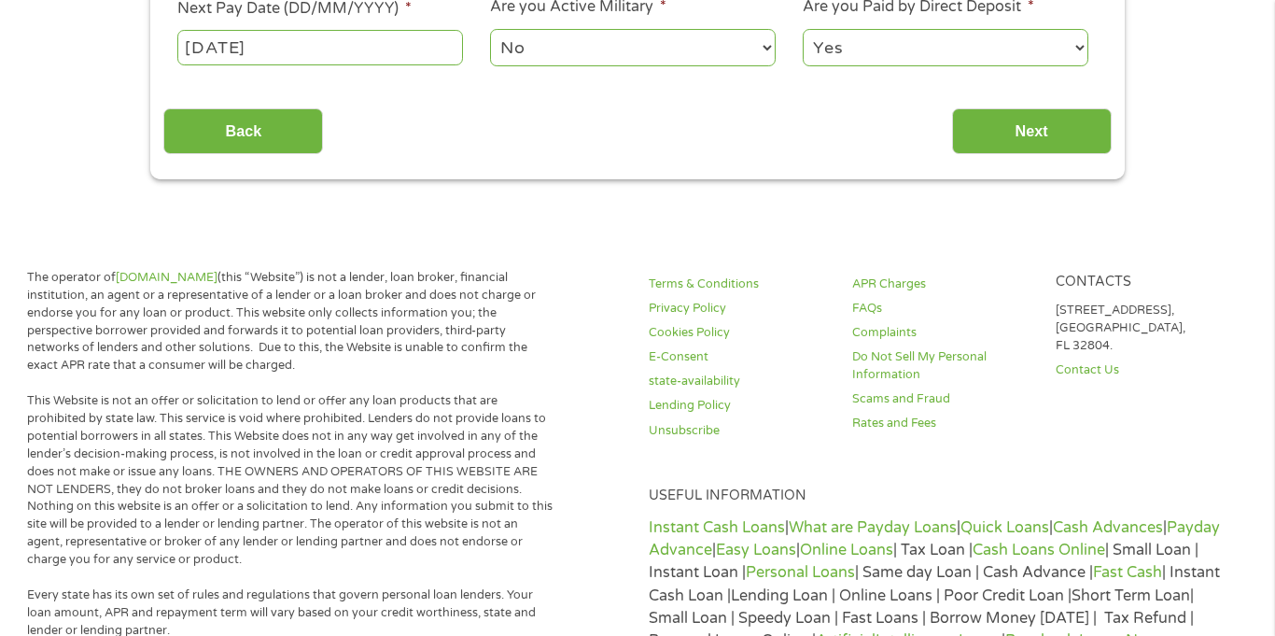
scroll to position [885, 0]
click at [1057, 133] on input "Next" at bounding box center [1032, 130] width 160 height 46
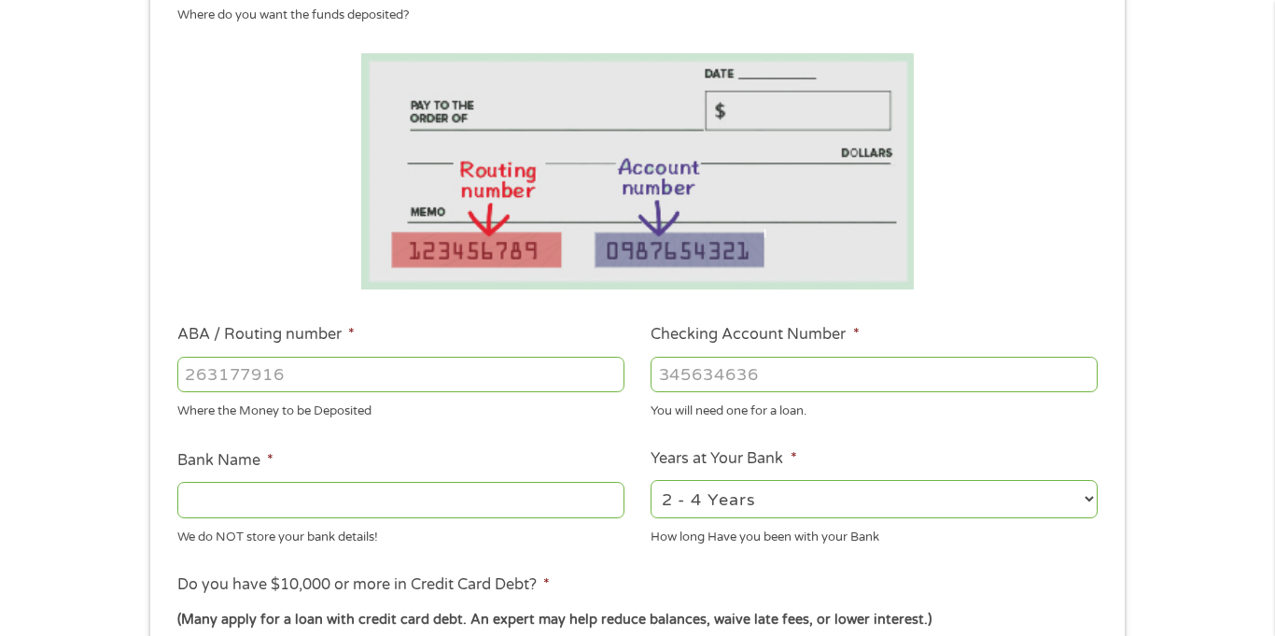
scroll to position [277, 0]
click at [223, 375] on input "ABA / Routing number *" at bounding box center [400, 373] width 447 height 35
type input "256074974"
type input "NAVY FEDERAL CREDIT UNION"
type input "256074974"
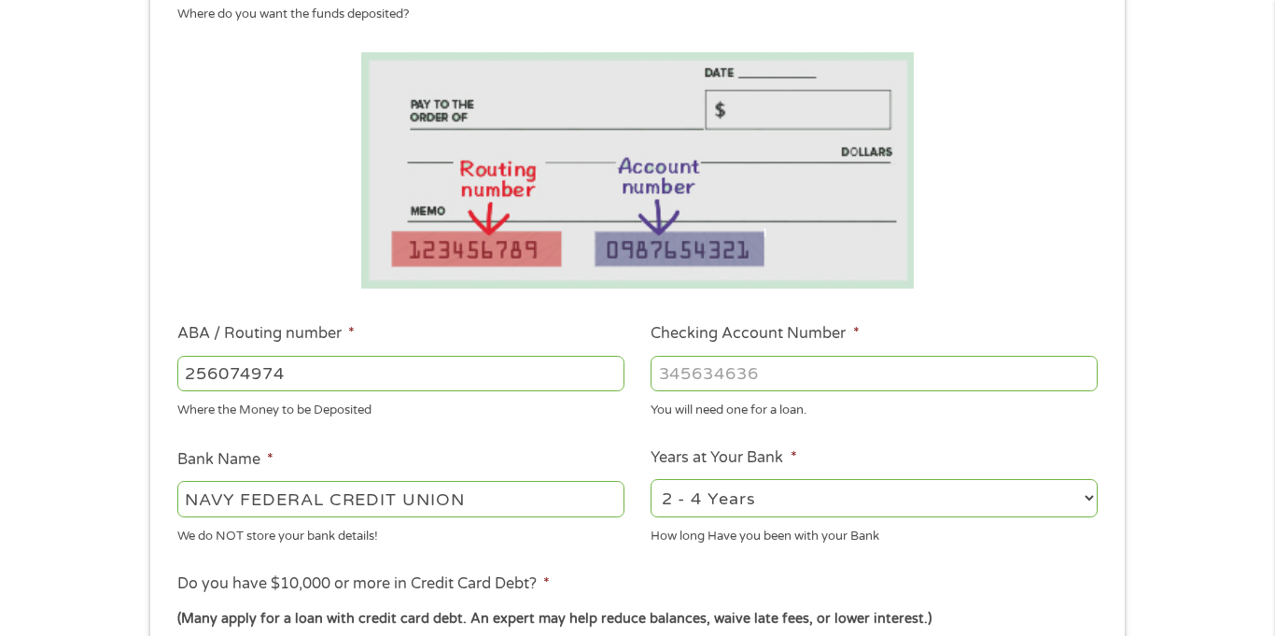
click at [687, 385] on input "Checking Account Number *" at bounding box center [873, 373] width 447 height 35
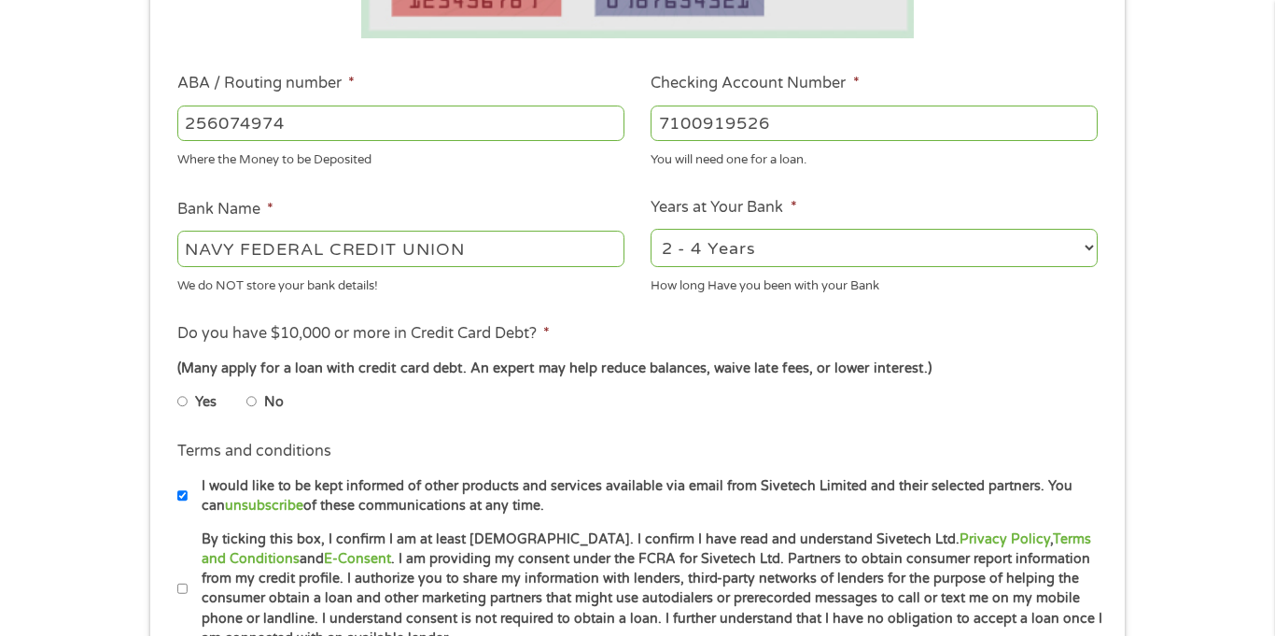
scroll to position [531, 0]
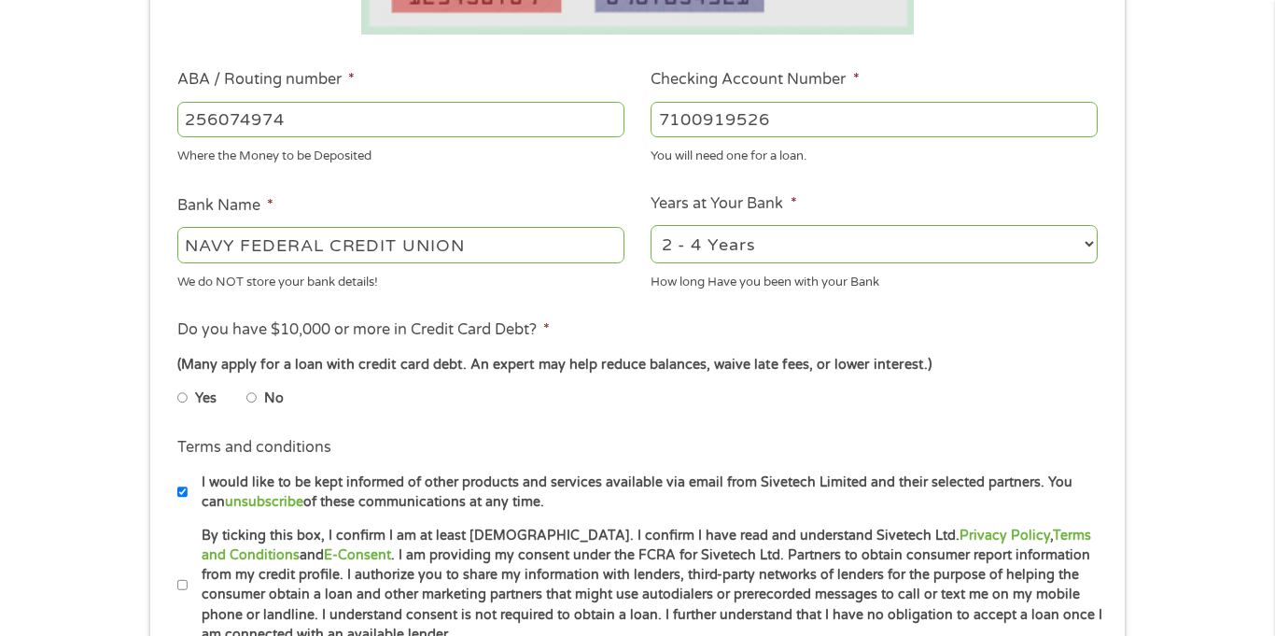
type input "7100919526"
click at [1092, 247] on select "2 - 4 Years 6 - 12 Months 1 - 2 Years Over 4 Years" at bounding box center [873, 244] width 447 height 38
select select "60months"
click at [650, 225] on select "2 - 4 Years 6 - 12 Months 1 - 2 Years Over 4 Years" at bounding box center [873, 244] width 447 height 38
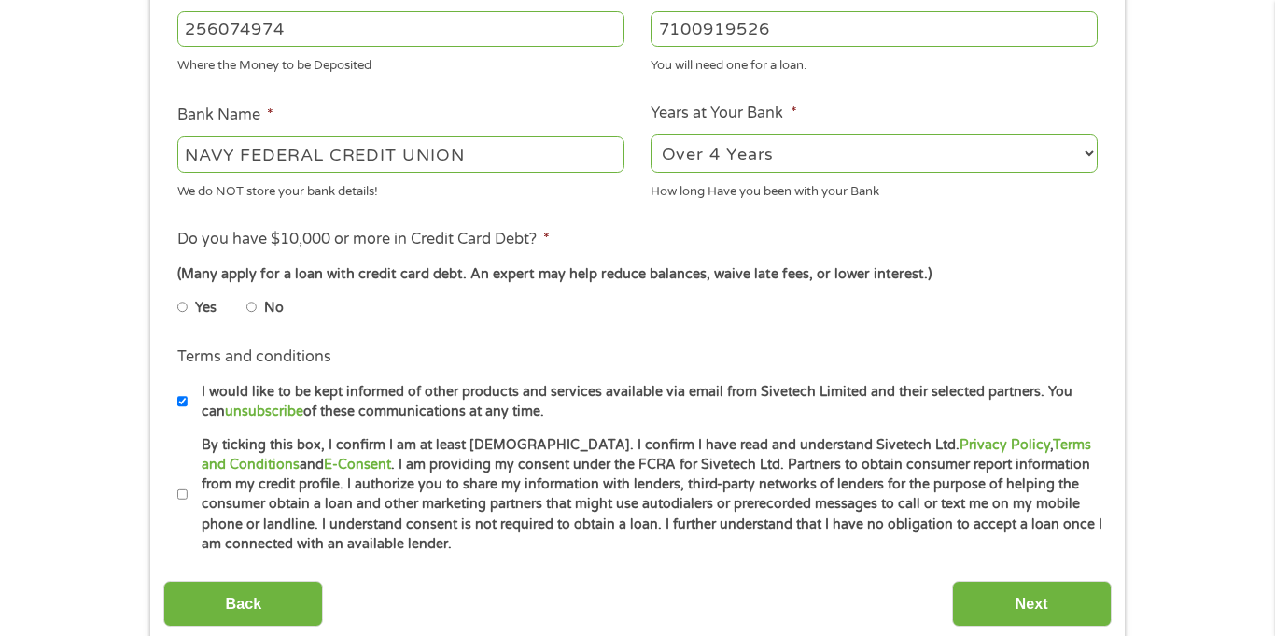
scroll to position [620, 0]
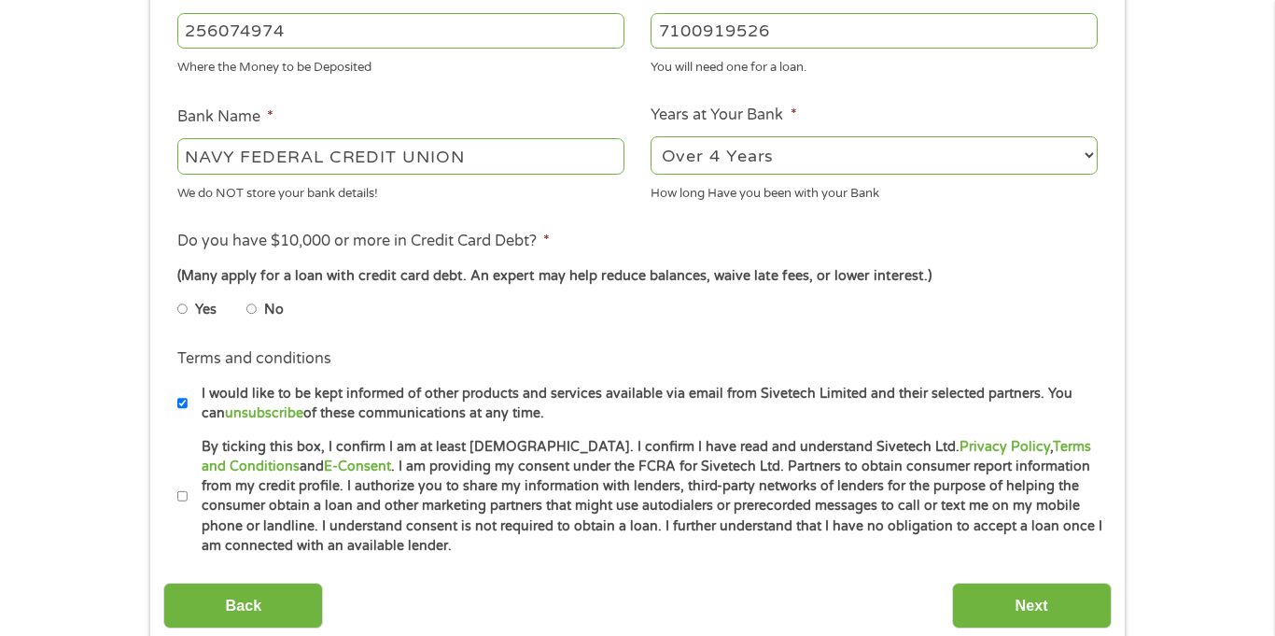
click at [250, 309] on input "No" at bounding box center [251, 309] width 11 height 30
radio input "true"
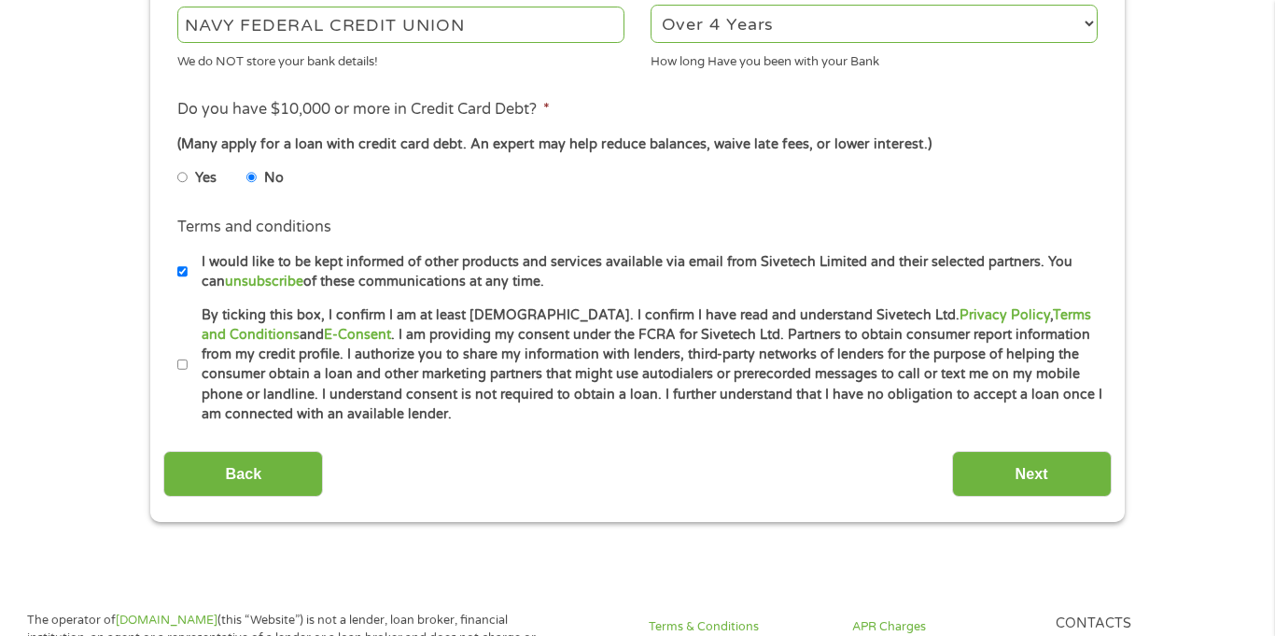
scroll to position [752, 0]
click at [1024, 475] on input "Next" at bounding box center [1032, 473] width 160 height 46
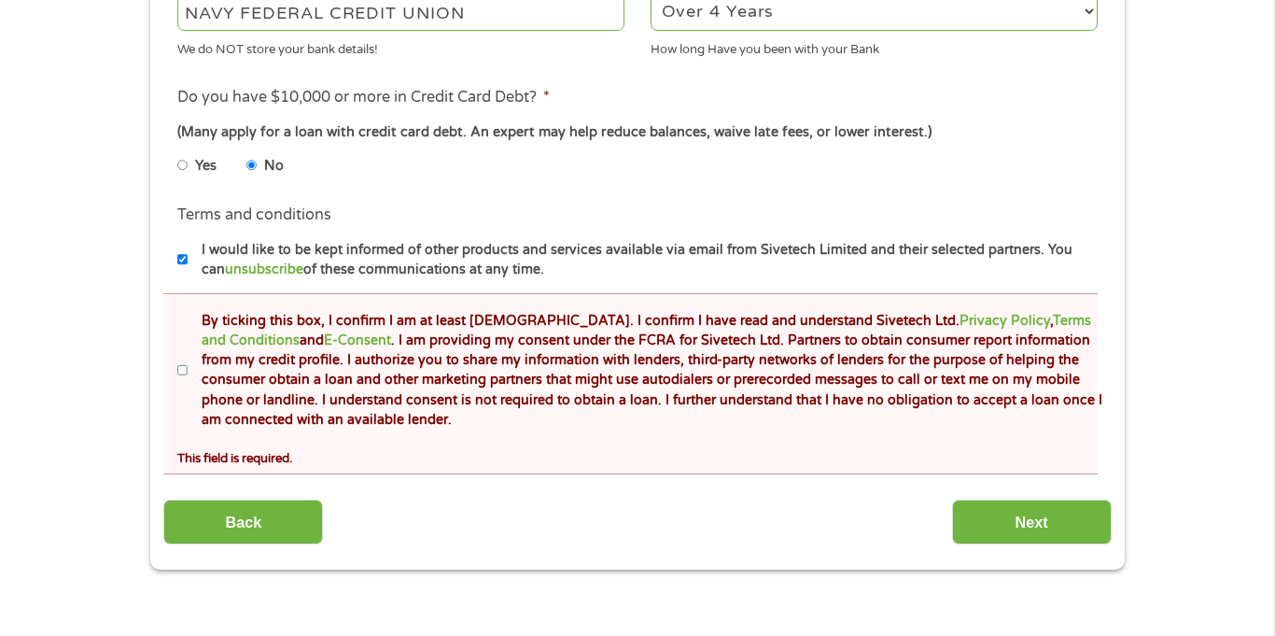
scroll to position [854, 0]
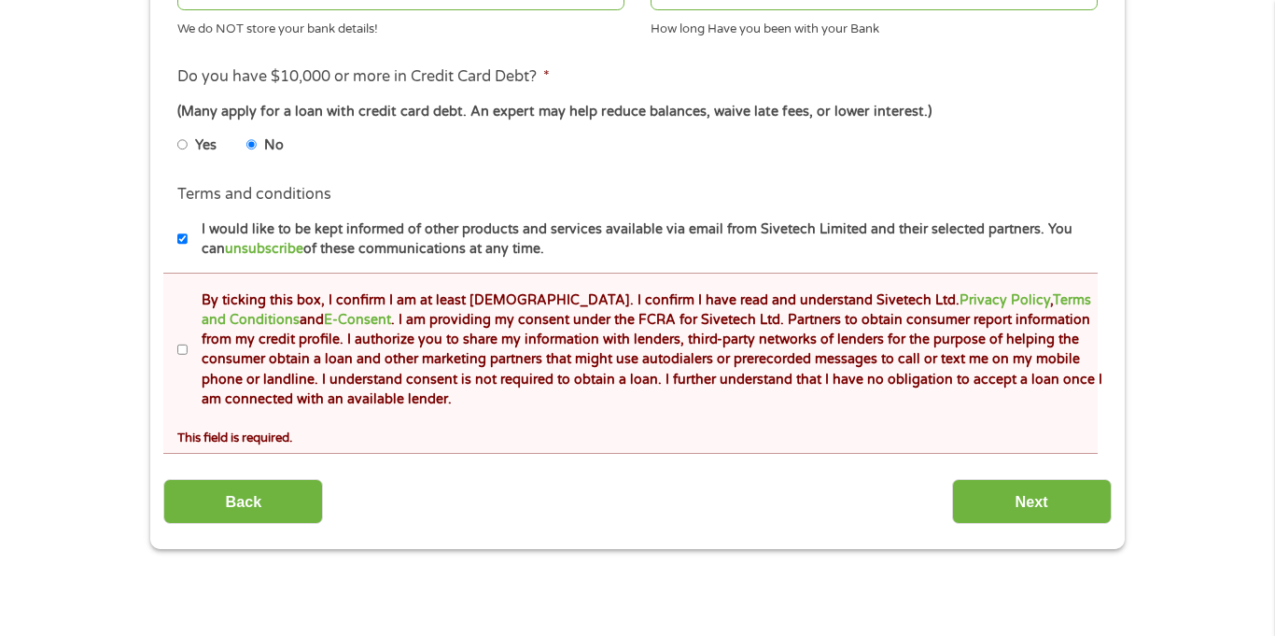
click at [182, 356] on input "By ticking this box, I confirm I am at least [DEMOGRAPHIC_DATA]. I confirm I ha…" at bounding box center [182, 350] width 11 height 30
checkbox input "true"
click at [1025, 506] on input "Next" at bounding box center [1032, 502] width 160 height 46
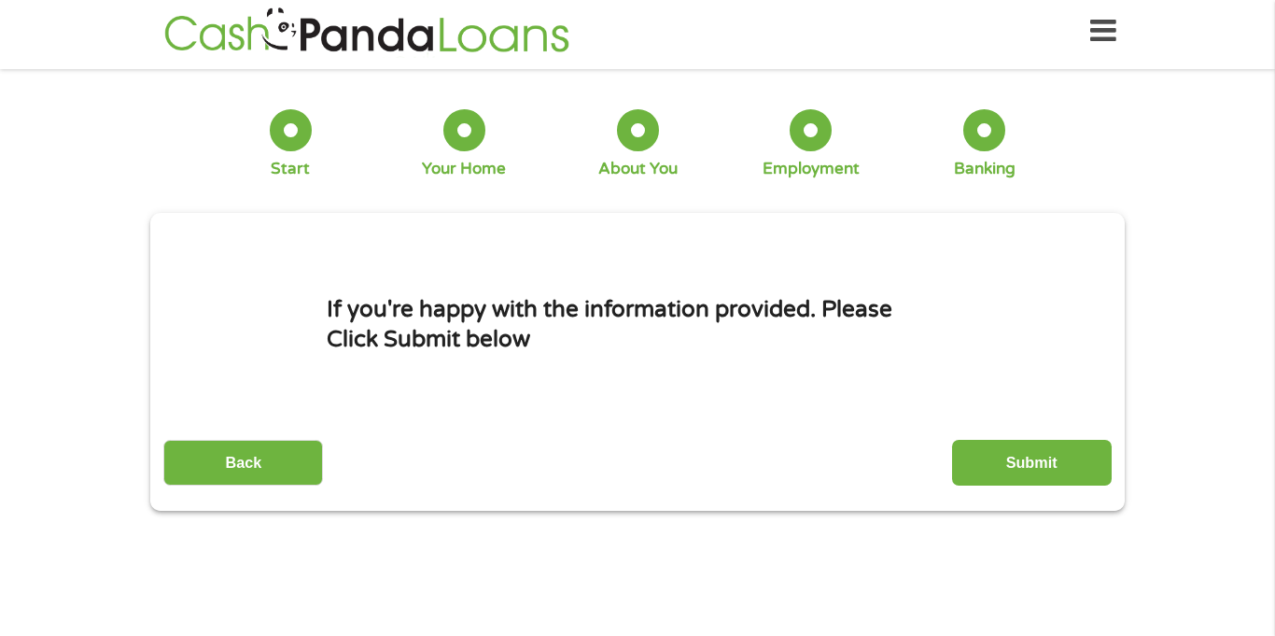
scroll to position [0, 0]
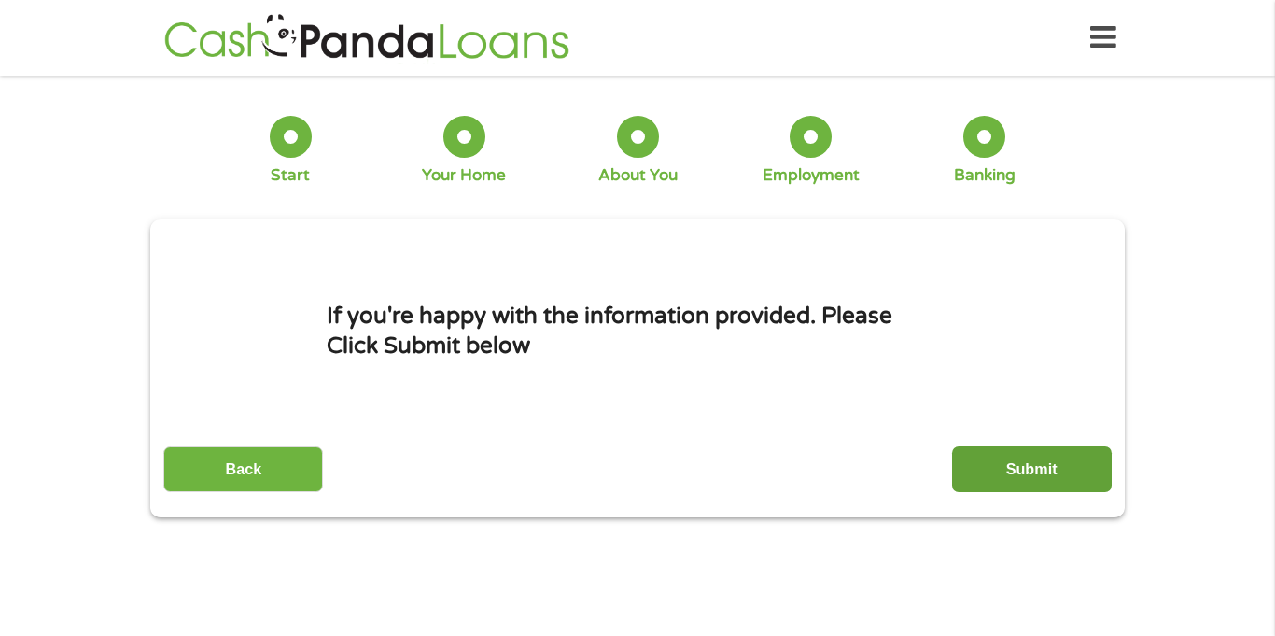
click at [1047, 465] on input "Submit" at bounding box center [1032, 469] width 160 height 46
